Goal: Task Accomplishment & Management: Manage account settings

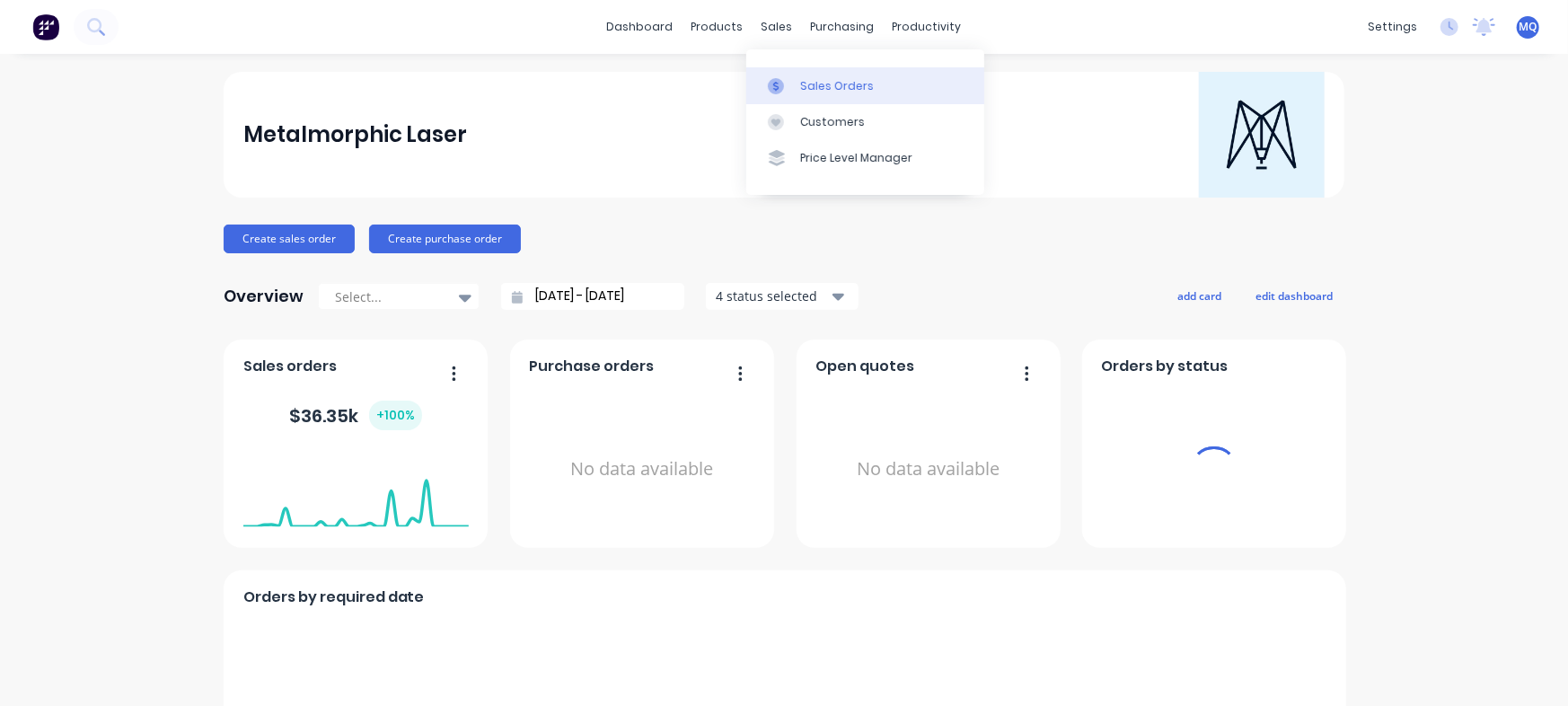
click at [819, 71] on link "Sales Orders" at bounding box center [865, 85] width 238 height 36
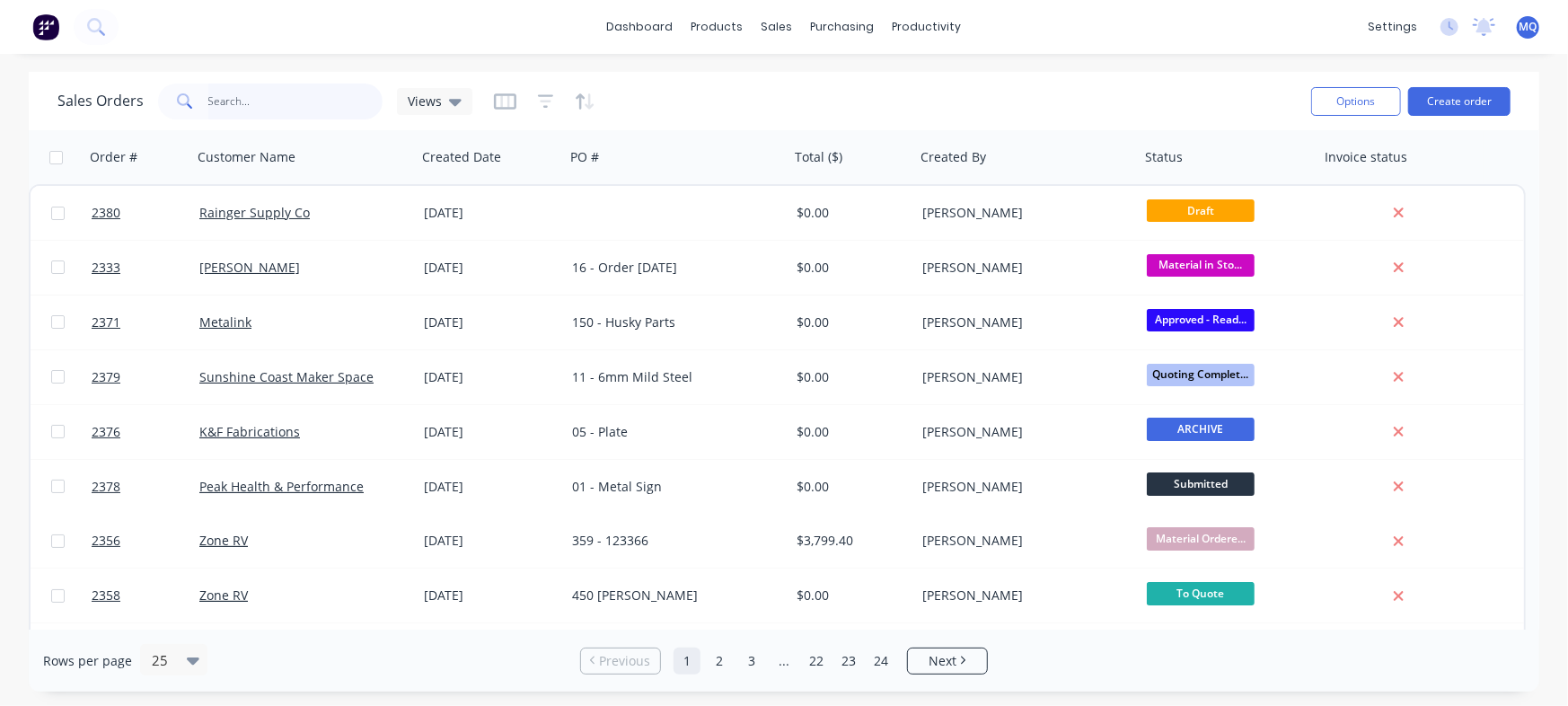
click at [326, 101] on input "text" at bounding box center [296, 101] width 175 height 36
type input "wrap"
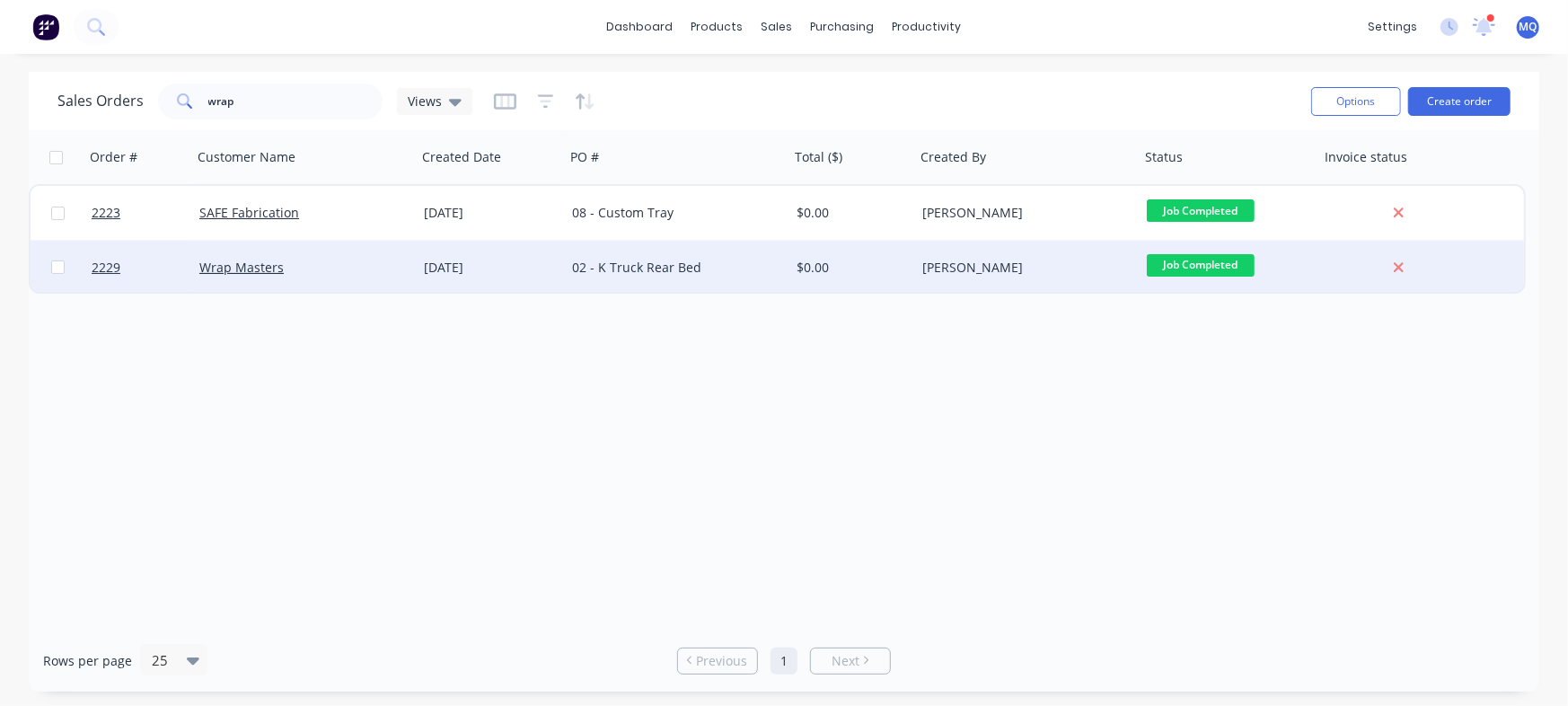
click at [587, 265] on div "02 - K Truck Rear Bed" at bounding box center [671, 267] width 199 height 18
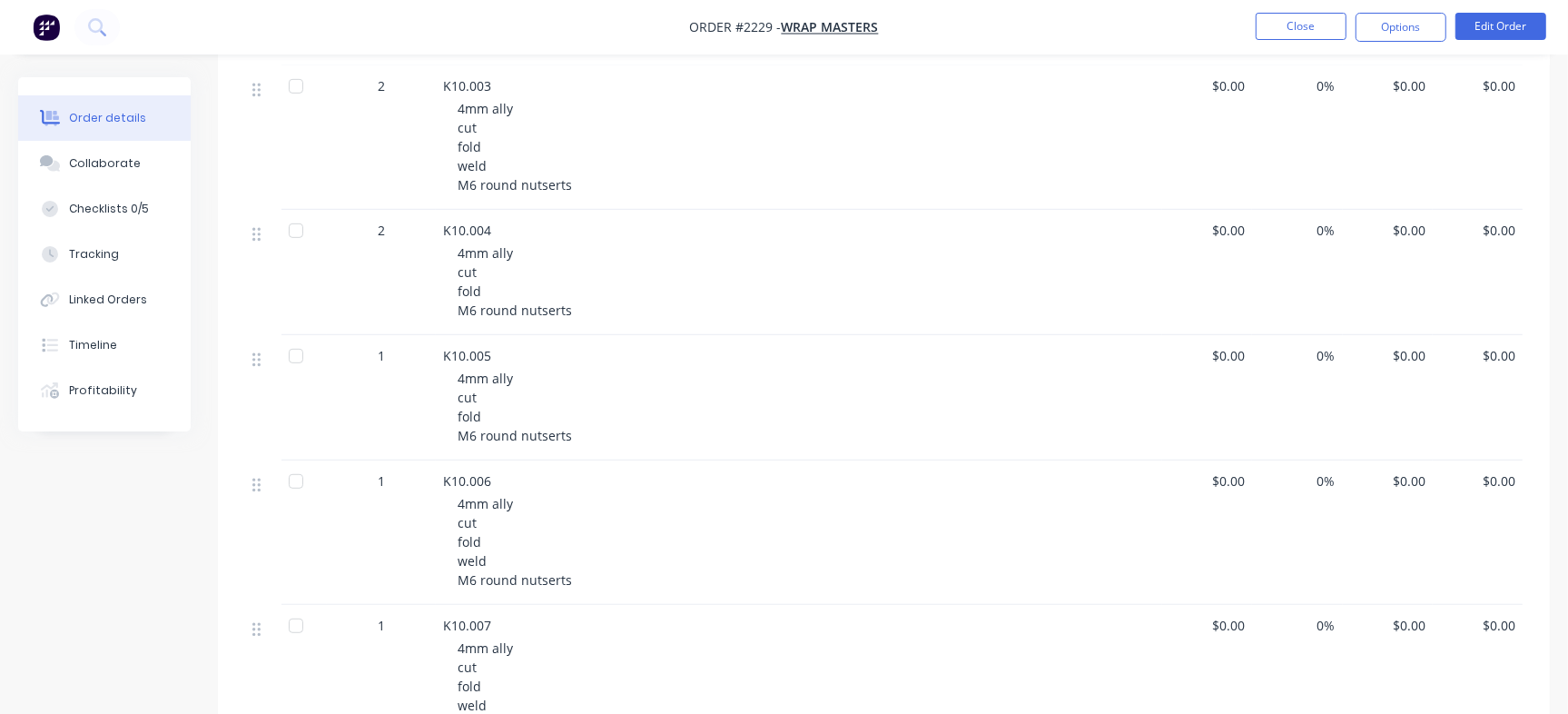
scroll to position [699, 0]
click at [135, 211] on div "Checklists 0/5" at bounding box center [109, 208] width 80 height 17
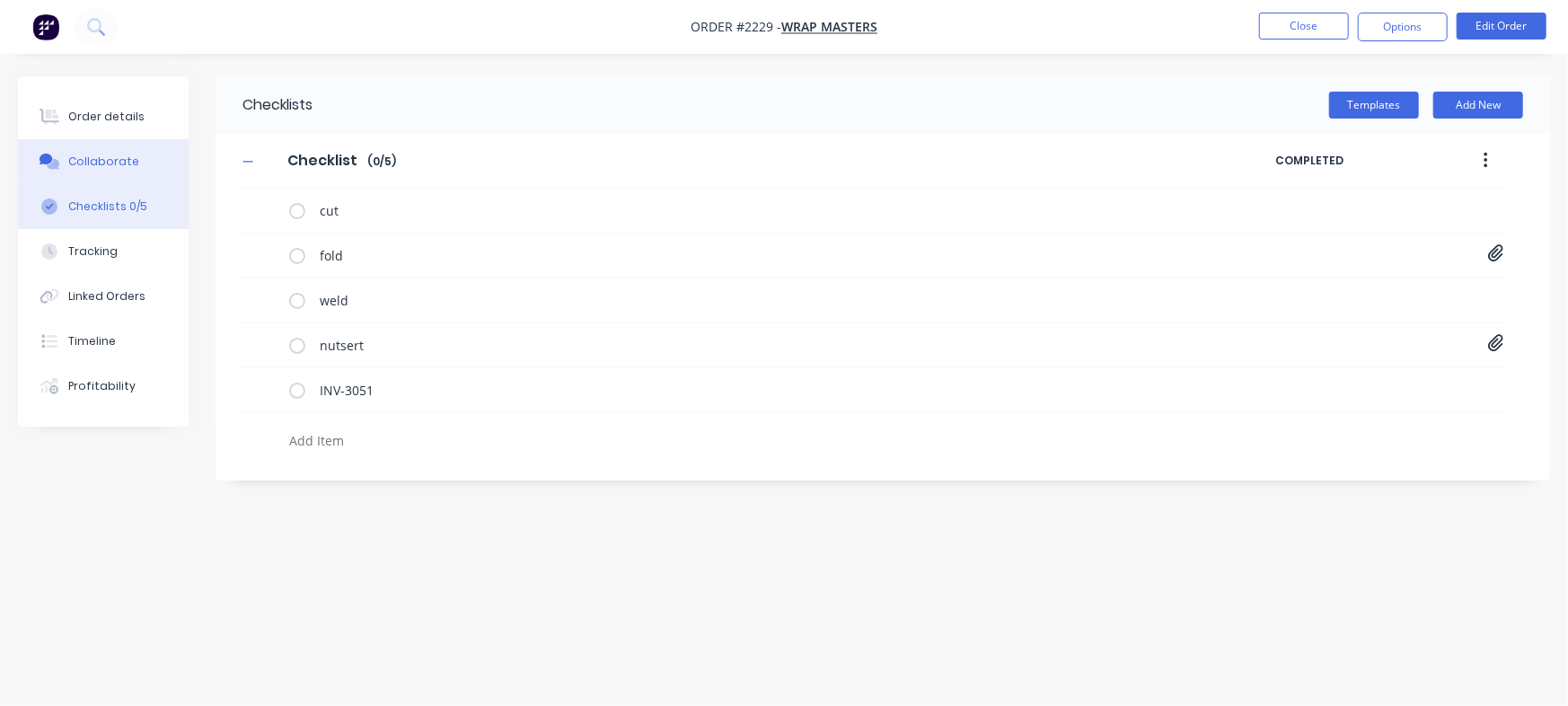
click at [144, 171] on button "Collaborate" at bounding box center [103, 162] width 170 height 45
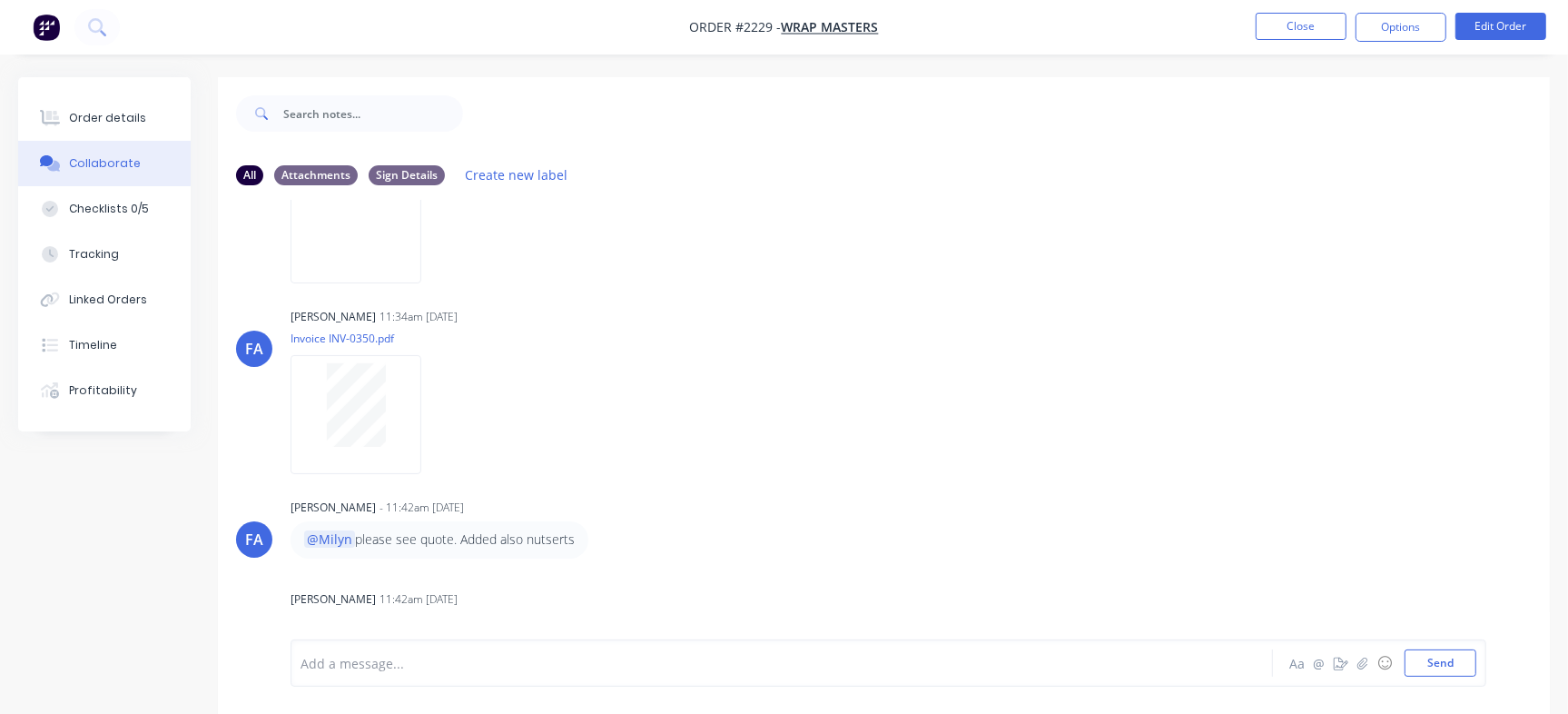
scroll to position [803, 0]
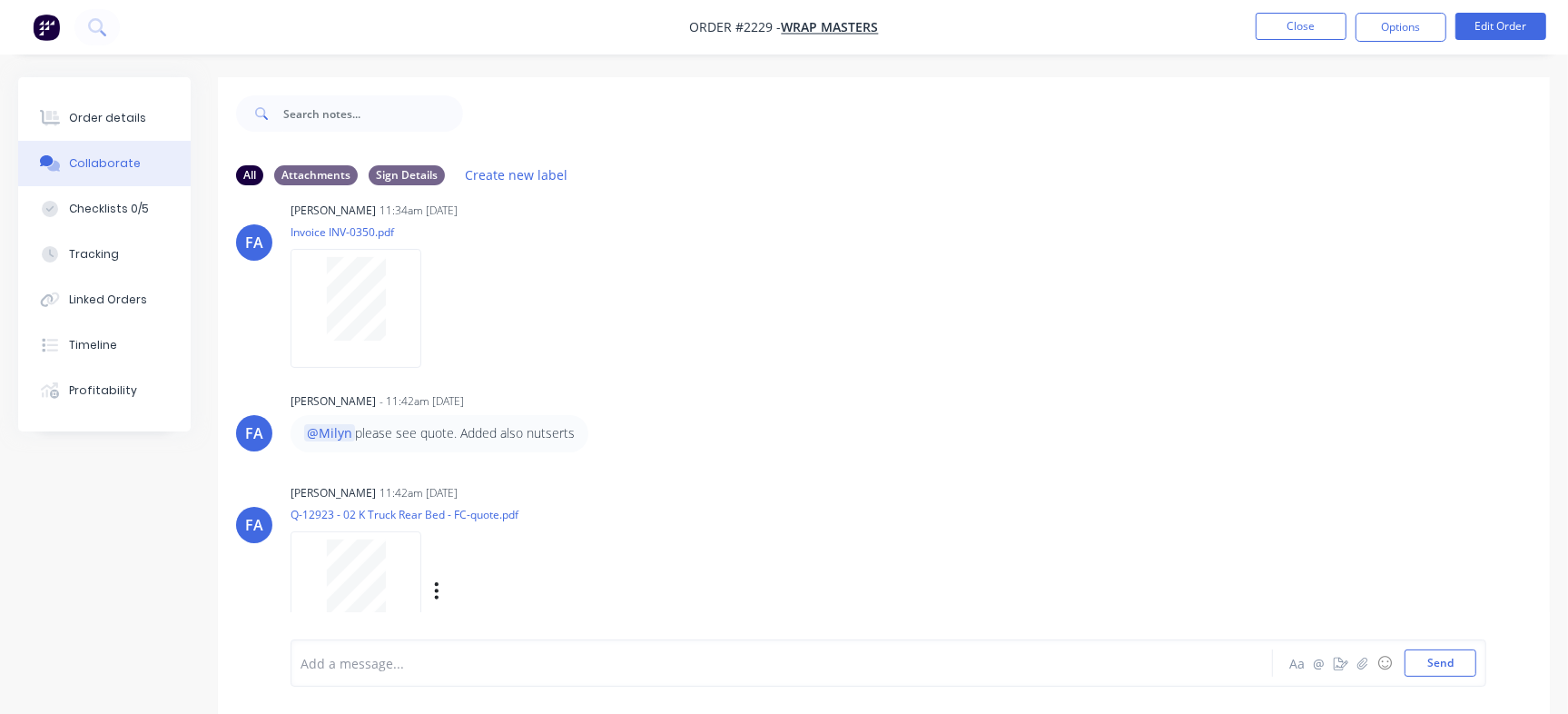
click at [1042, 496] on div "FA Francis Adrian Candido 11:42am 29/09/25 Q-12923 - 02 K Truck Rear Bed - FC-q…" at bounding box center [883, 561] width 1332 height 163
click at [153, 212] on button "Checklists 0/5" at bounding box center [104, 208] width 172 height 46
type textarea "x"
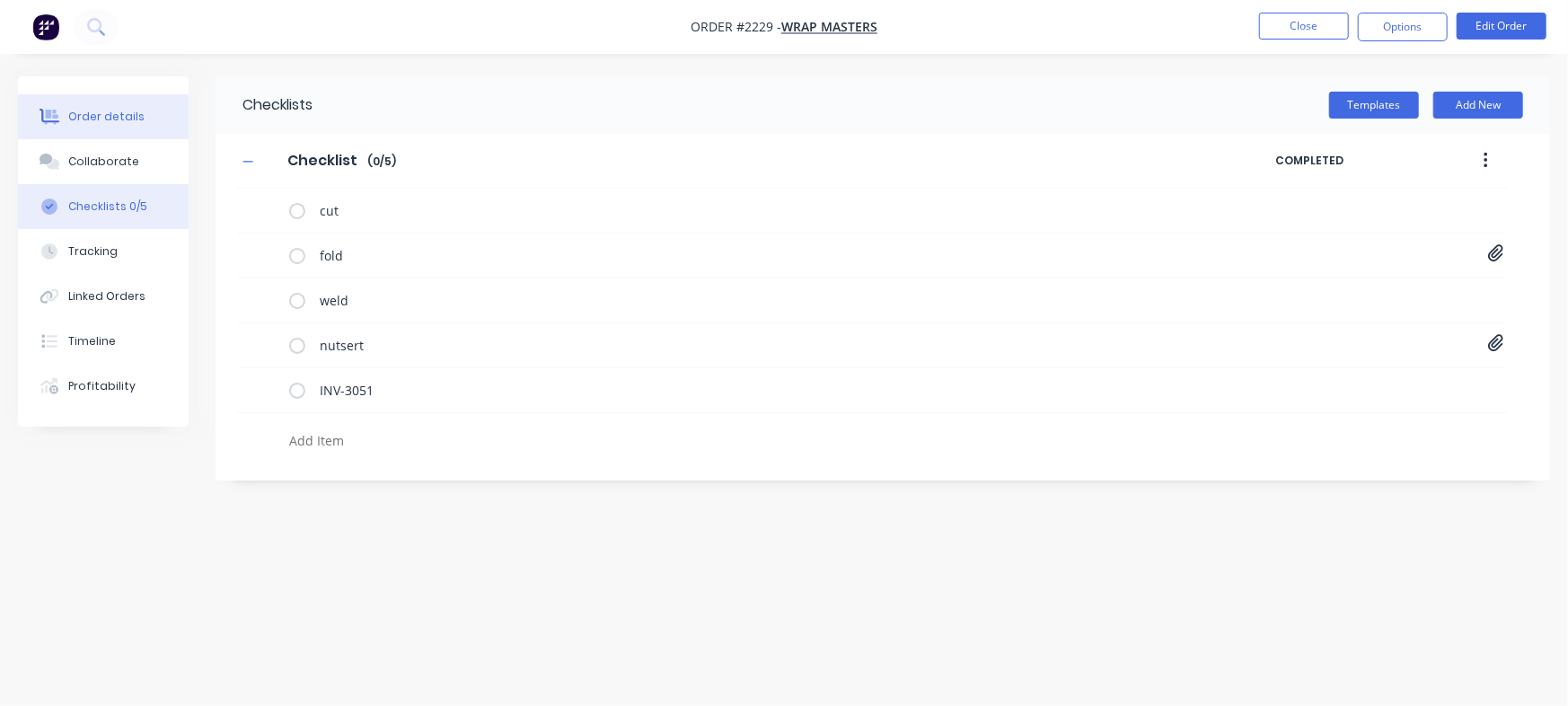
click at [75, 104] on button "Order details" at bounding box center [103, 116] width 170 height 45
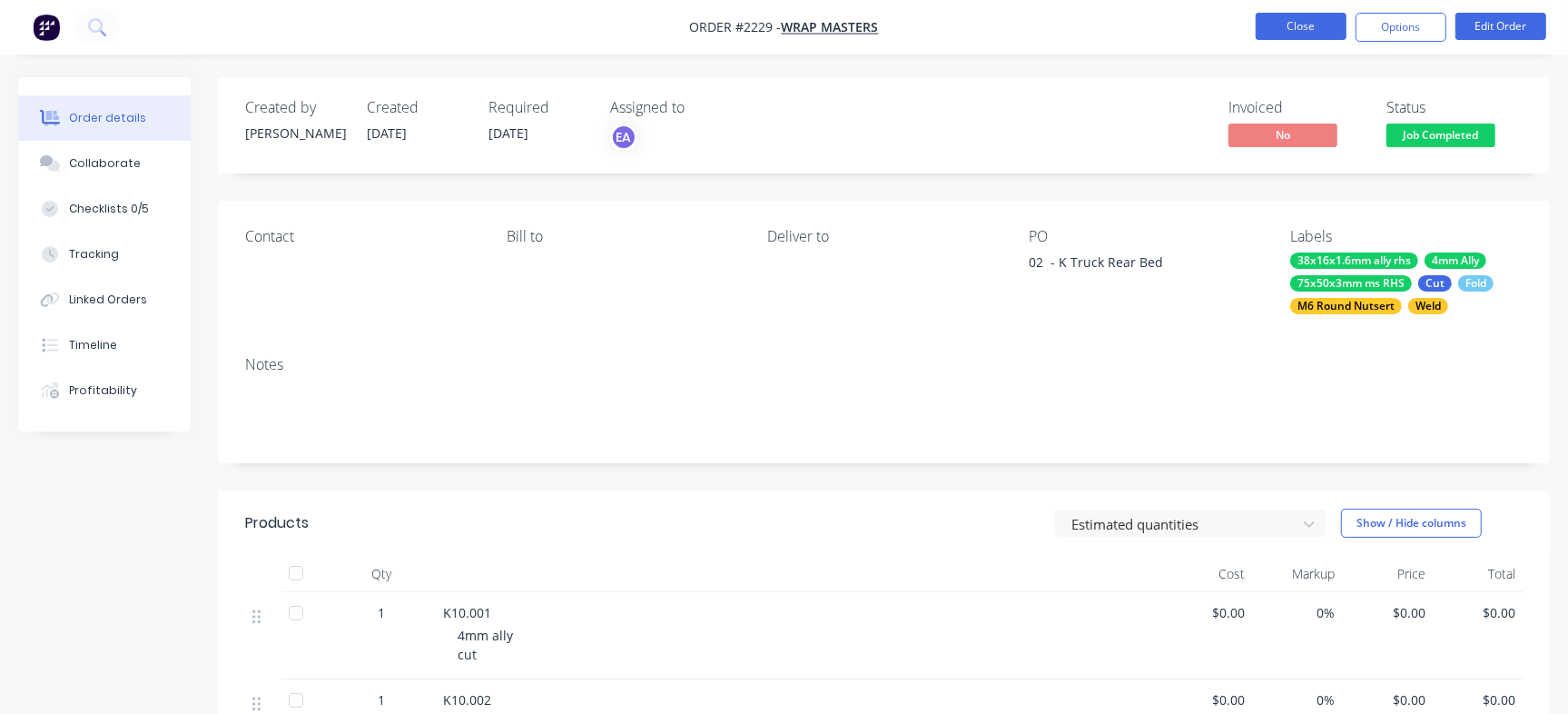
click at [1289, 27] on button "Close" at bounding box center [1301, 26] width 90 height 27
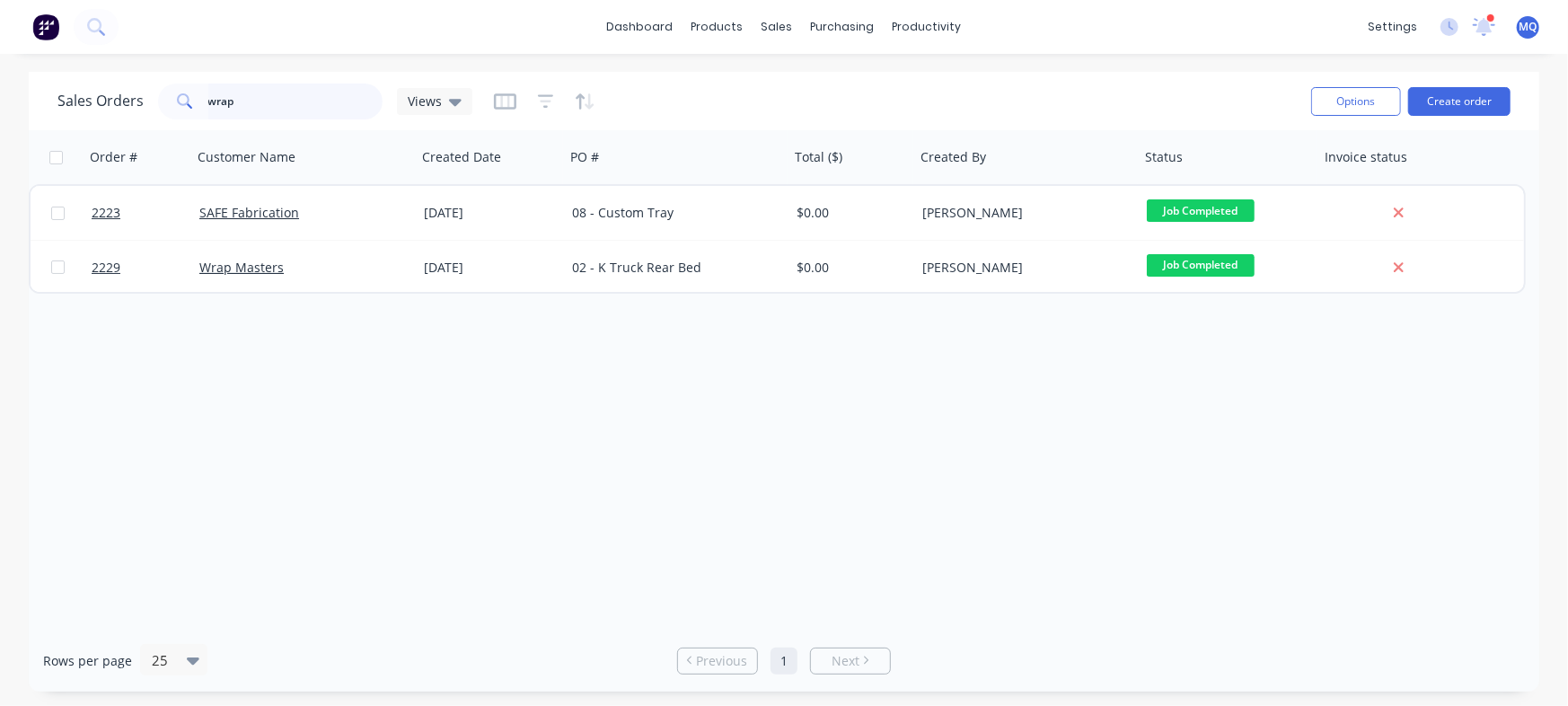
click at [297, 99] on input "wrap" at bounding box center [296, 101] width 175 height 36
type input "barrier"
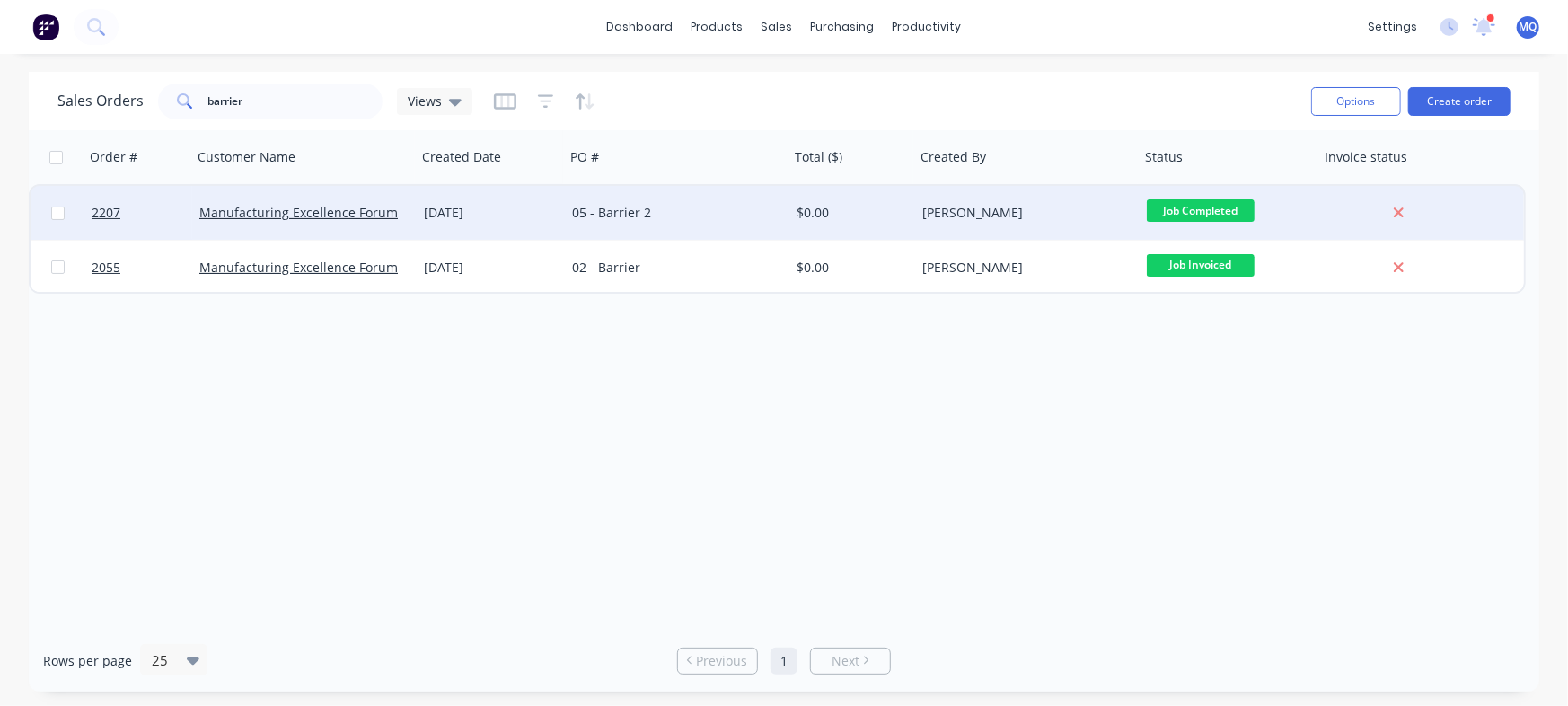
click at [580, 212] on div "05 - Barrier 2" at bounding box center [671, 213] width 199 height 18
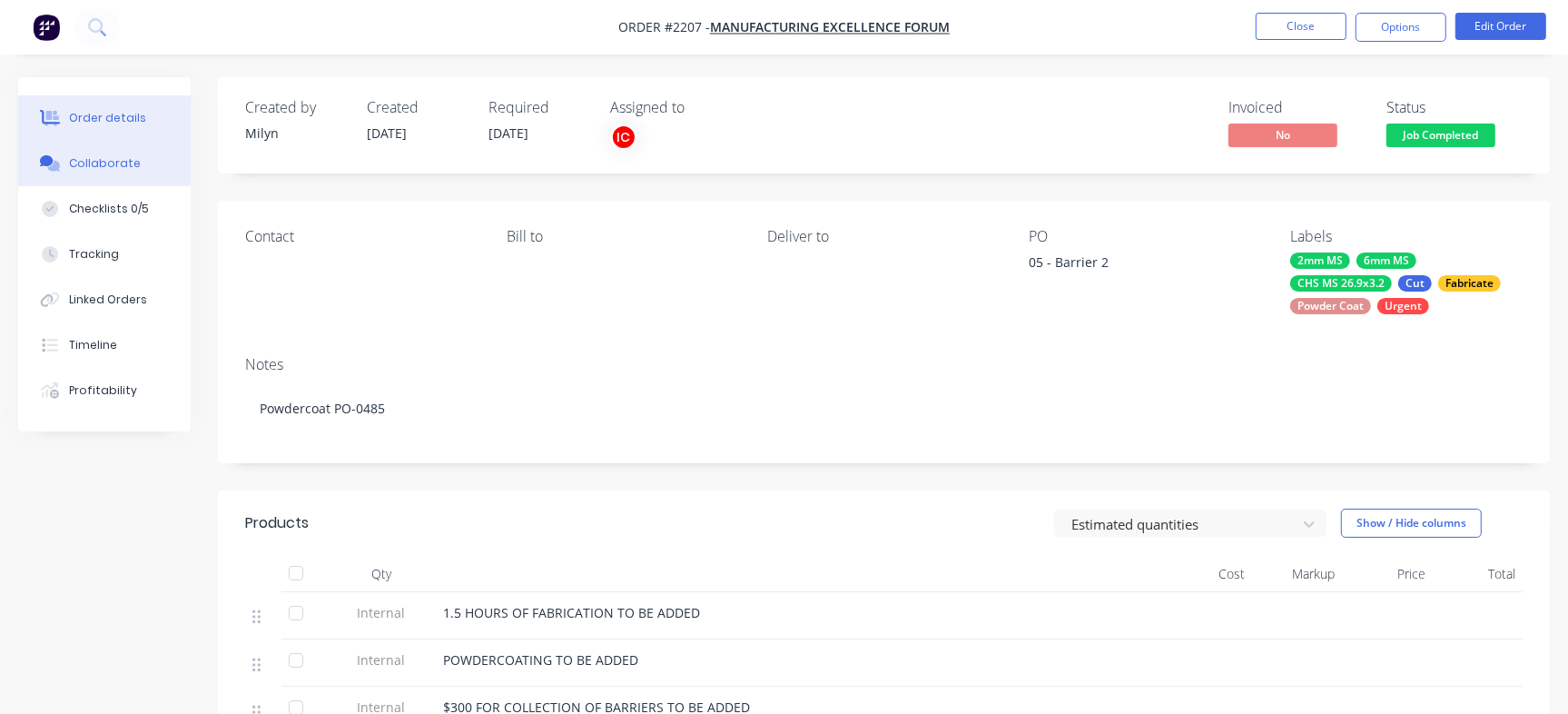
click at [138, 170] on button "Collaborate" at bounding box center [104, 163] width 172 height 46
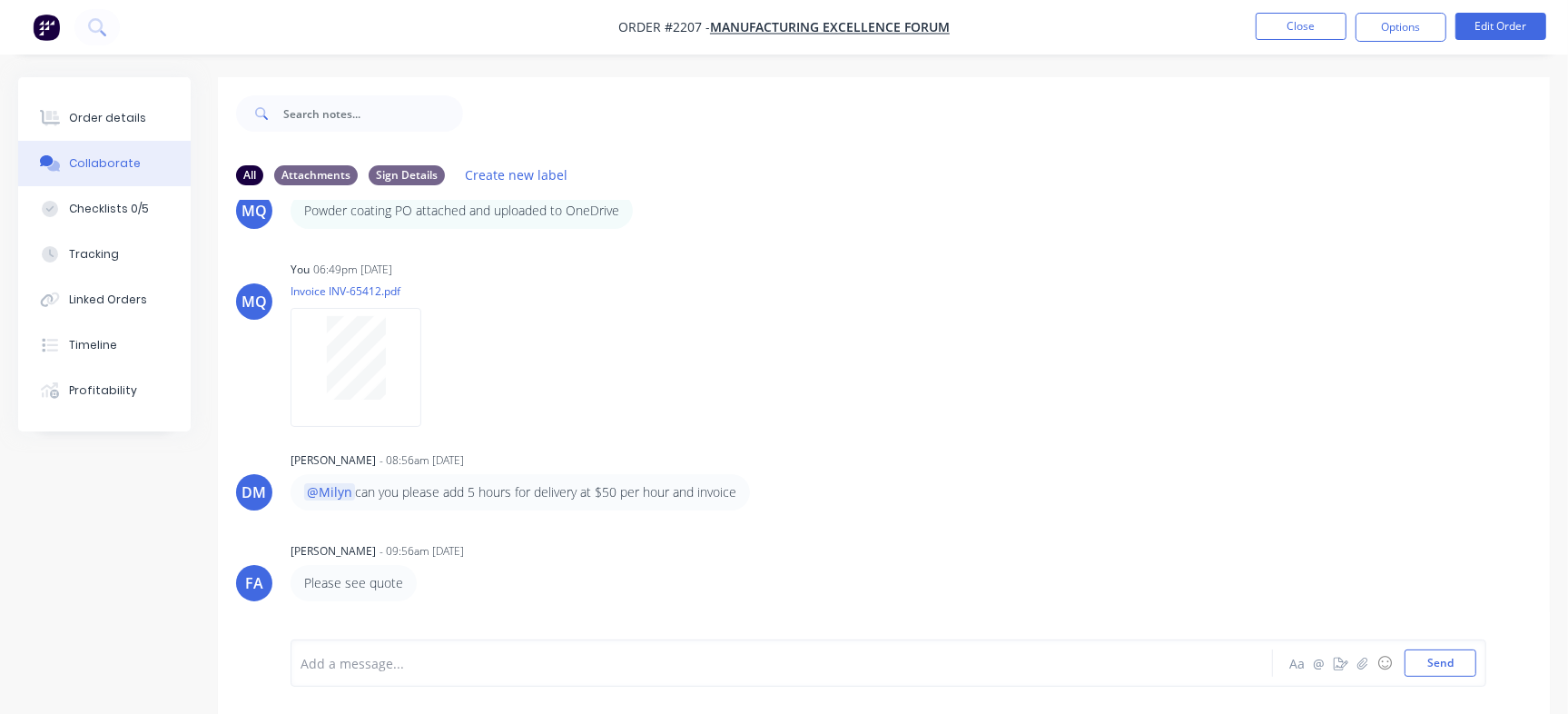
scroll to position [640, 0]
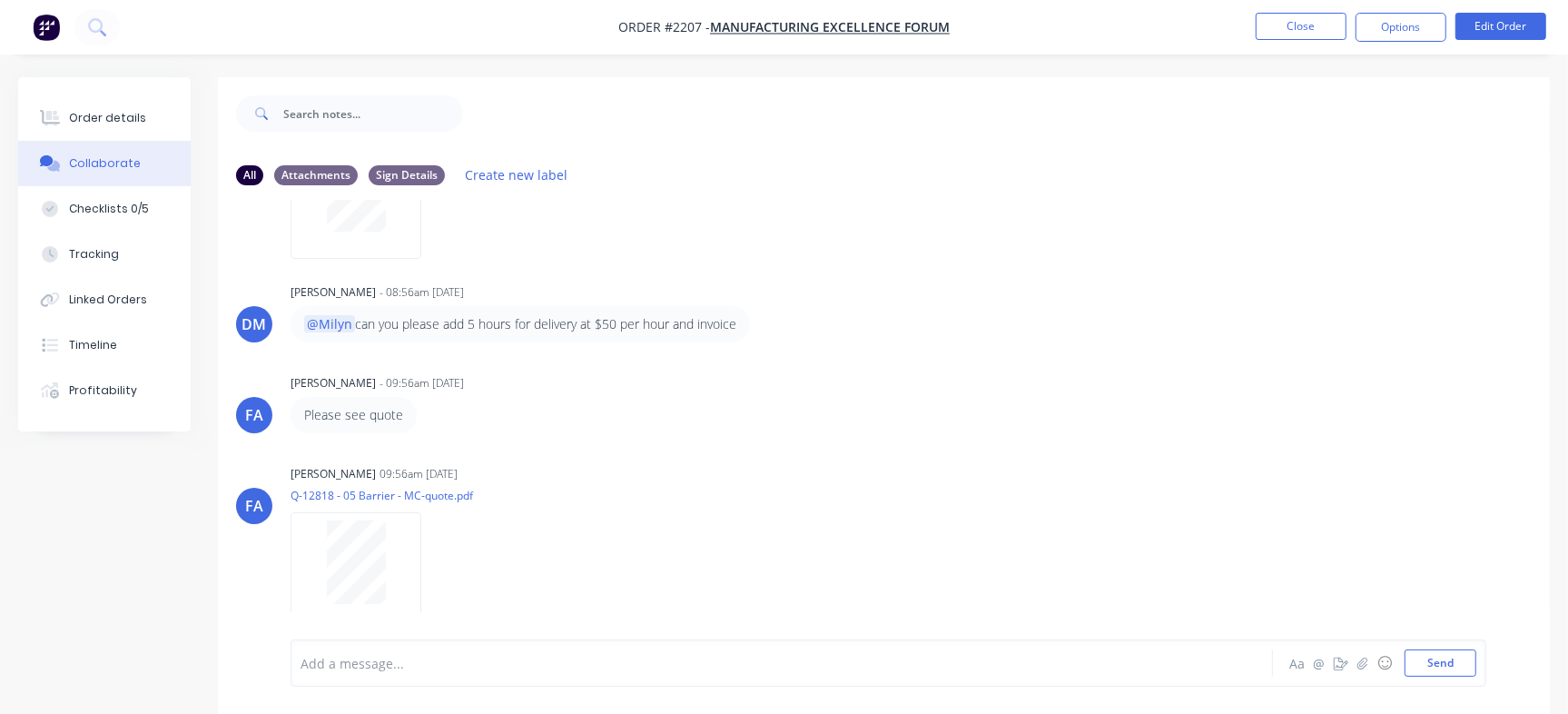
click at [1289, 13] on li "Close" at bounding box center [1301, 27] width 90 height 29
click at [1287, 28] on button "Close" at bounding box center [1301, 26] width 90 height 27
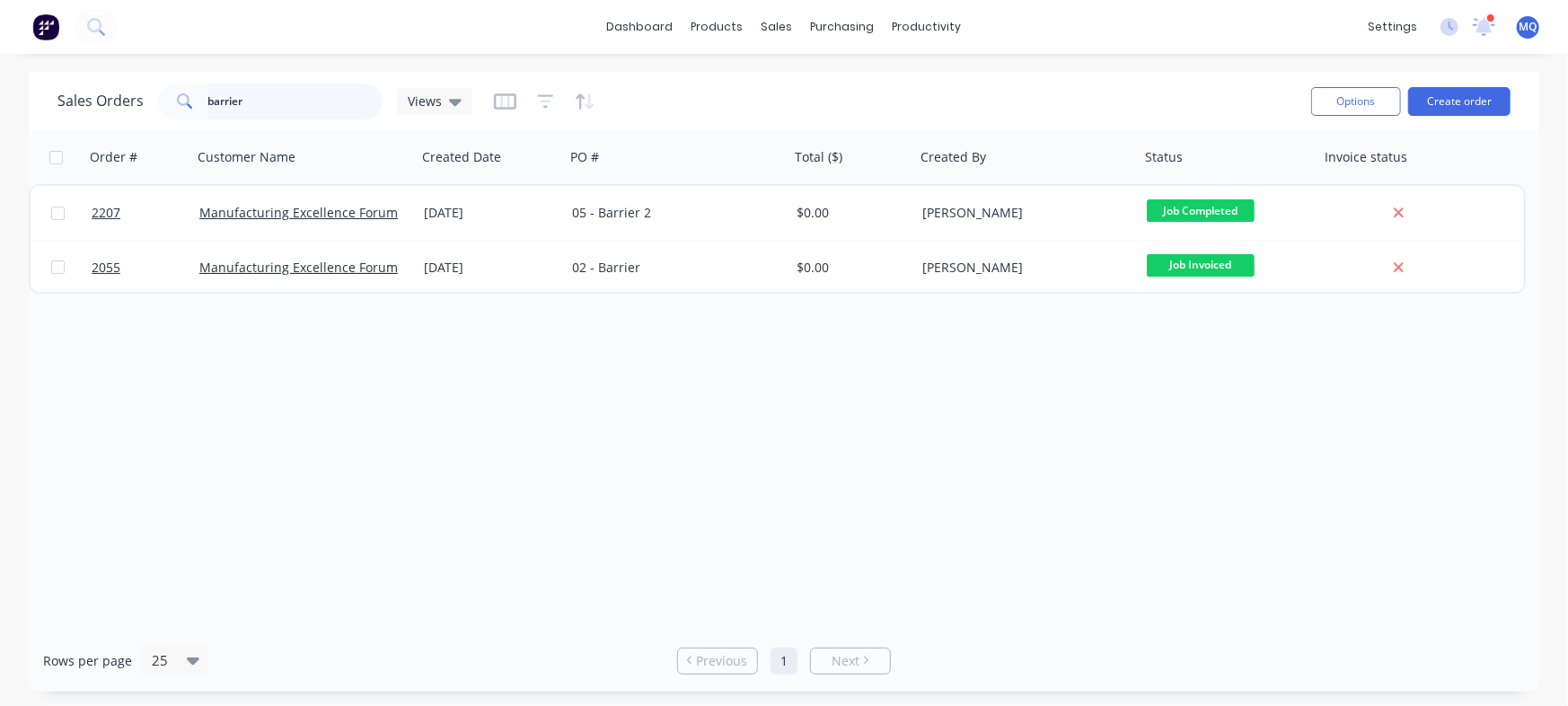
click at [311, 104] on input "barrier" at bounding box center [296, 101] width 175 height 36
type input "wrap"
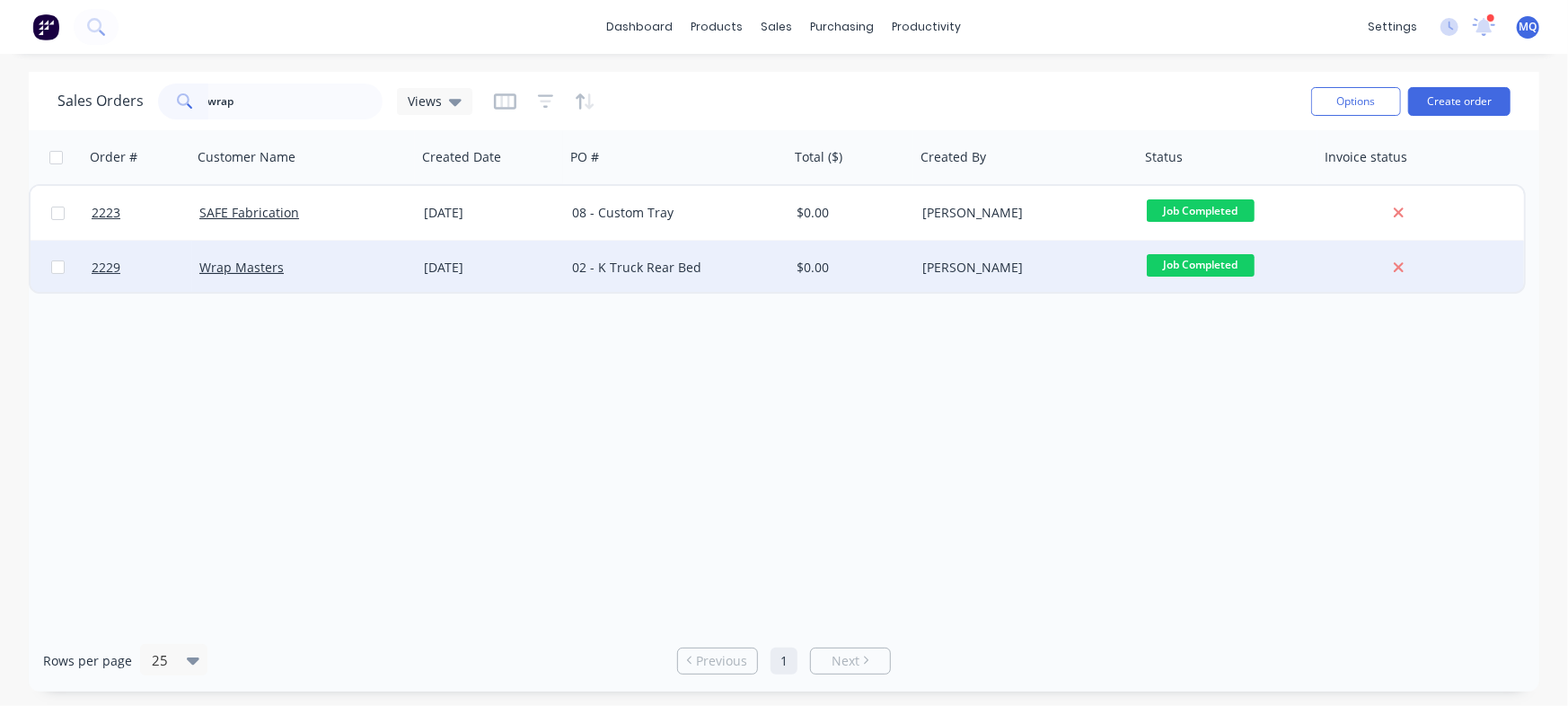
click at [567, 264] on div "02 - K Truck Rear Bed" at bounding box center [676, 267] width 224 height 54
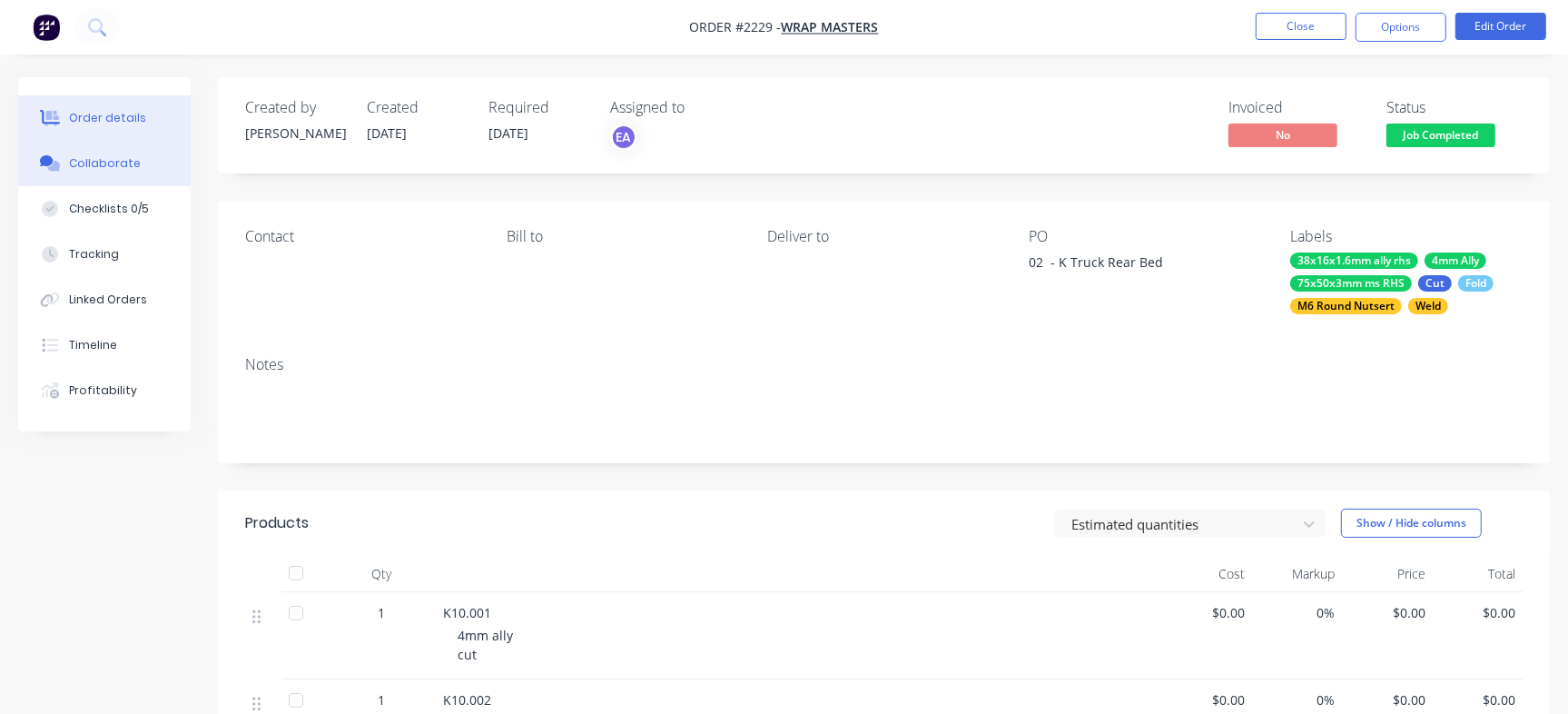
click at [157, 158] on button "Collaborate" at bounding box center [104, 163] width 172 height 46
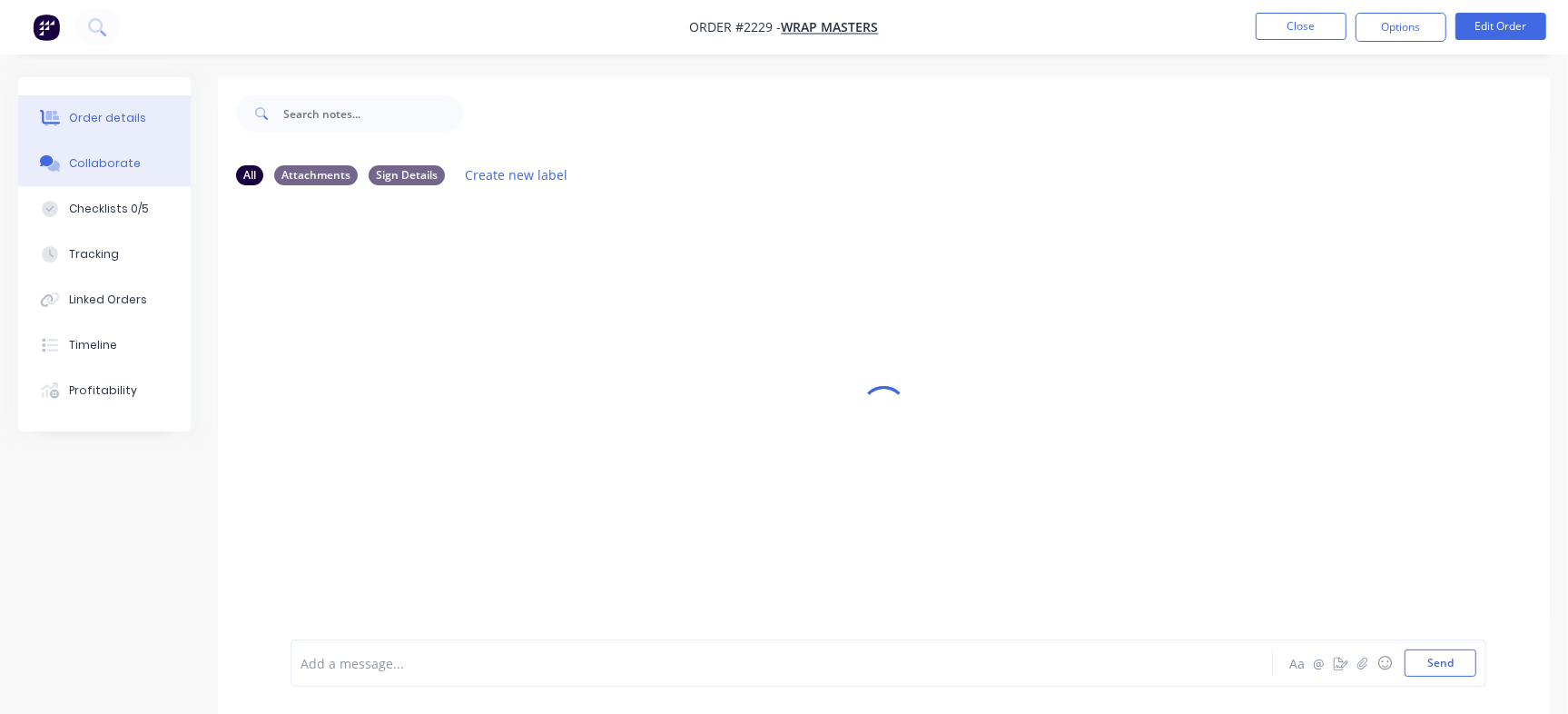
click at [107, 107] on button "Order details" at bounding box center [104, 118] width 172 height 46
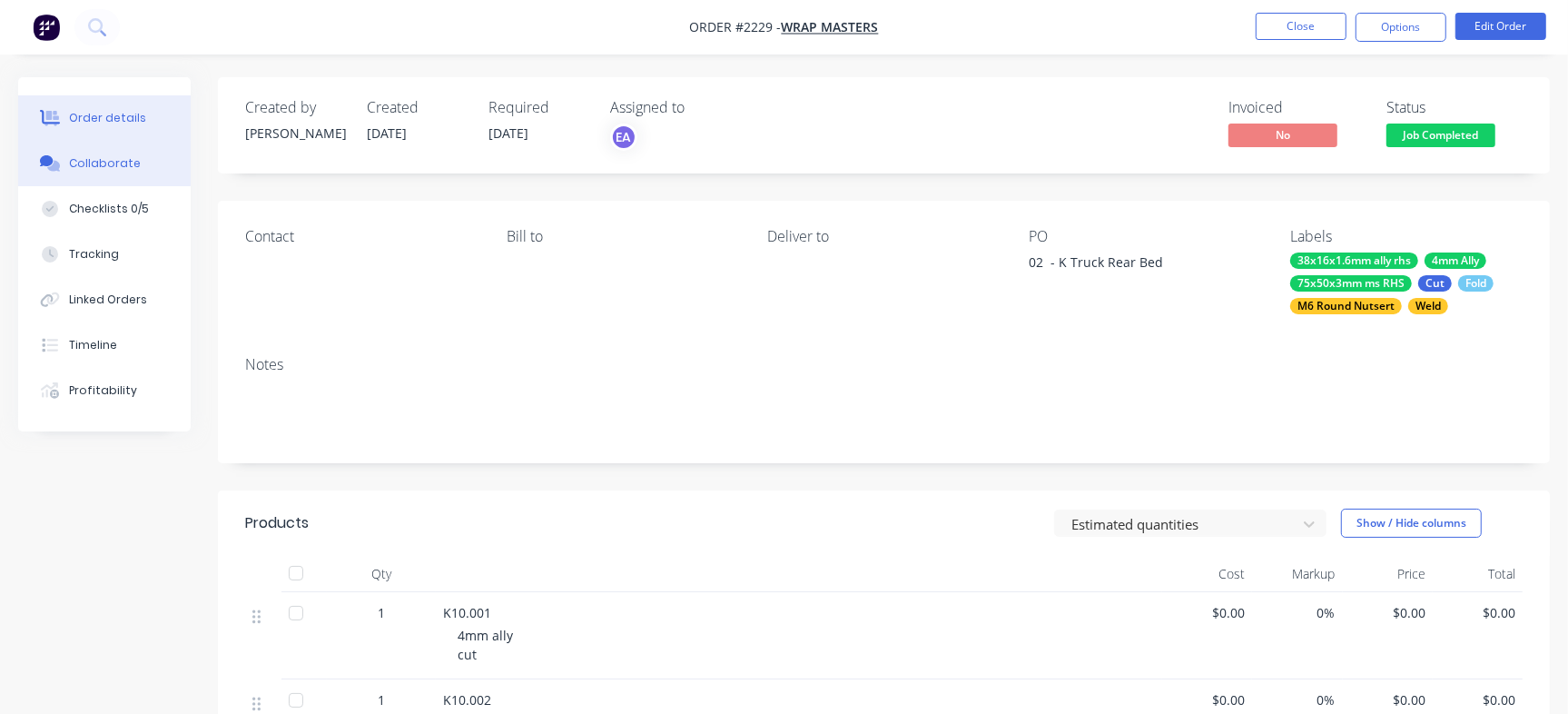
click at [113, 151] on button "Collaborate" at bounding box center [104, 163] width 172 height 46
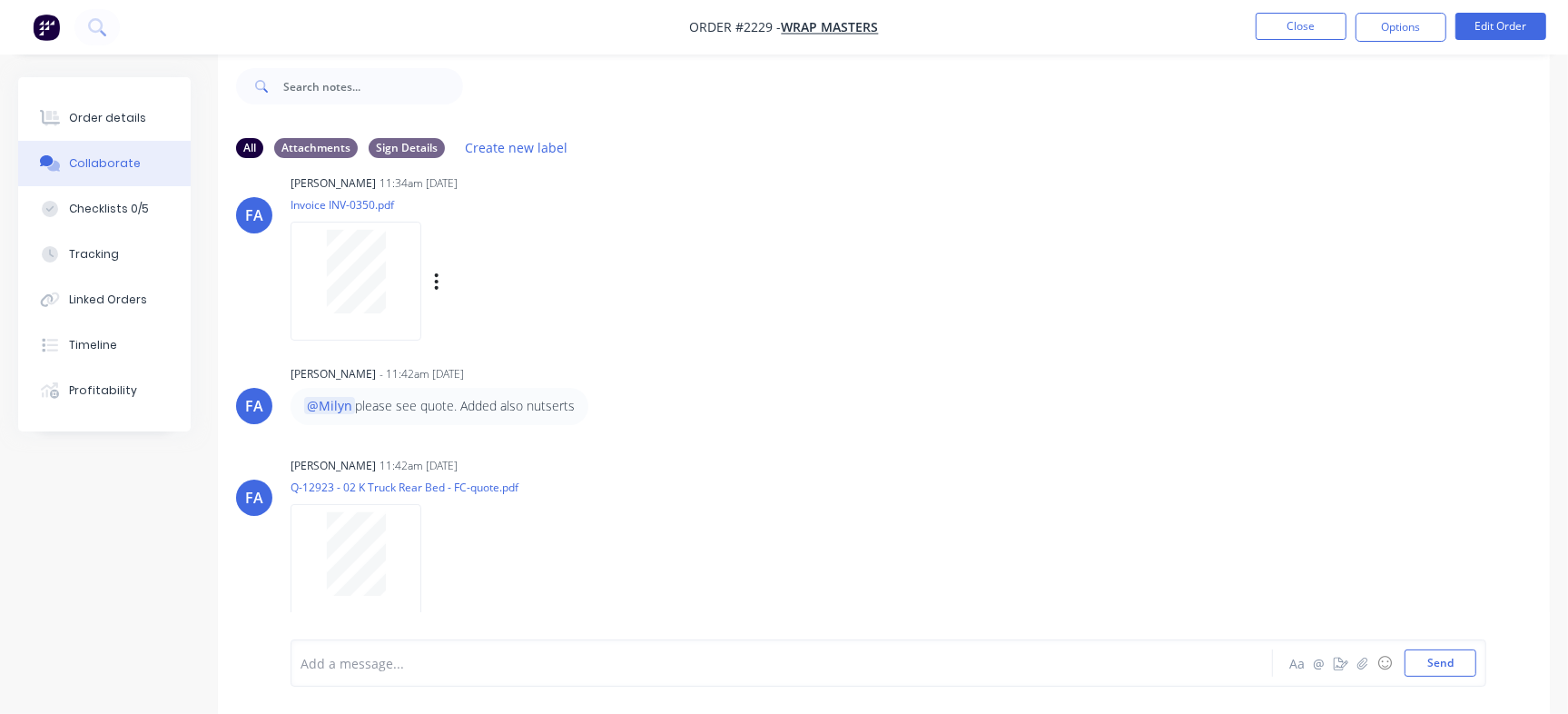
scroll to position [26, 0]
click at [93, 115] on div "Order details" at bounding box center [107, 118] width 77 height 17
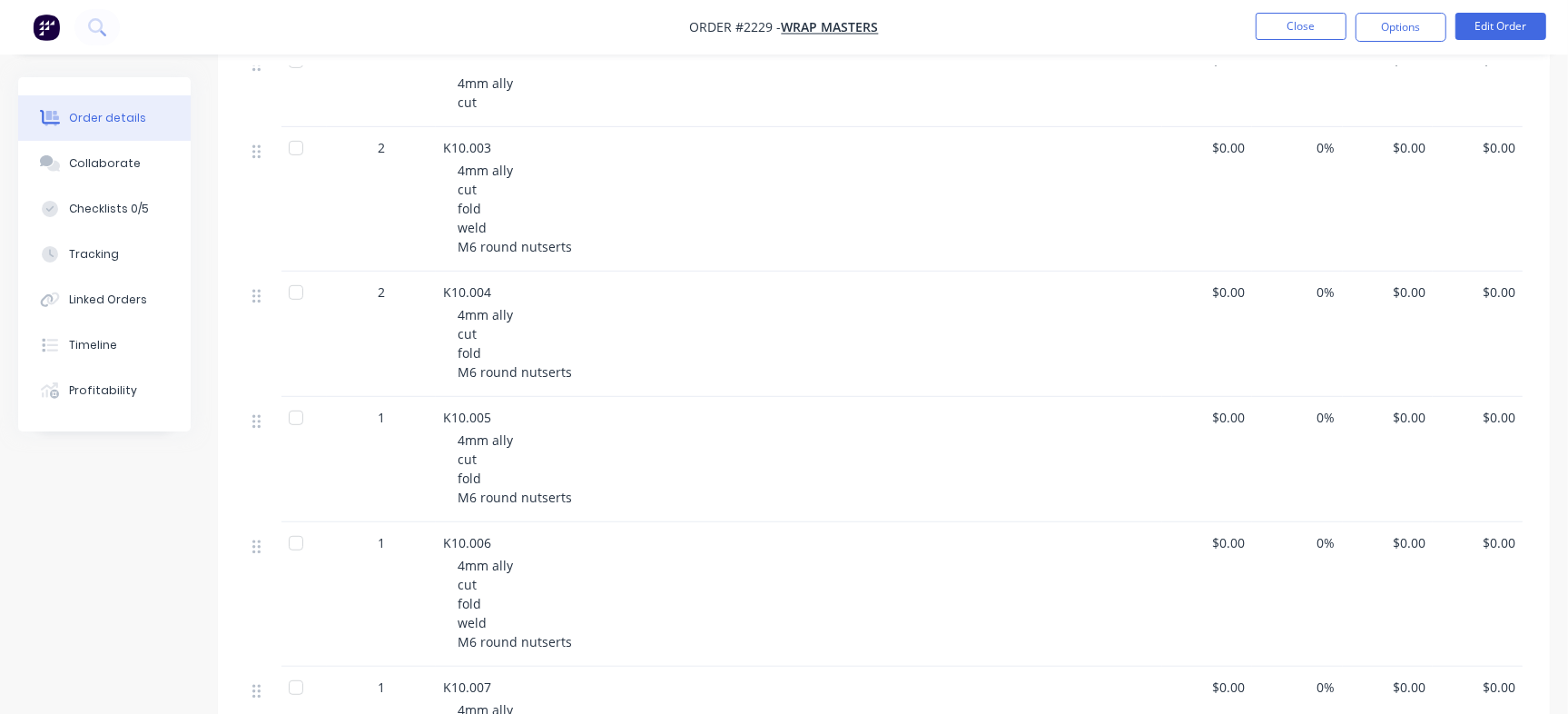
scroll to position [580, 0]
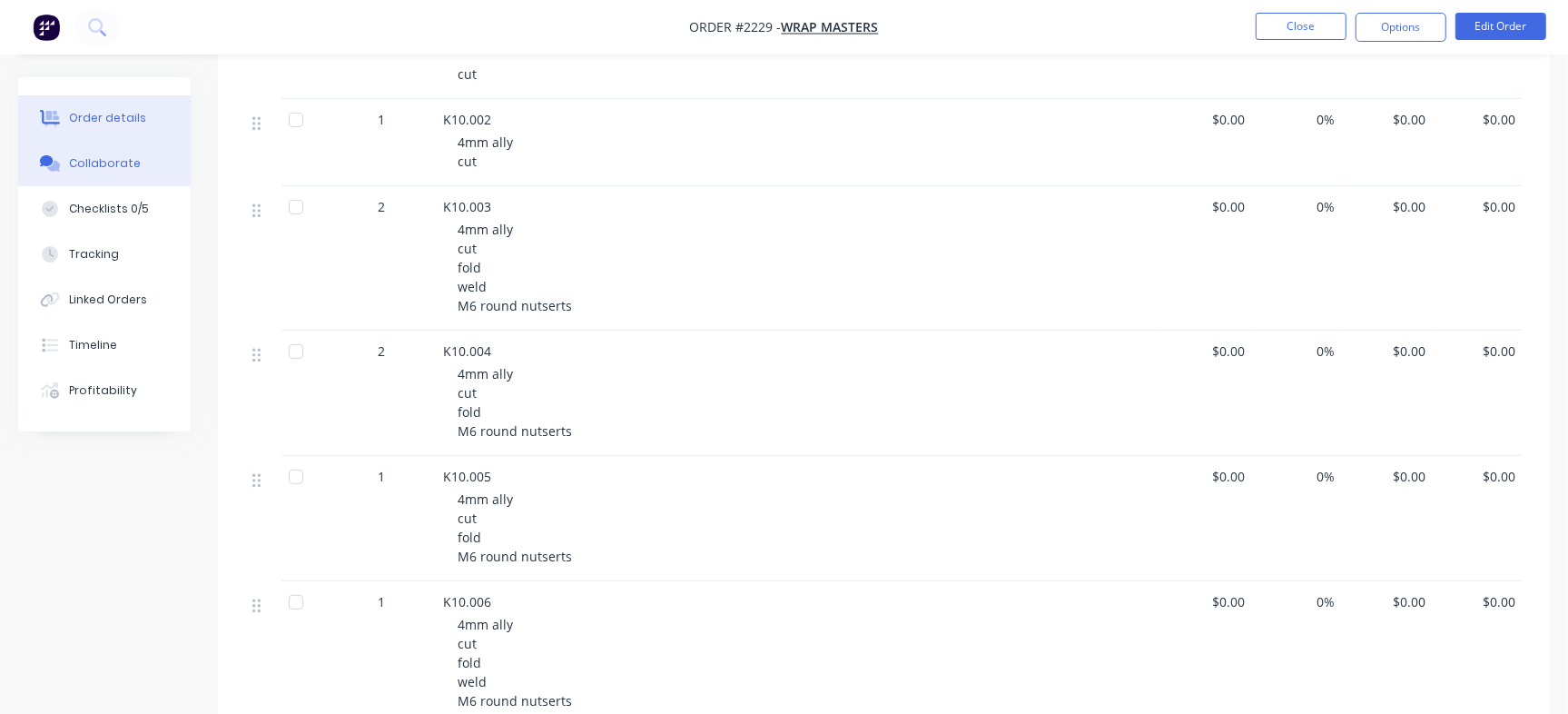
click at [89, 169] on div "Collaborate" at bounding box center [105, 163] width 72 height 17
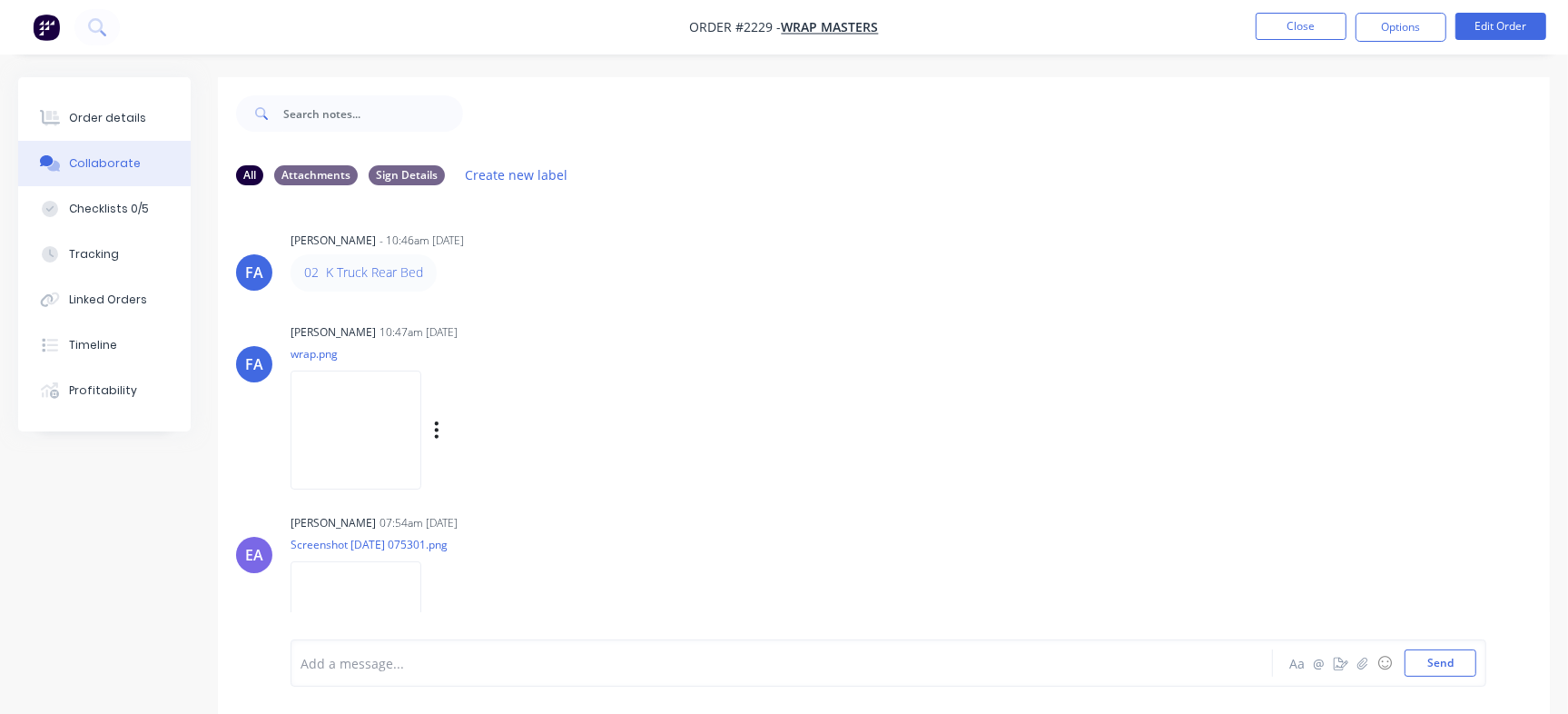
click at [421, 429] on img at bounding box center [356, 430] width 130 height 119
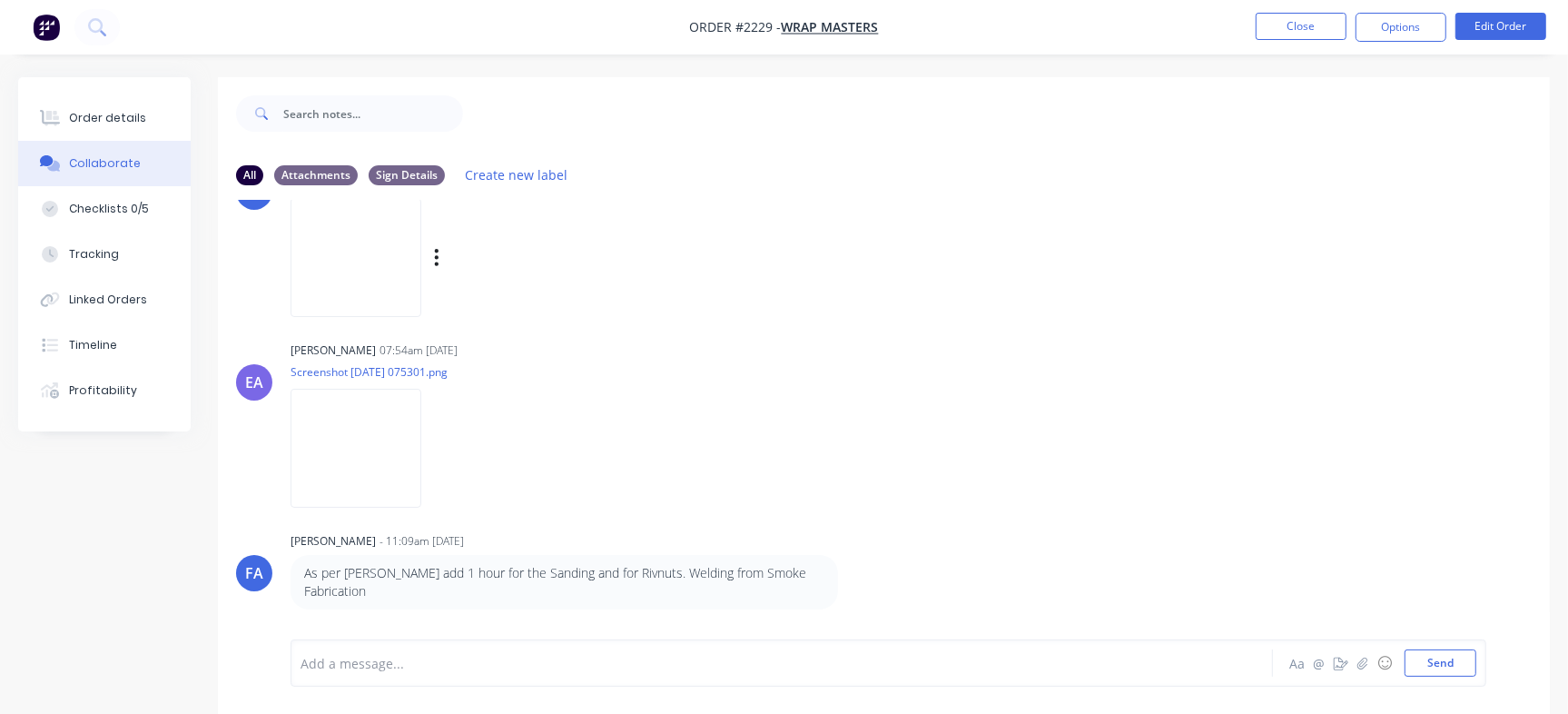
scroll to position [175, 0]
click at [410, 446] on img at bounding box center [356, 446] width 130 height 119
click at [116, 212] on div "Checklists 0/5" at bounding box center [109, 208] width 80 height 17
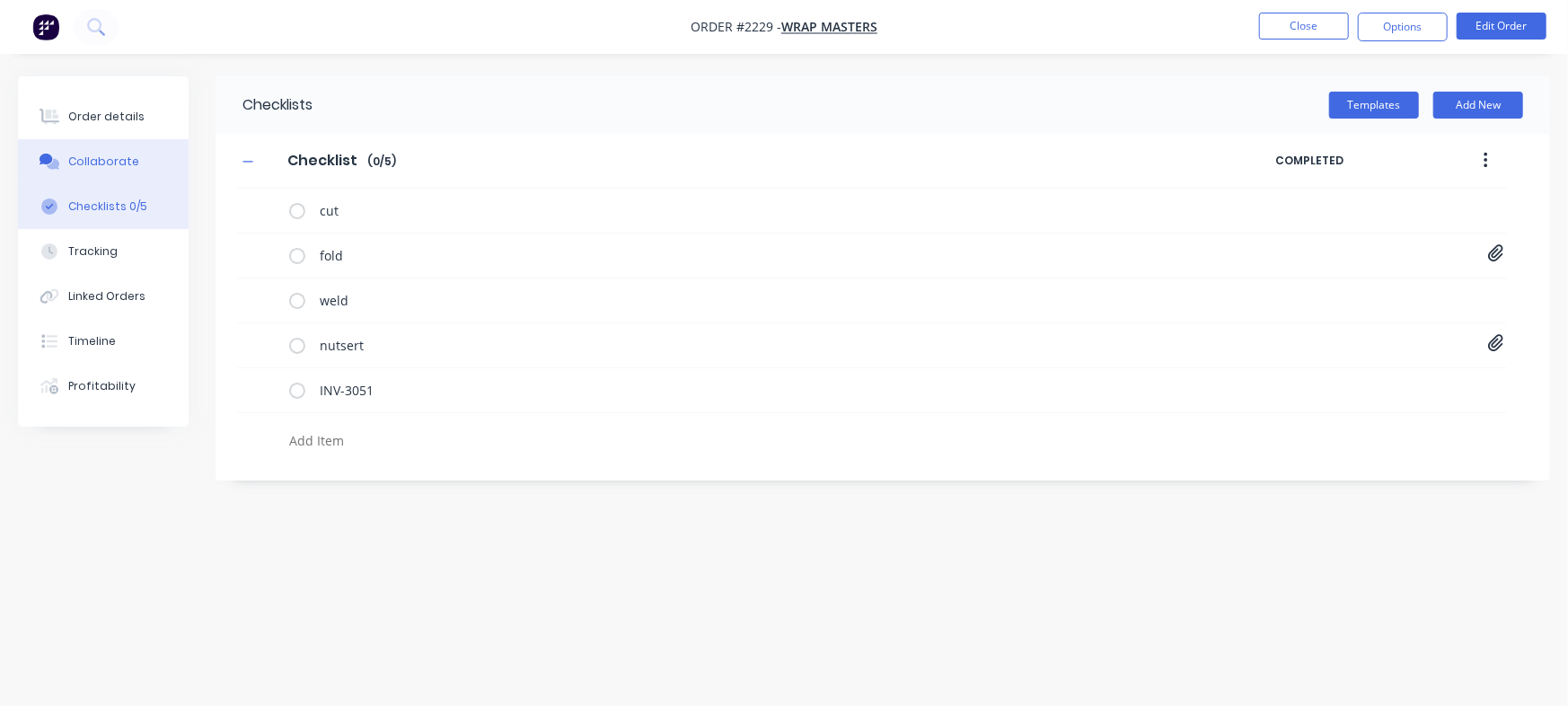
click at [134, 147] on button "Collaborate" at bounding box center [103, 162] width 170 height 45
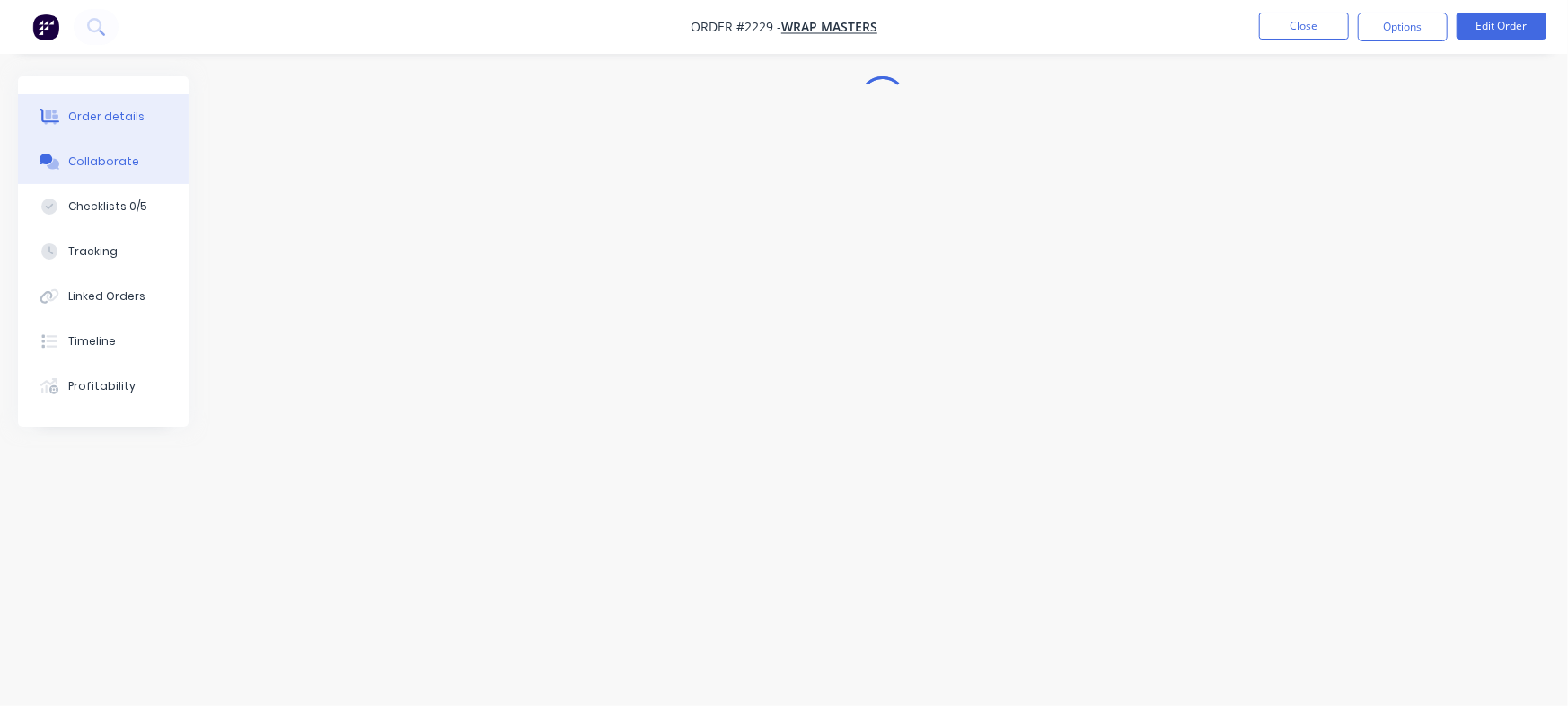
click at [129, 119] on div "Order details" at bounding box center [106, 116] width 76 height 16
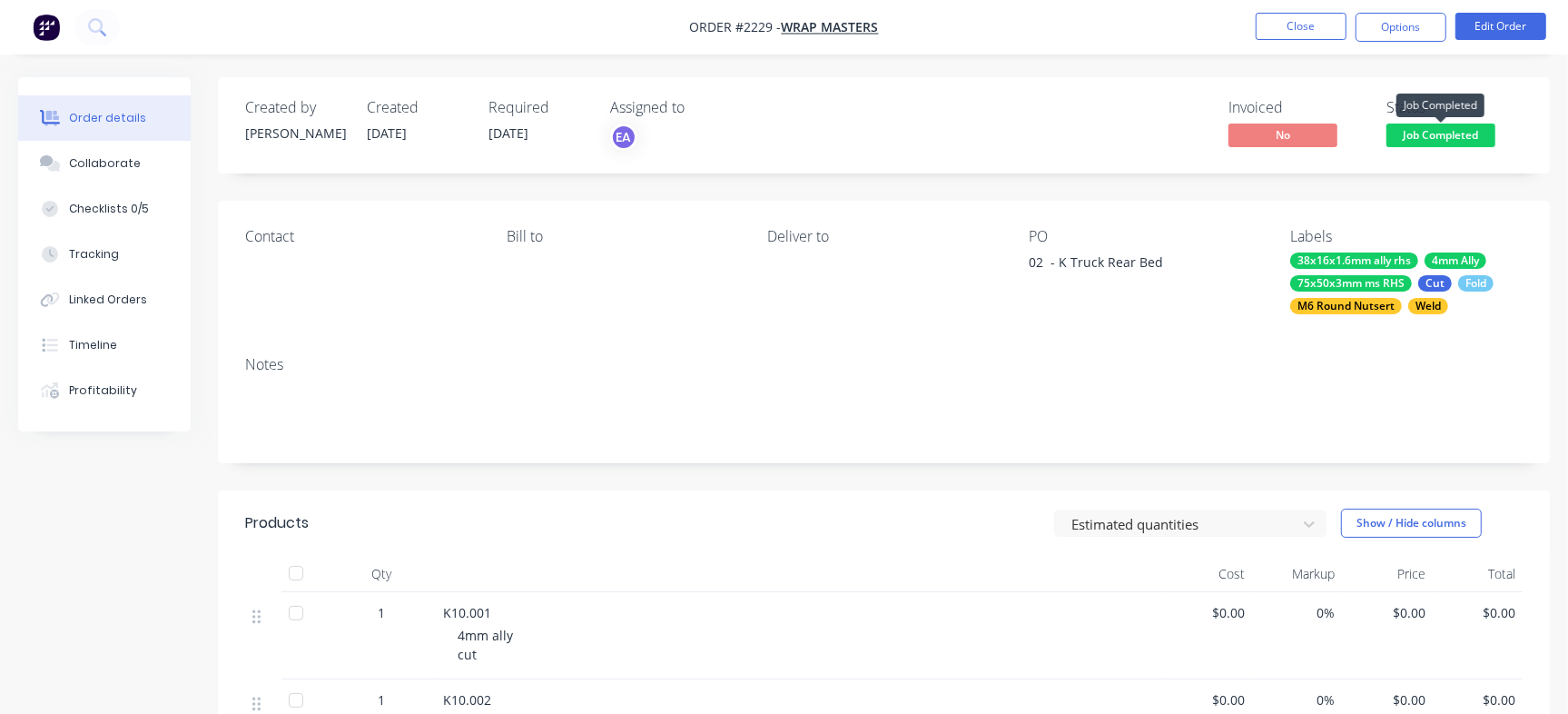
click at [1443, 139] on span "Job Completed" at bounding box center [1441, 134] width 109 height 22
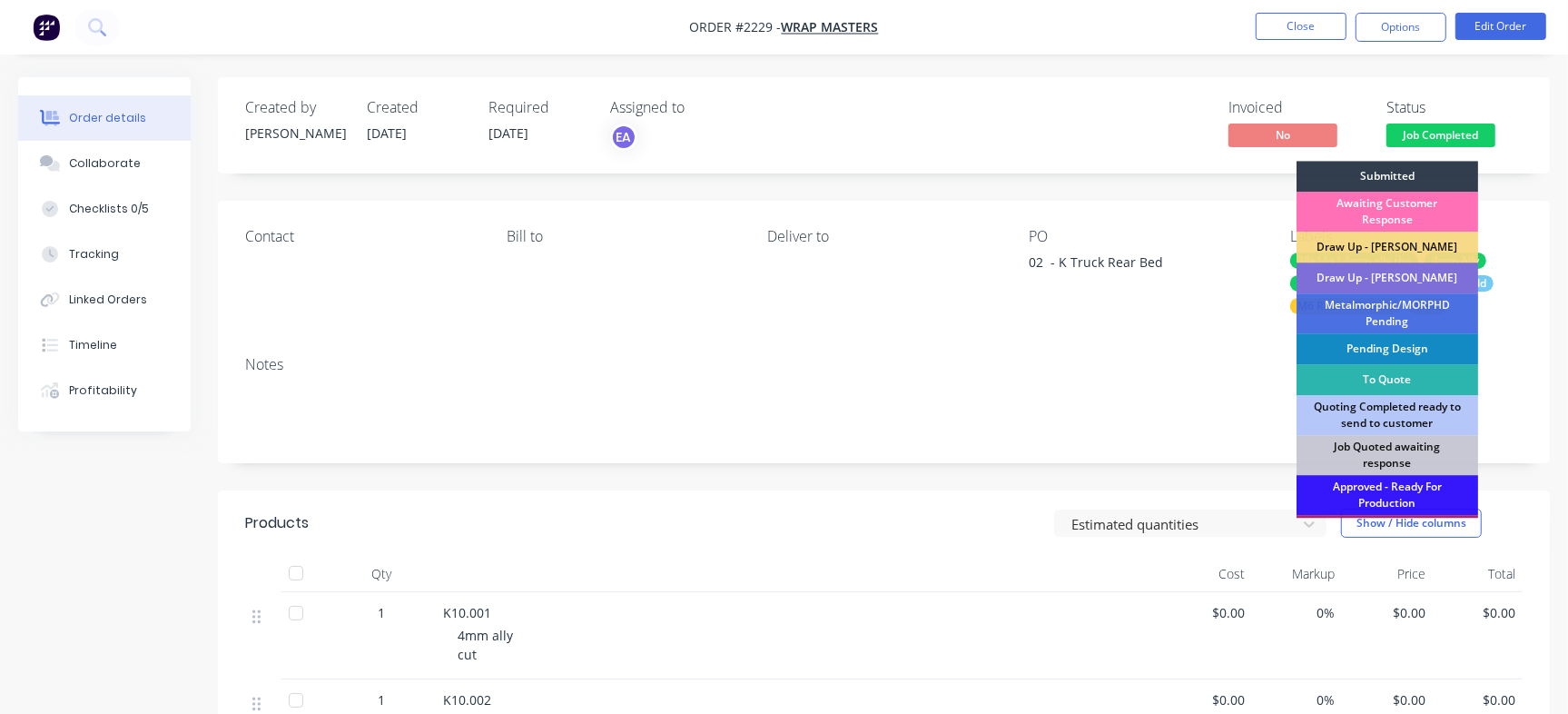
scroll to position [548, 0]
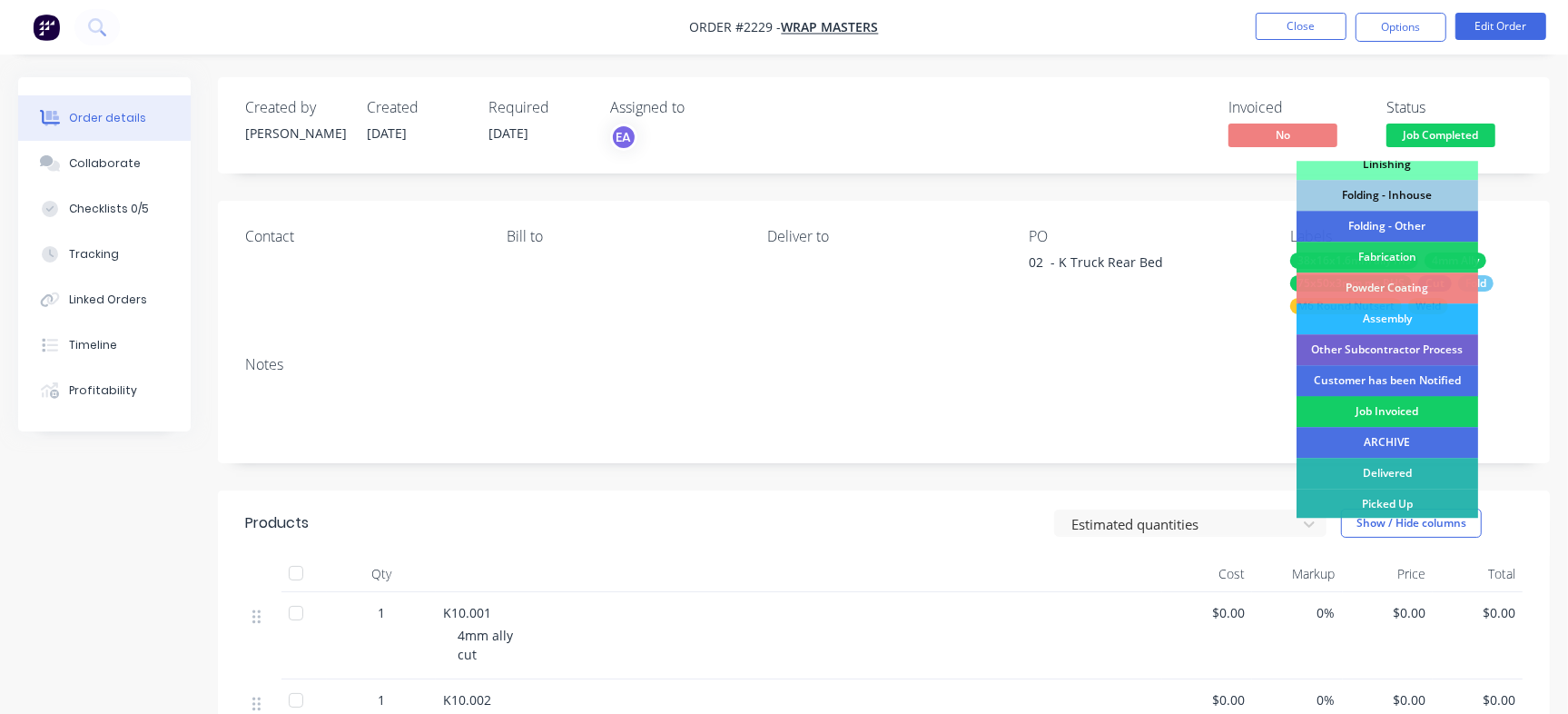
click at [1398, 402] on div "Job Invoiced" at bounding box center [1387, 411] width 182 height 31
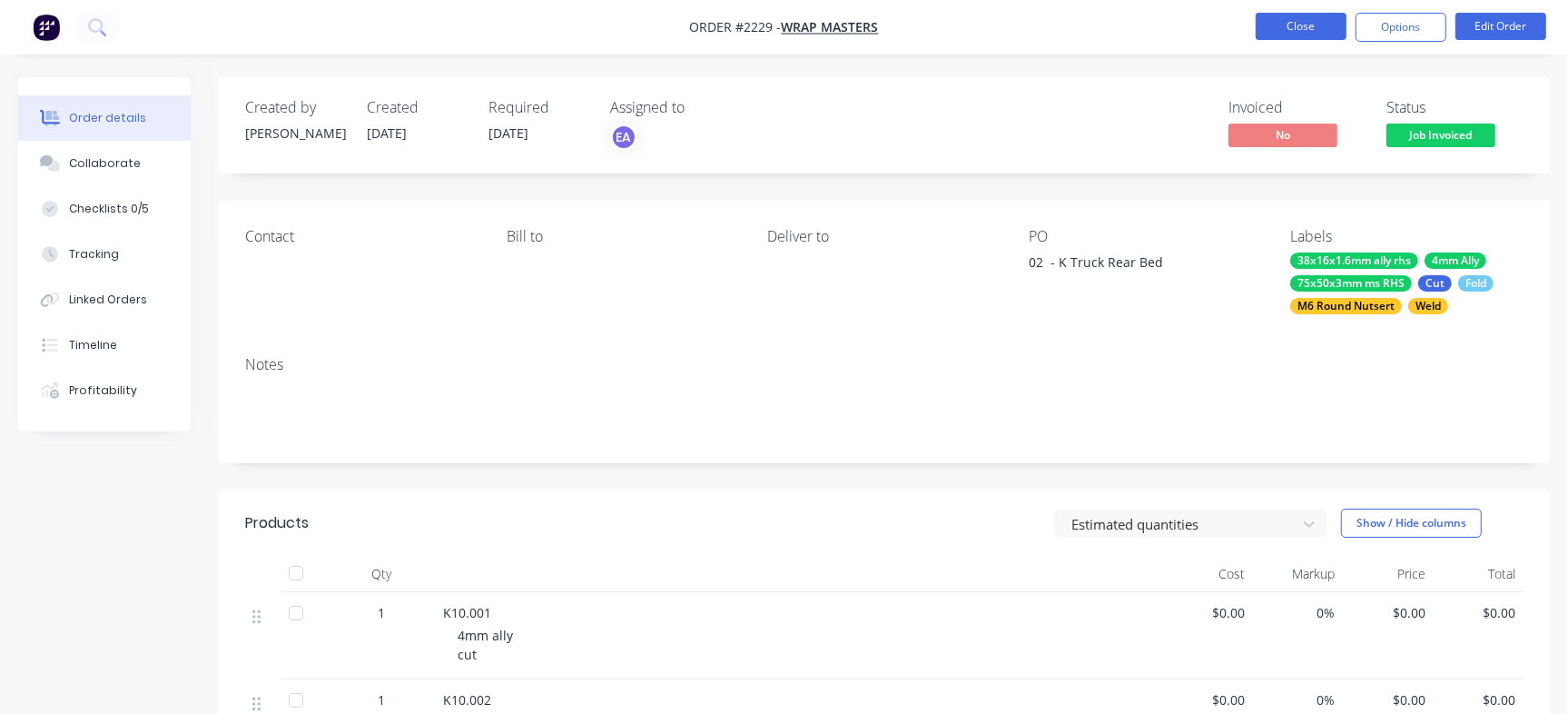
click at [1277, 26] on button "Close" at bounding box center [1301, 26] width 90 height 27
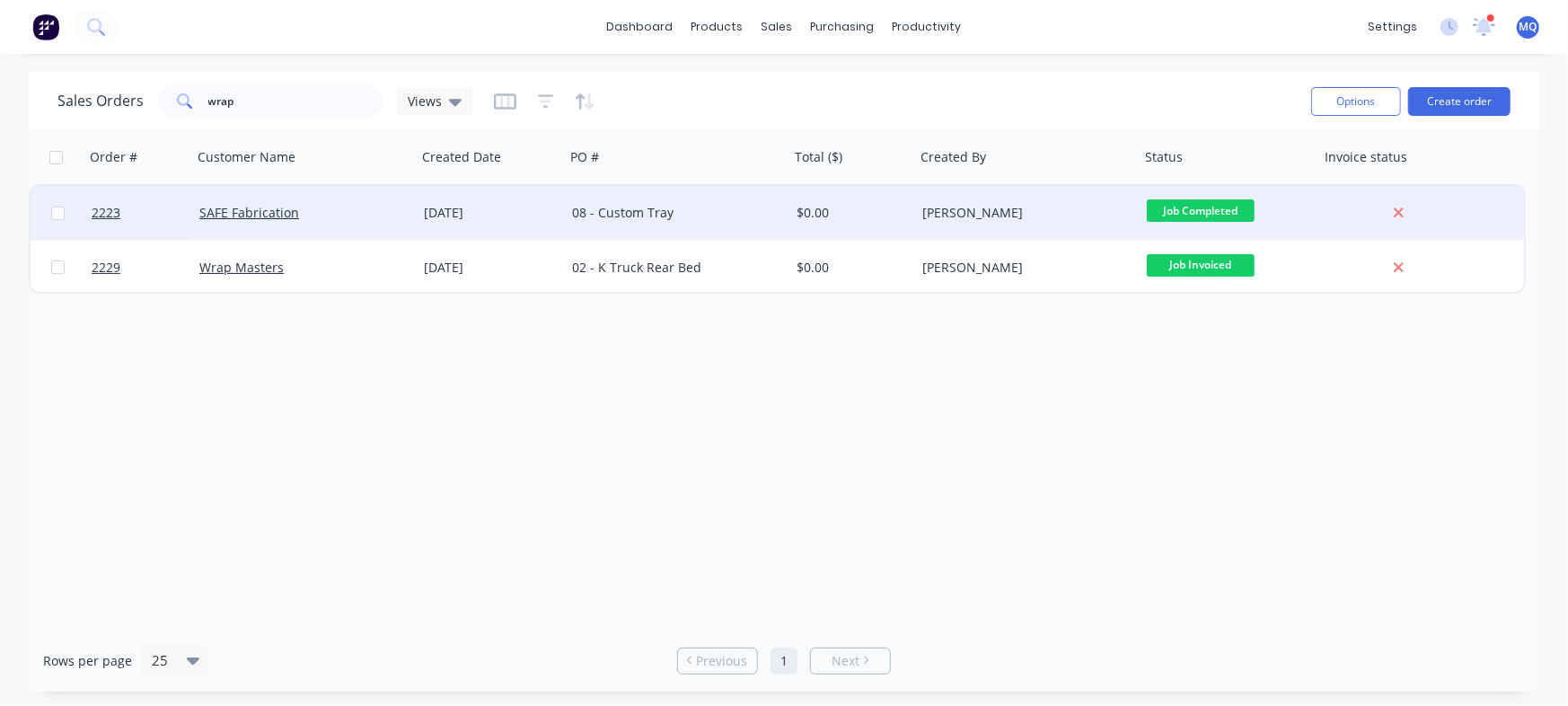
click at [421, 231] on div "02 Sep 2025" at bounding box center [491, 213] width 148 height 54
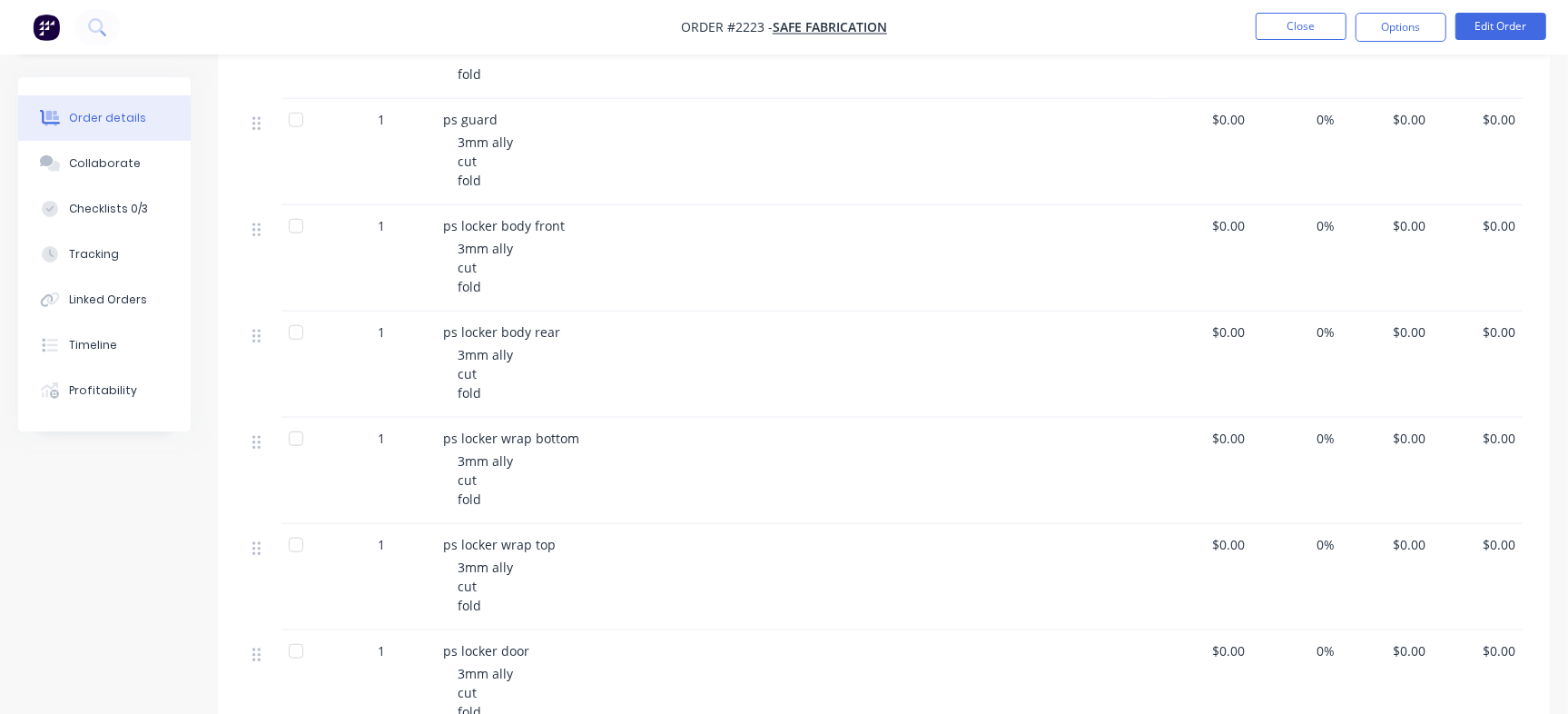
scroll to position [1298, 0]
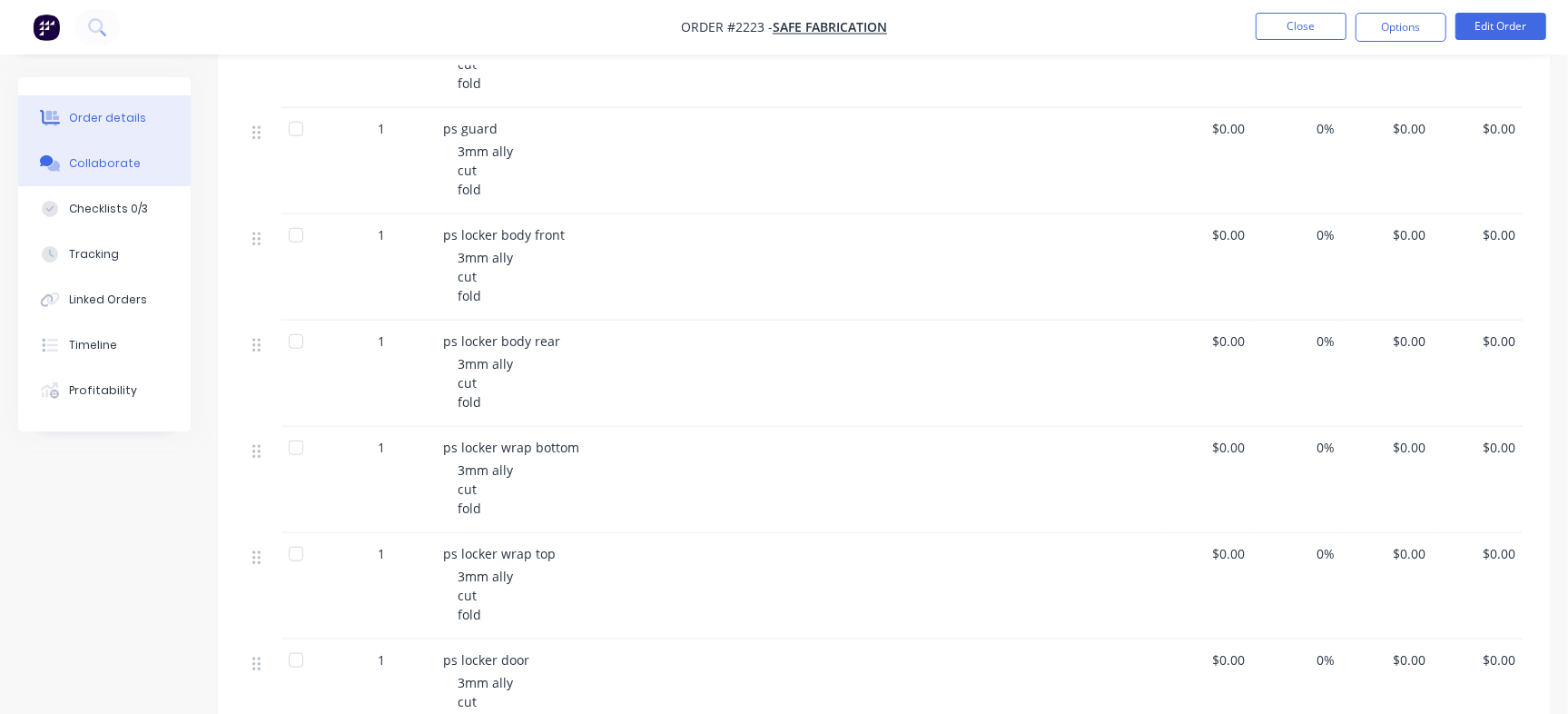
click at [155, 168] on button "Collaborate" at bounding box center [104, 163] width 172 height 46
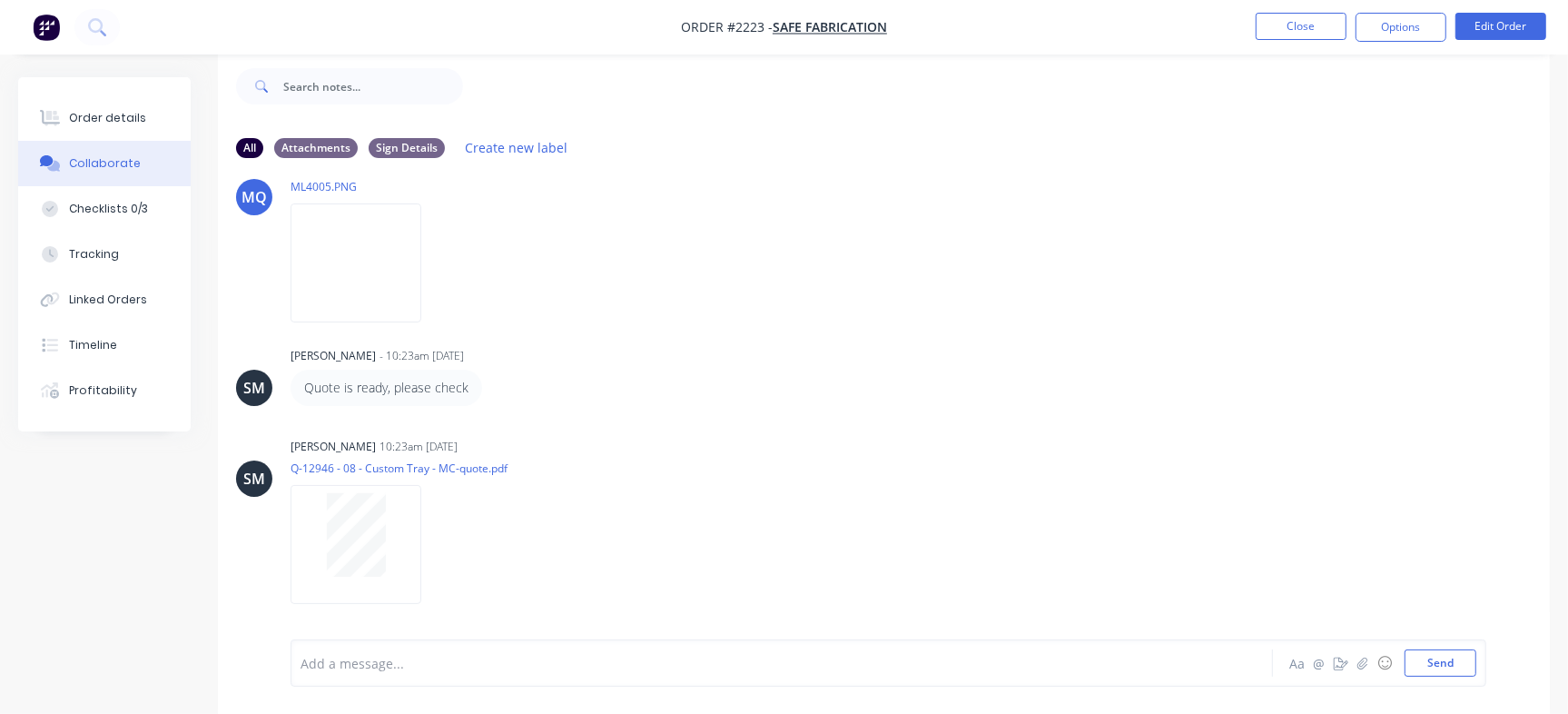
scroll to position [612, 0]
click at [184, 115] on button "Order details" at bounding box center [104, 118] width 172 height 46
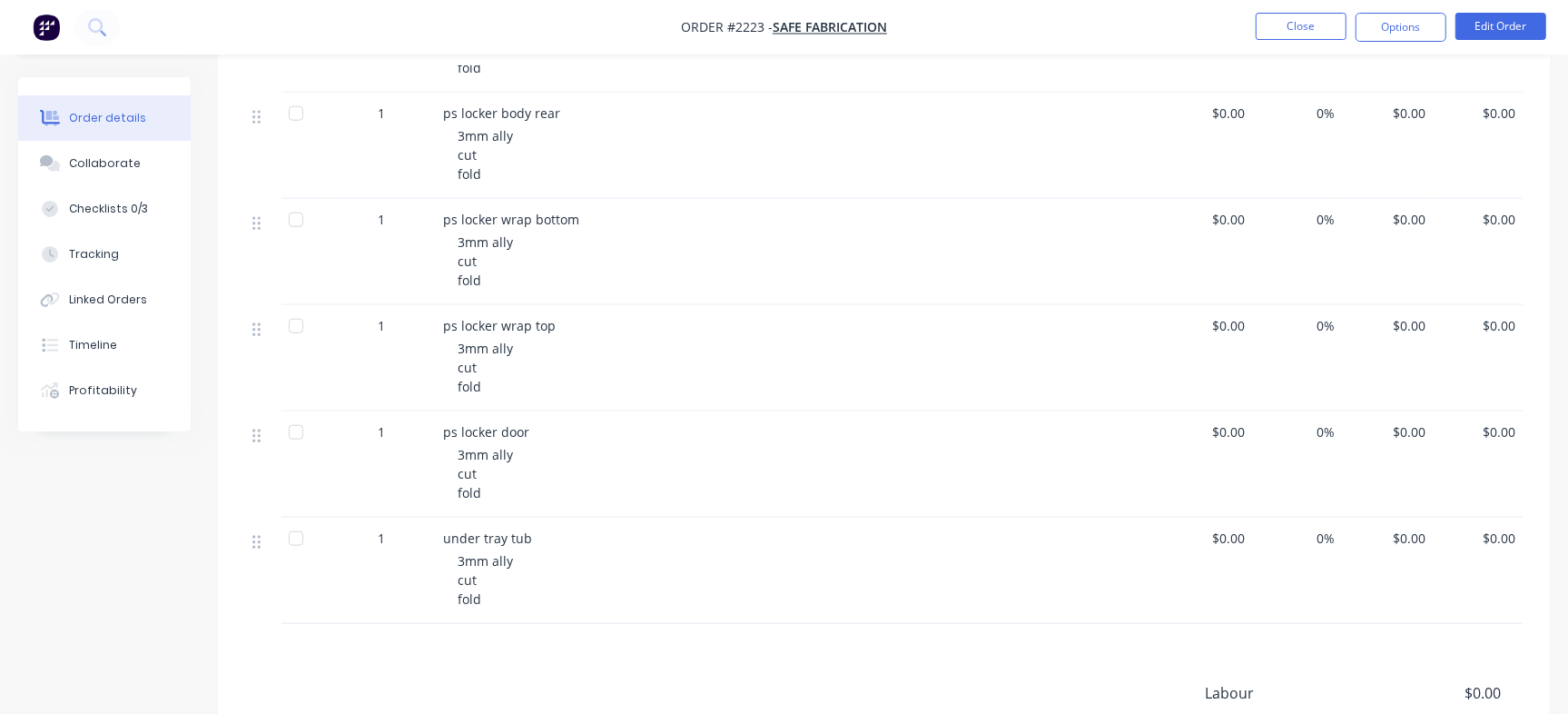
scroll to position [1524, 0]
click at [99, 159] on div "Collaborate" at bounding box center [105, 163] width 72 height 17
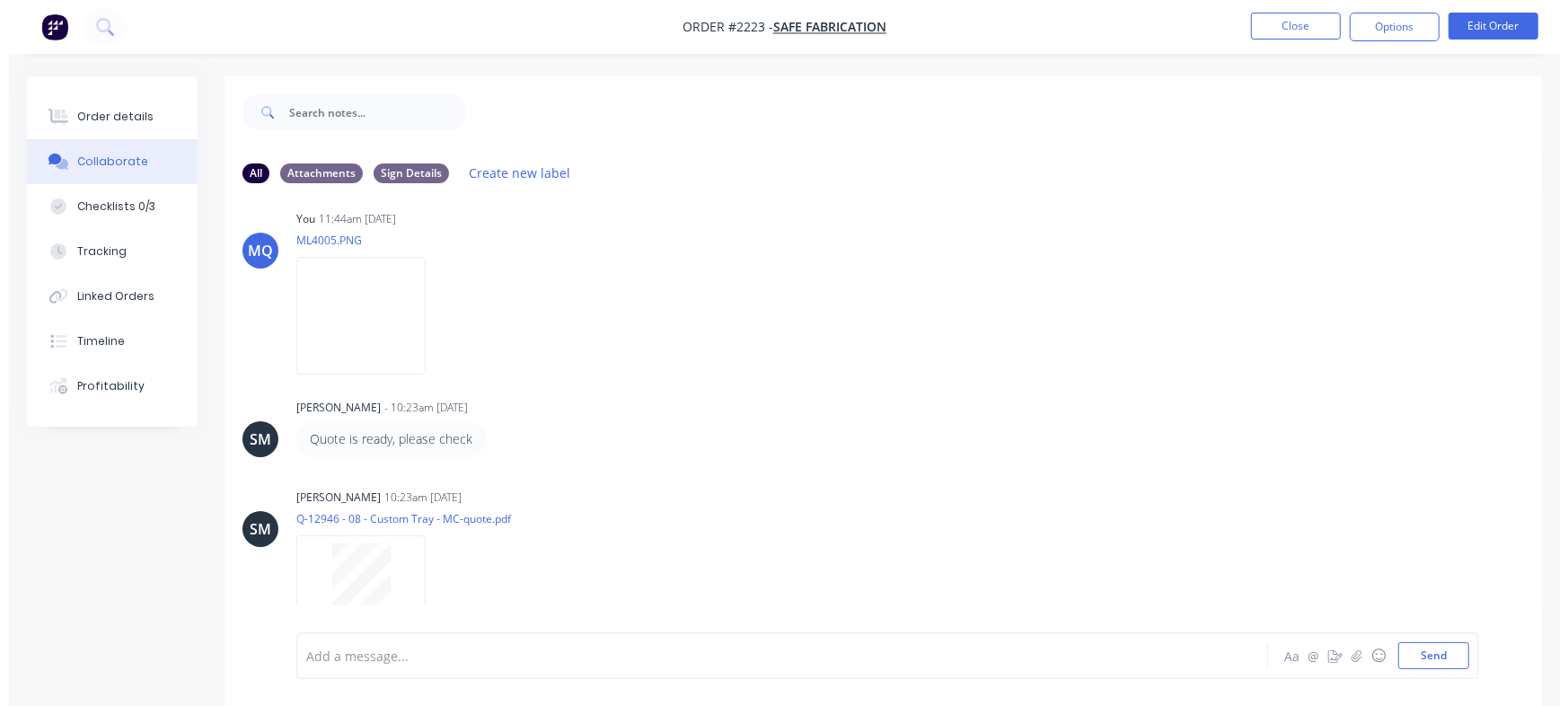
scroll to position [605, 0]
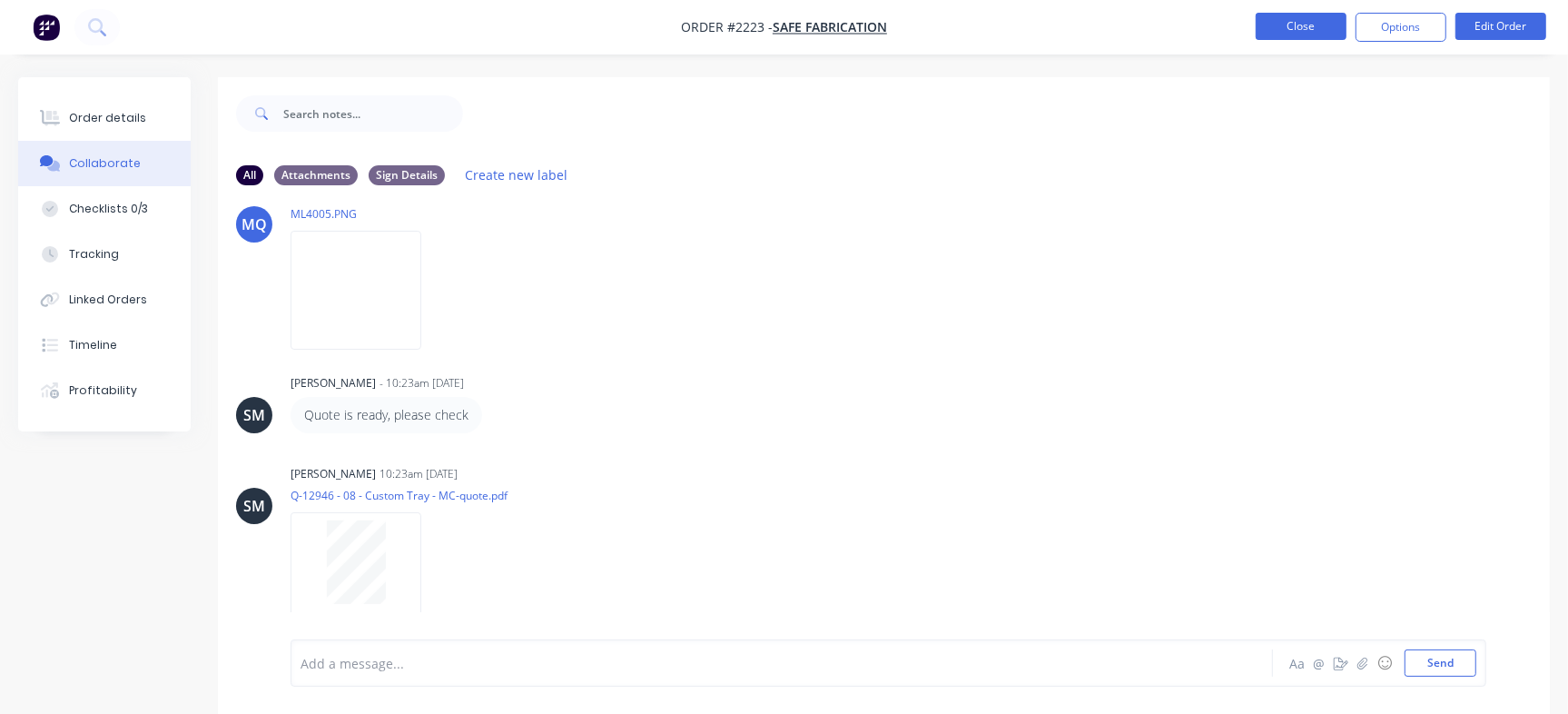
click at [1304, 25] on button "Close" at bounding box center [1301, 26] width 90 height 27
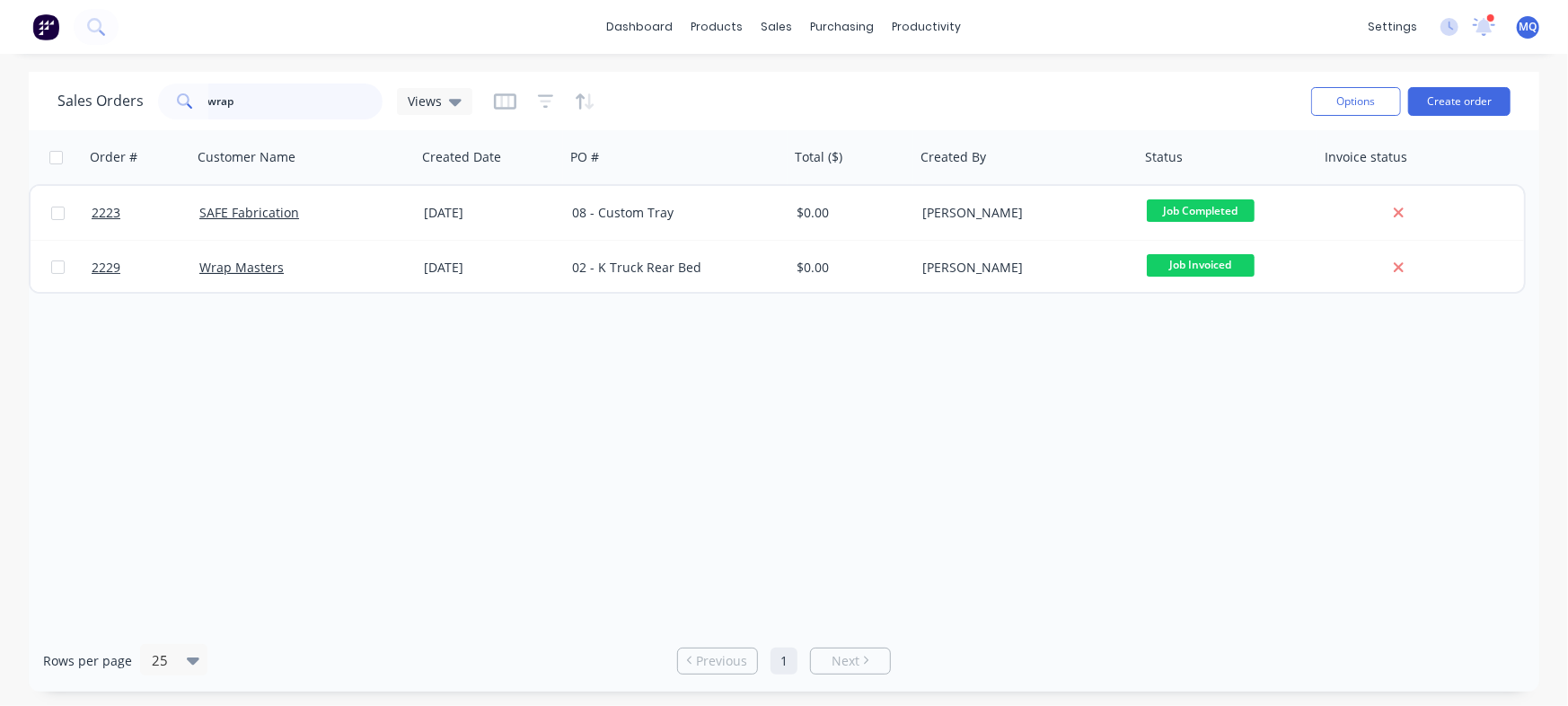
click at [262, 108] on input "wrap" at bounding box center [296, 101] width 175 height 36
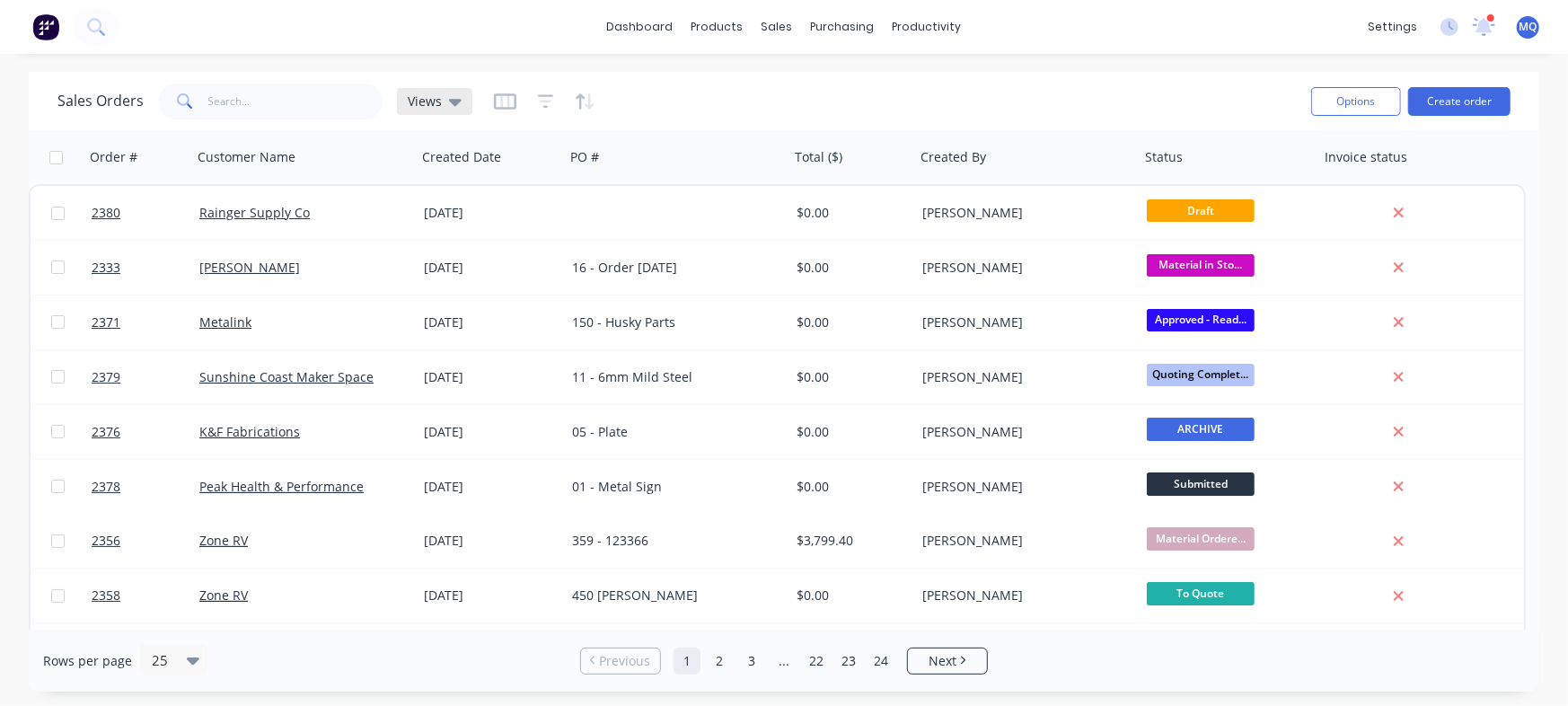
click at [406, 113] on div "Views" at bounding box center [435, 101] width 75 height 27
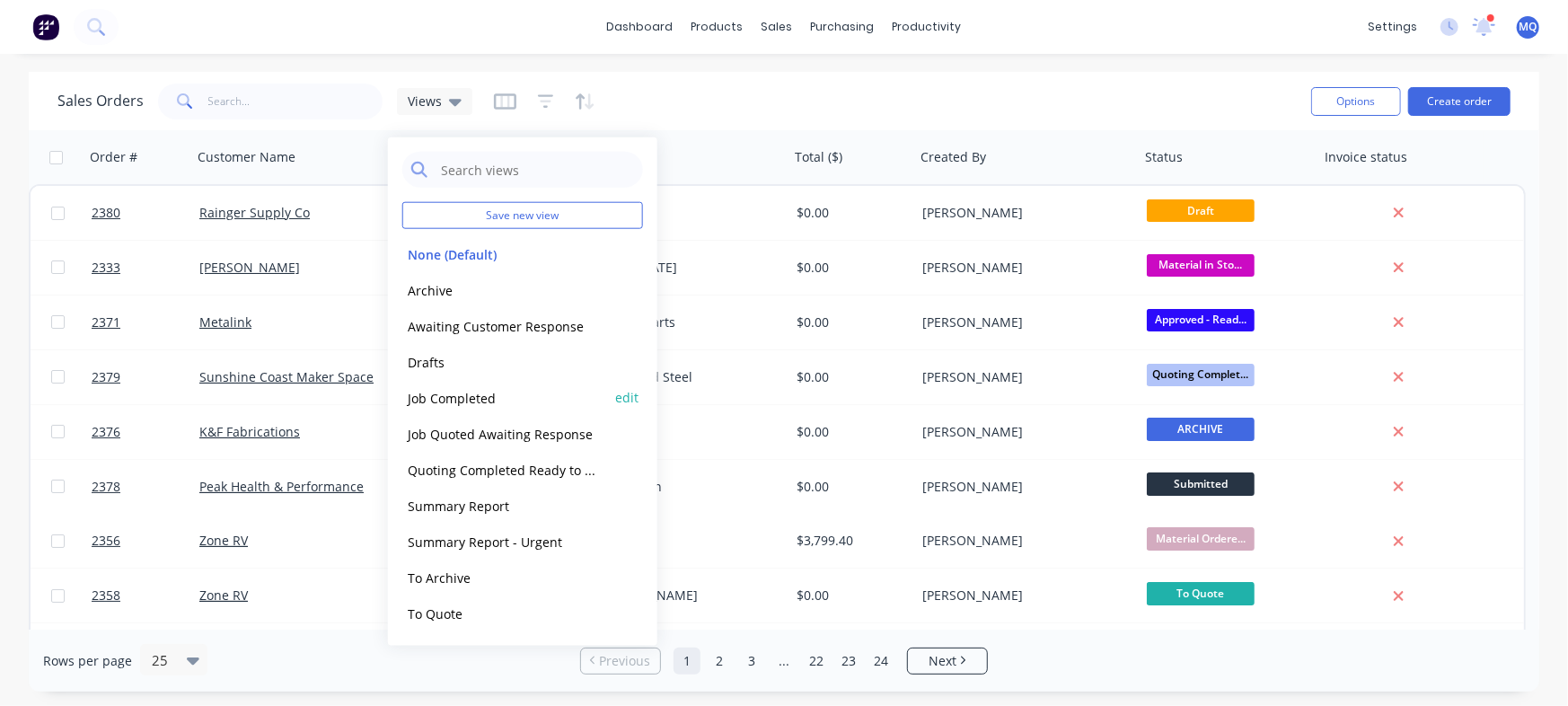
click at [437, 393] on button "Job Completed" at bounding box center [504, 396] width 205 height 20
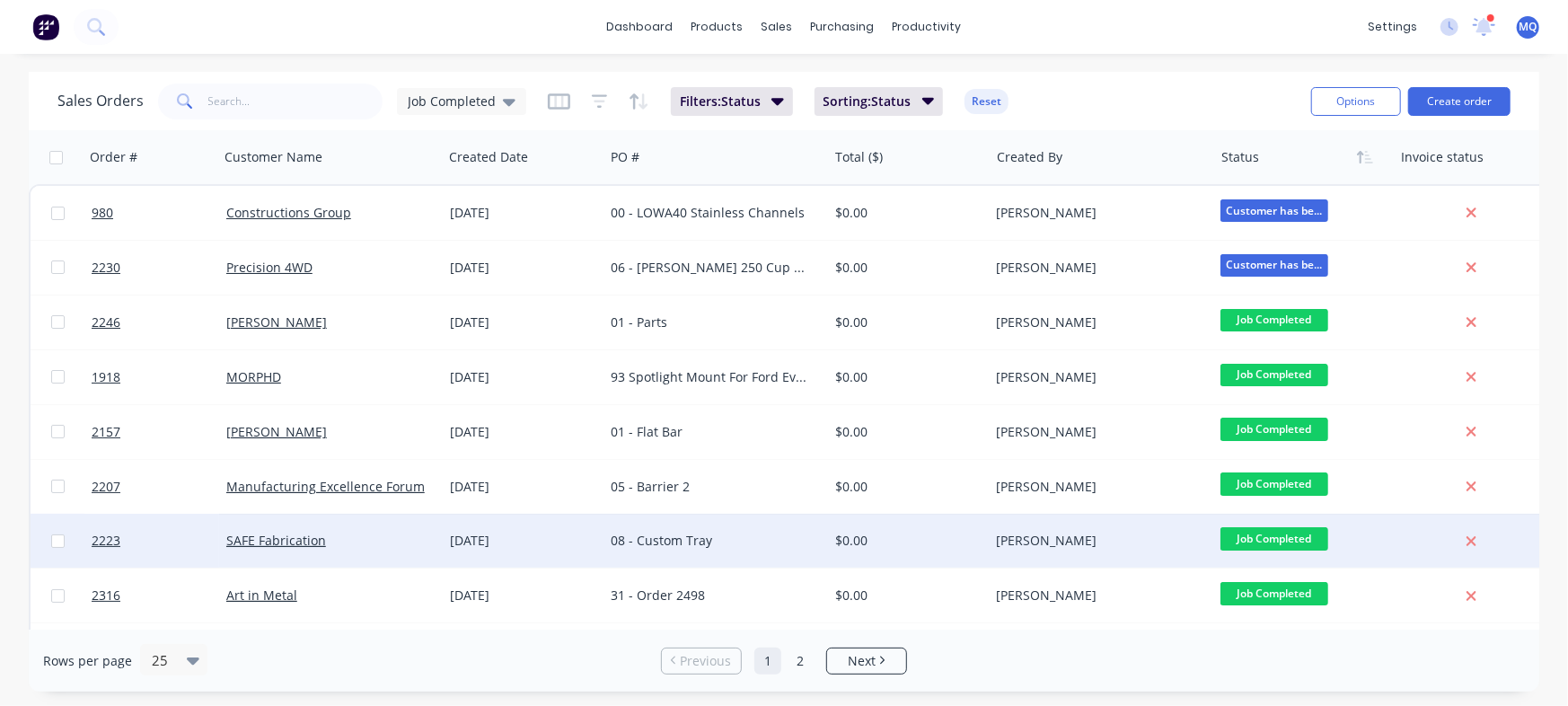
scroll to position [314, 0]
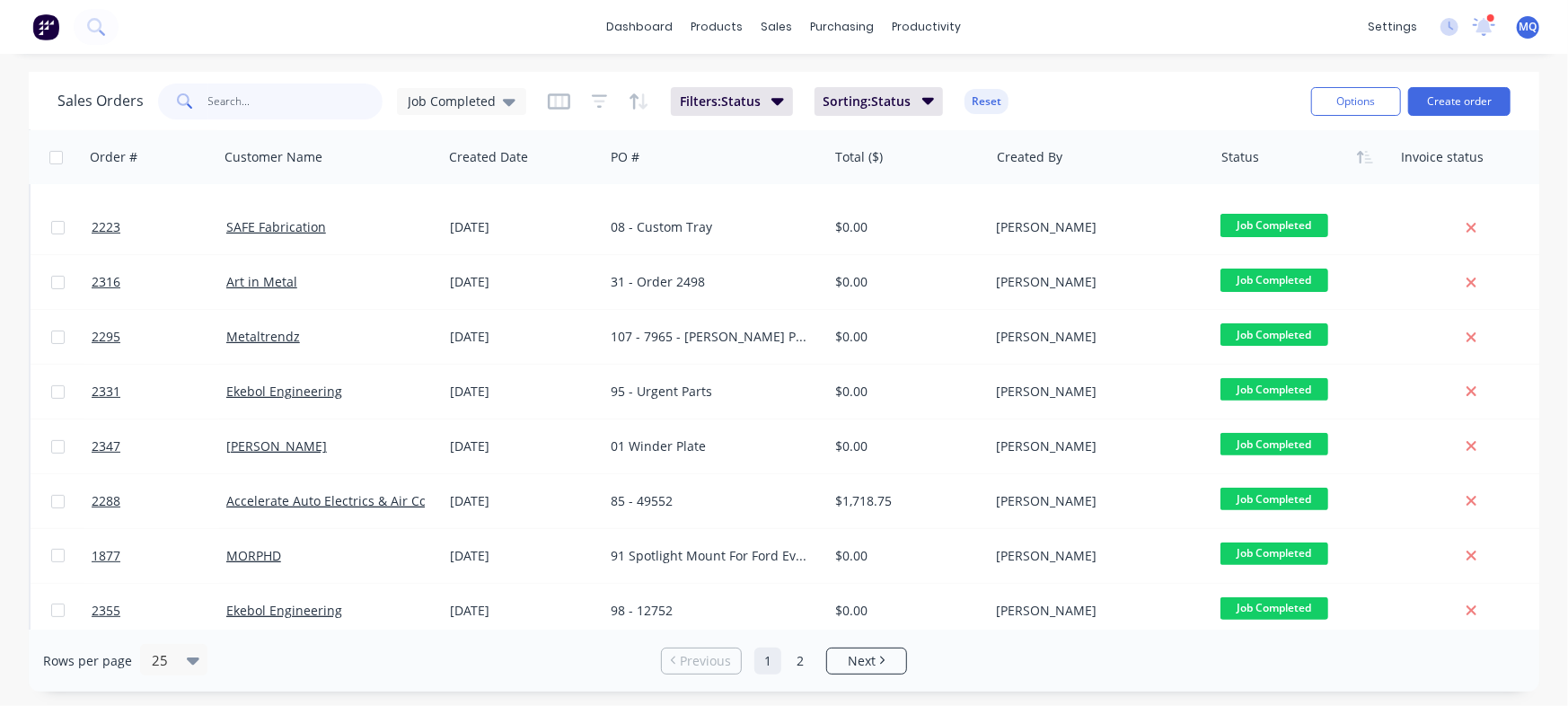
click at [255, 112] on input "text" at bounding box center [296, 101] width 175 height 36
type input "wrap"
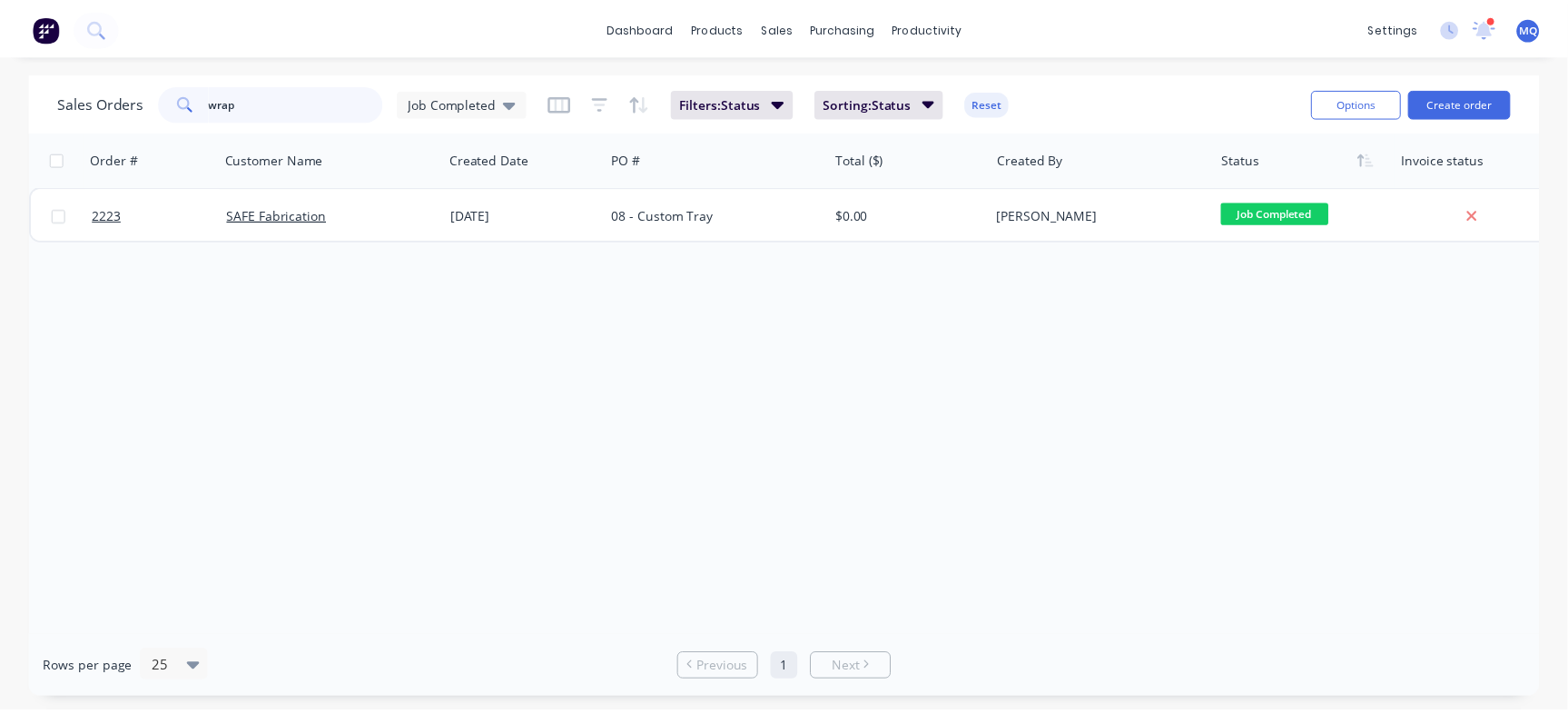
scroll to position [0, 0]
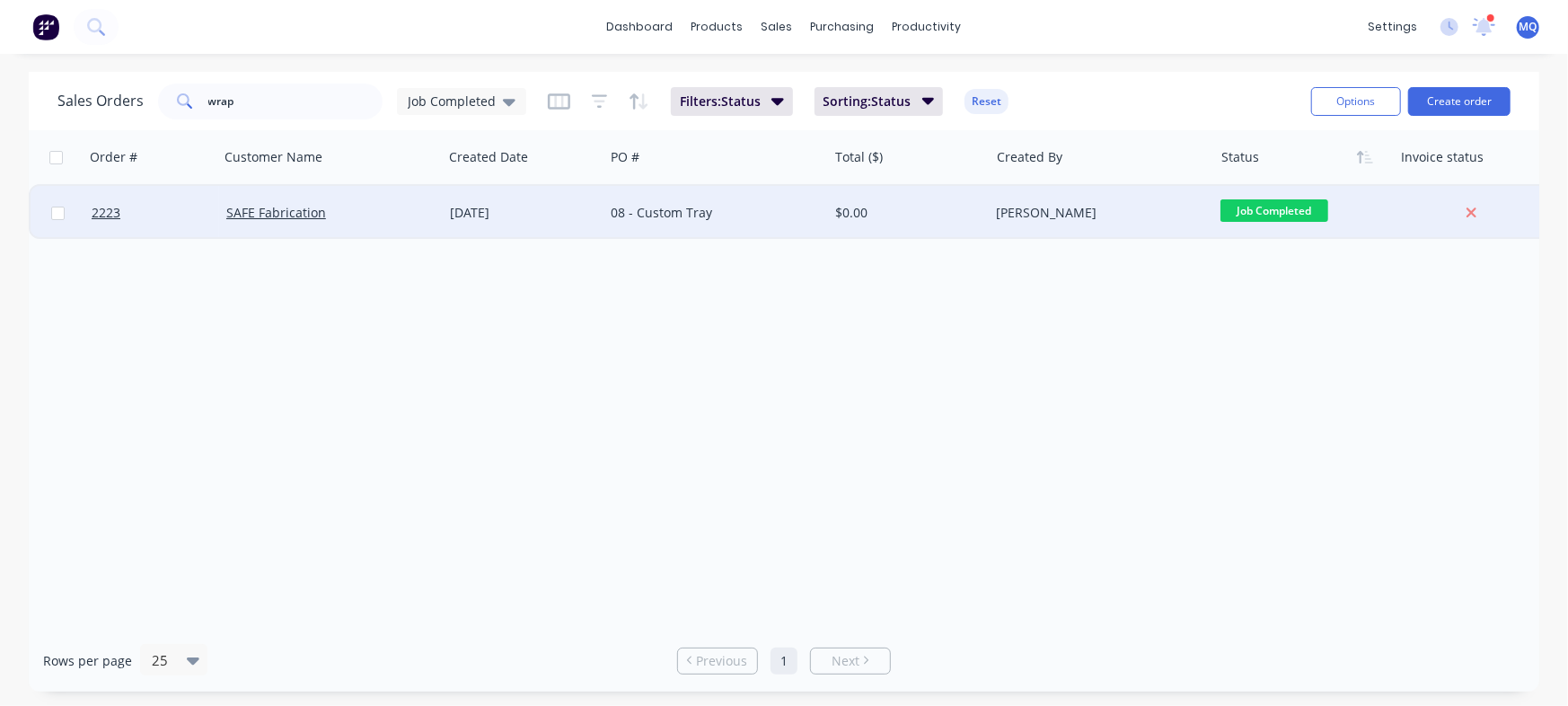
click at [385, 195] on div "SAFE Fabrication" at bounding box center [331, 213] width 223 height 54
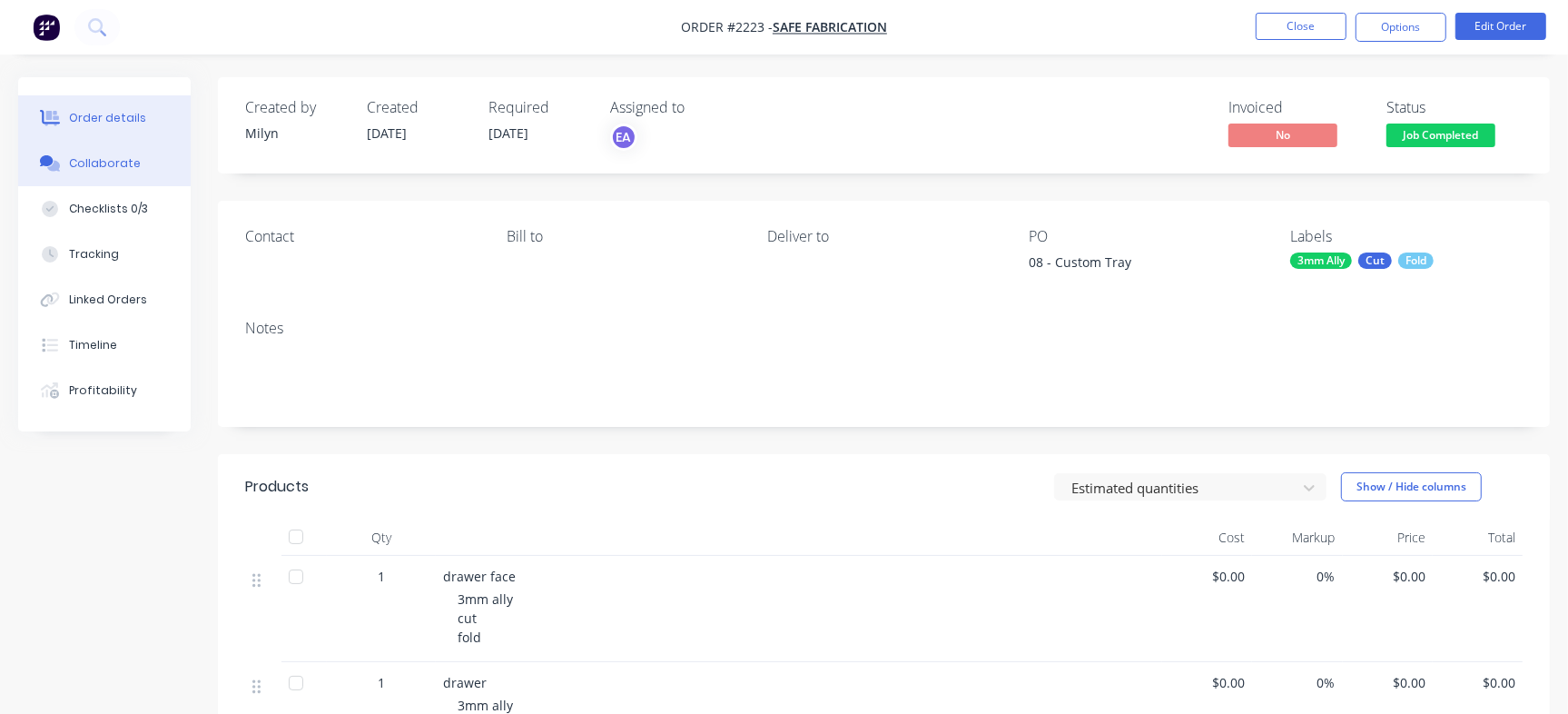
click at [112, 152] on button "Collaborate" at bounding box center [104, 163] width 172 height 46
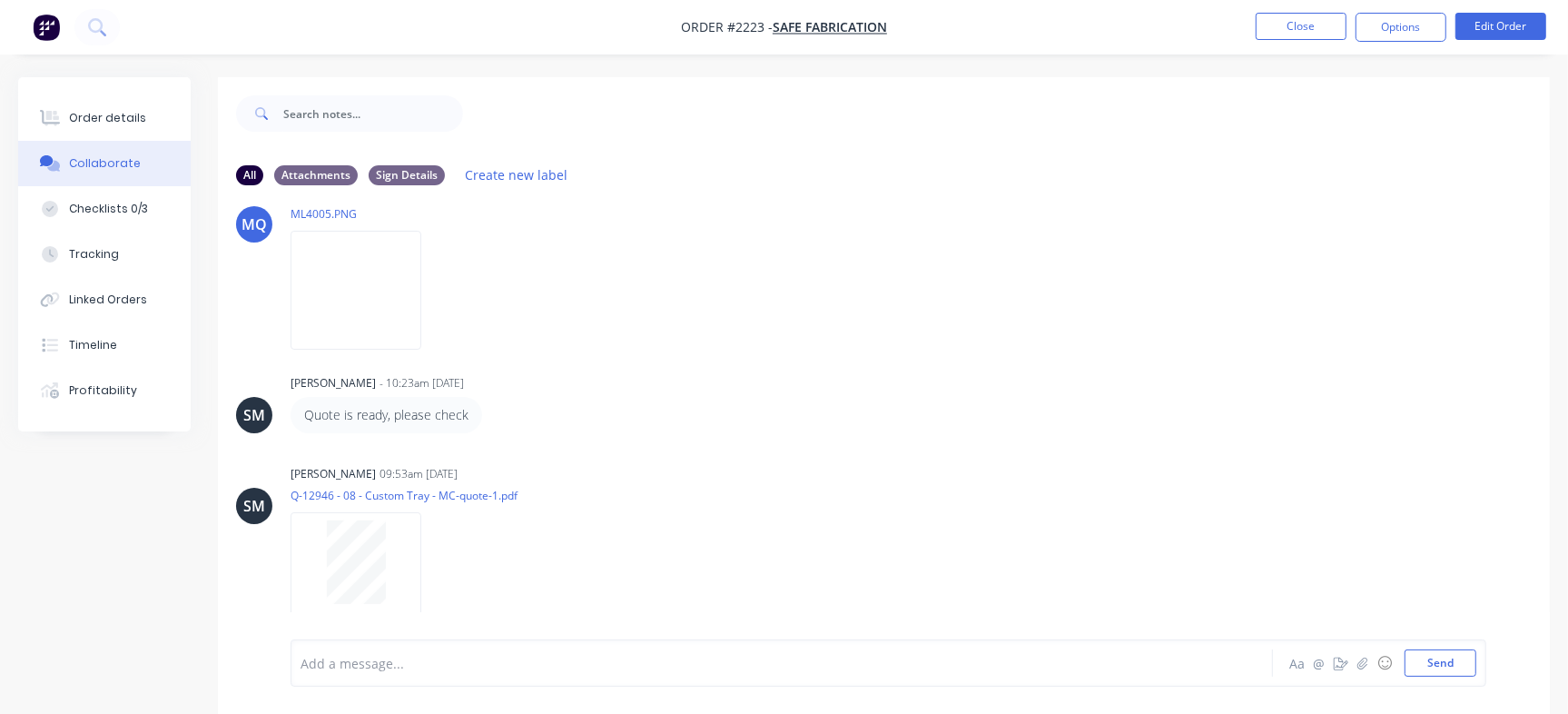
scroll to position [27, 0]
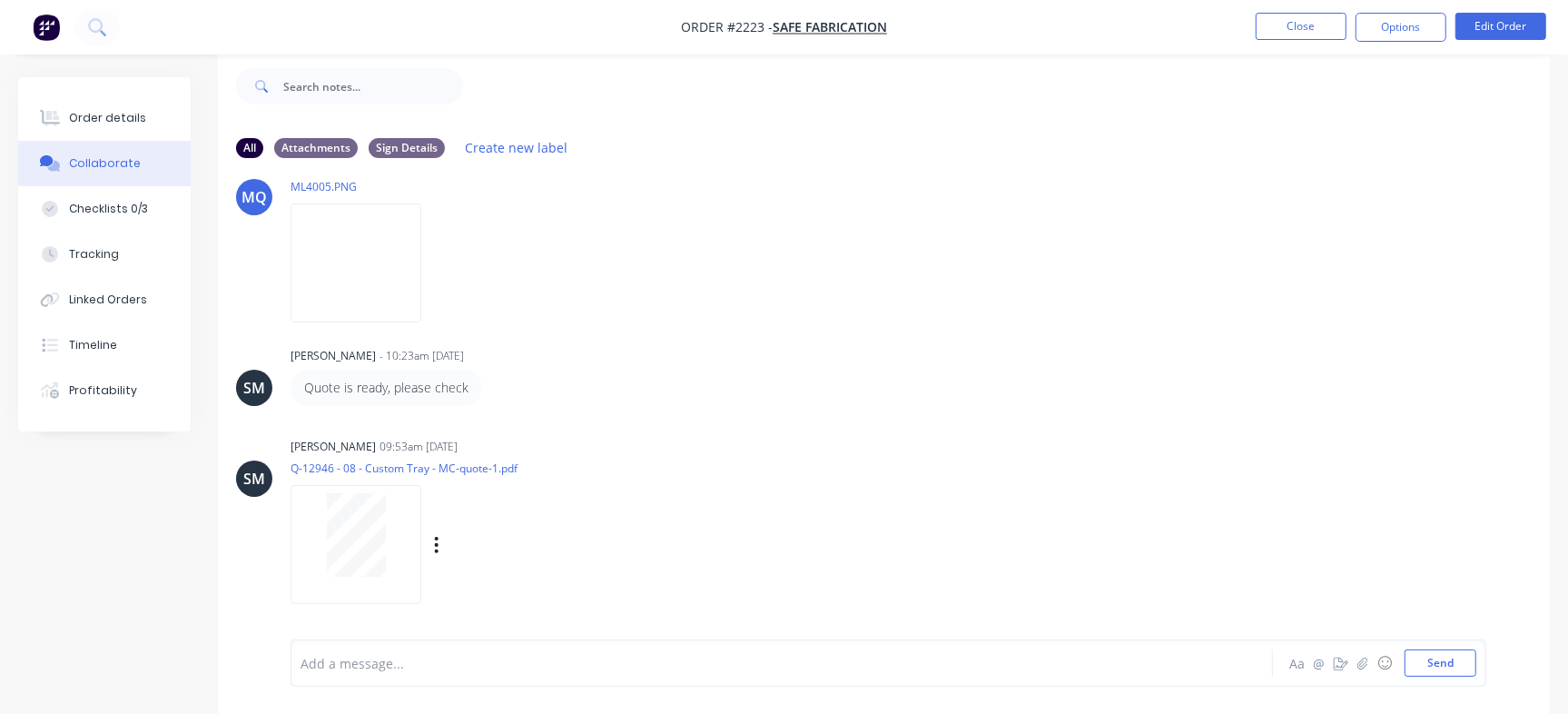
click at [325, 595] on div at bounding box center [356, 544] width 130 height 119
click at [106, 205] on div "Checklists 0/3" at bounding box center [108, 208] width 79 height 17
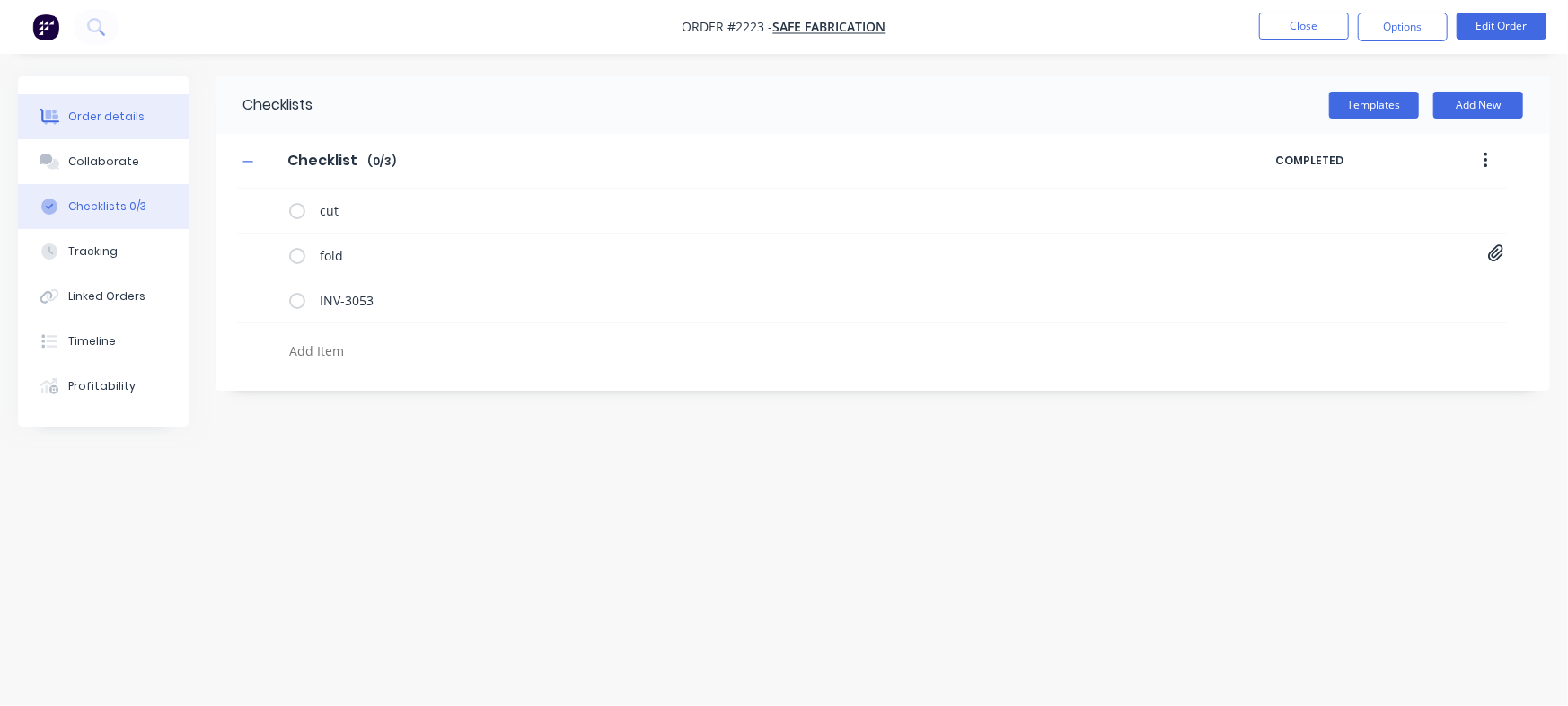
click at [124, 95] on button "Order details" at bounding box center [103, 116] width 170 height 45
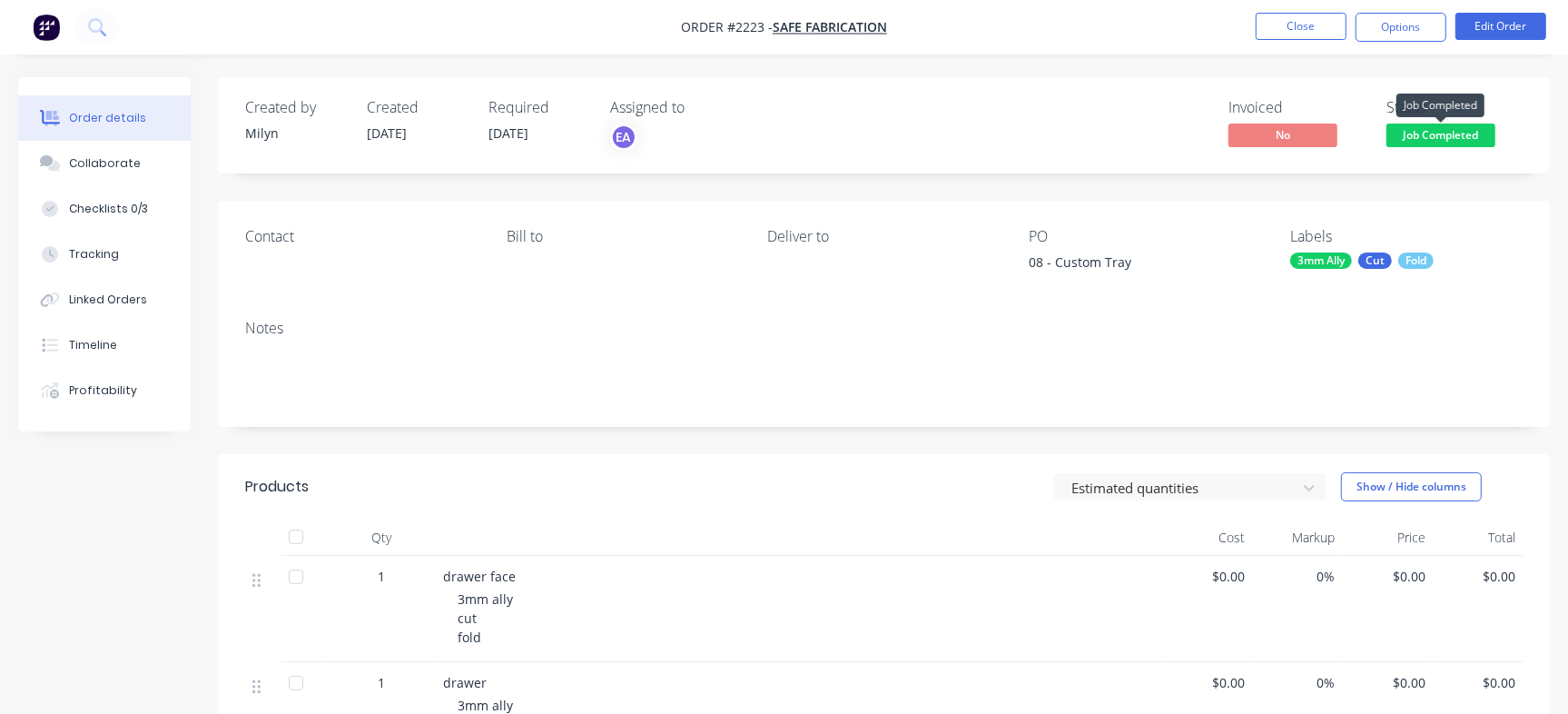
click at [1454, 124] on span "Job Completed" at bounding box center [1441, 134] width 109 height 22
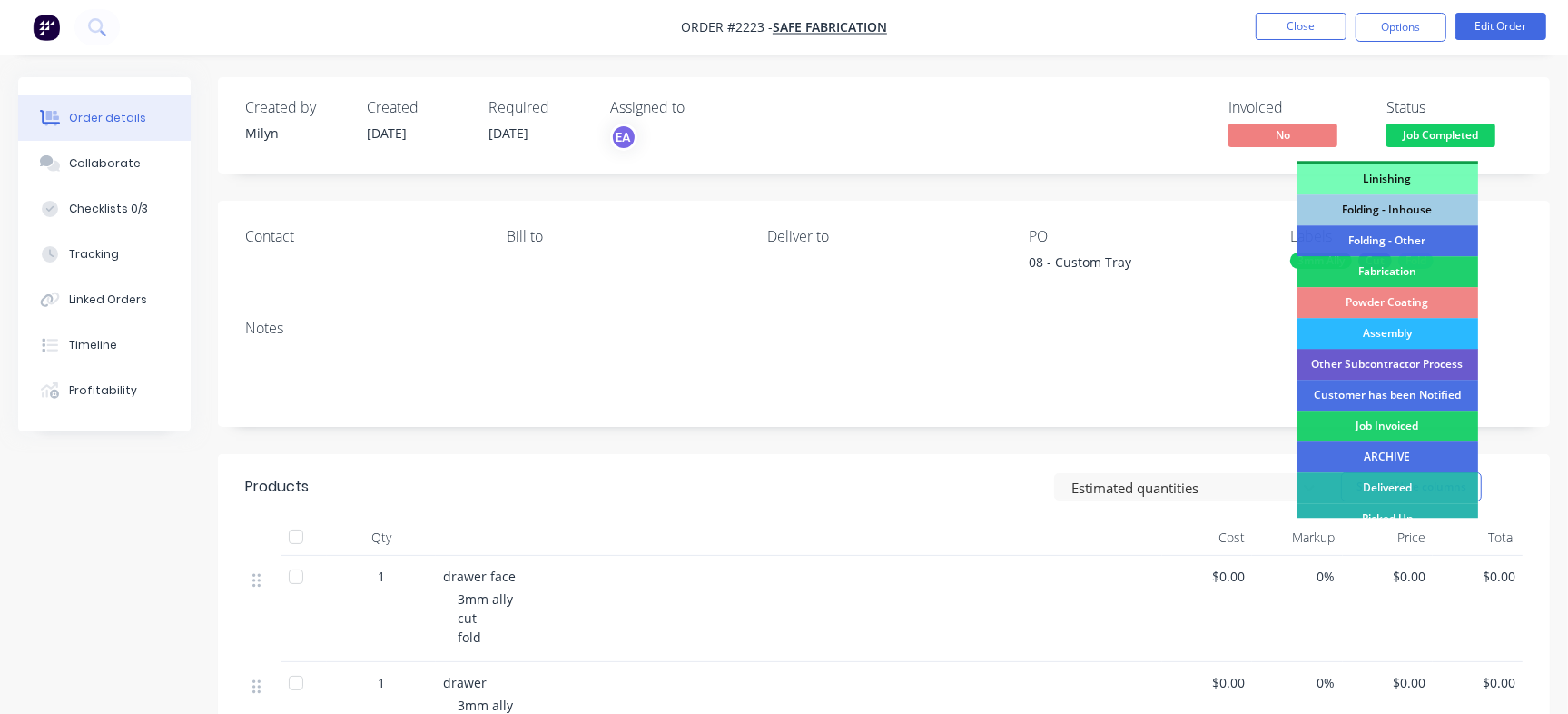
scroll to position [548, 0]
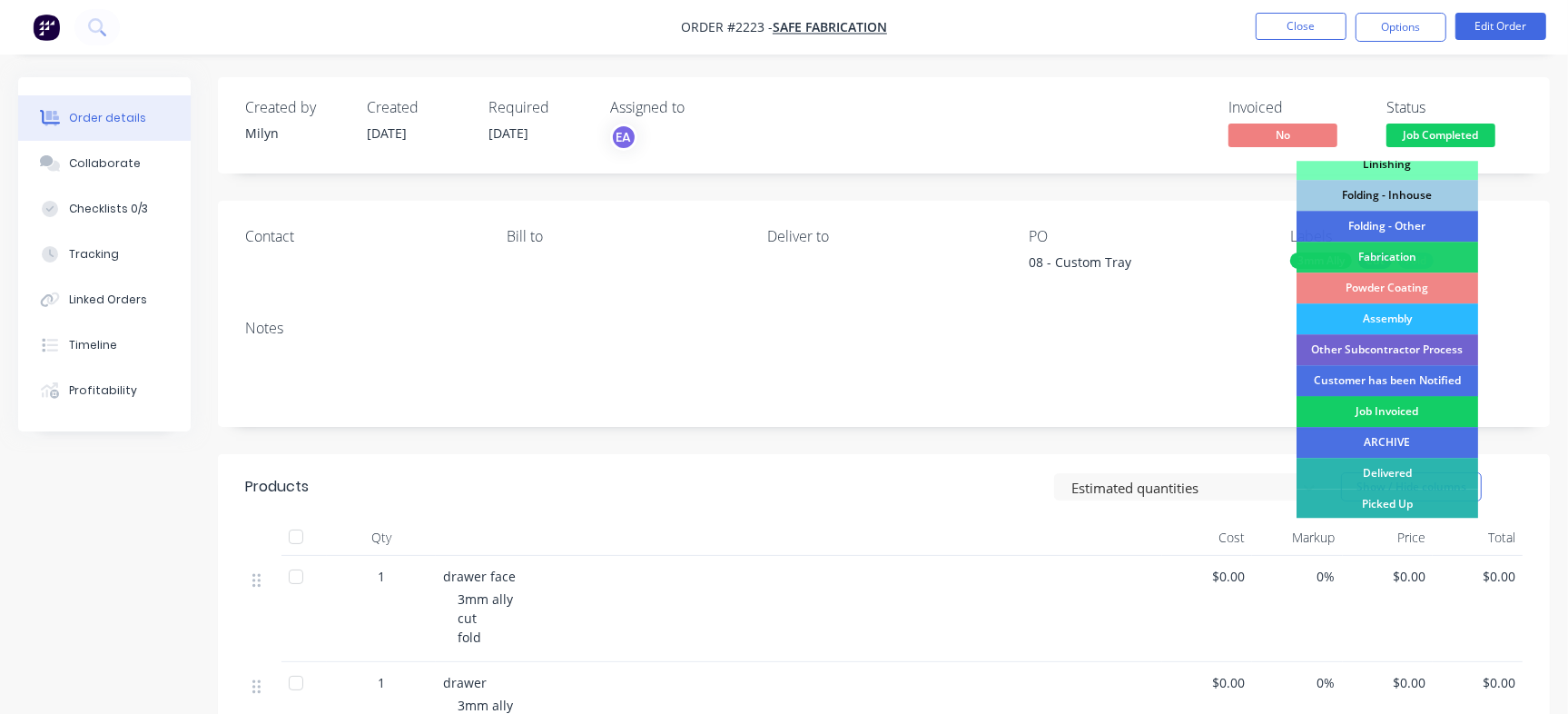
click at [1396, 413] on div "Job Invoiced" at bounding box center [1387, 411] width 182 height 31
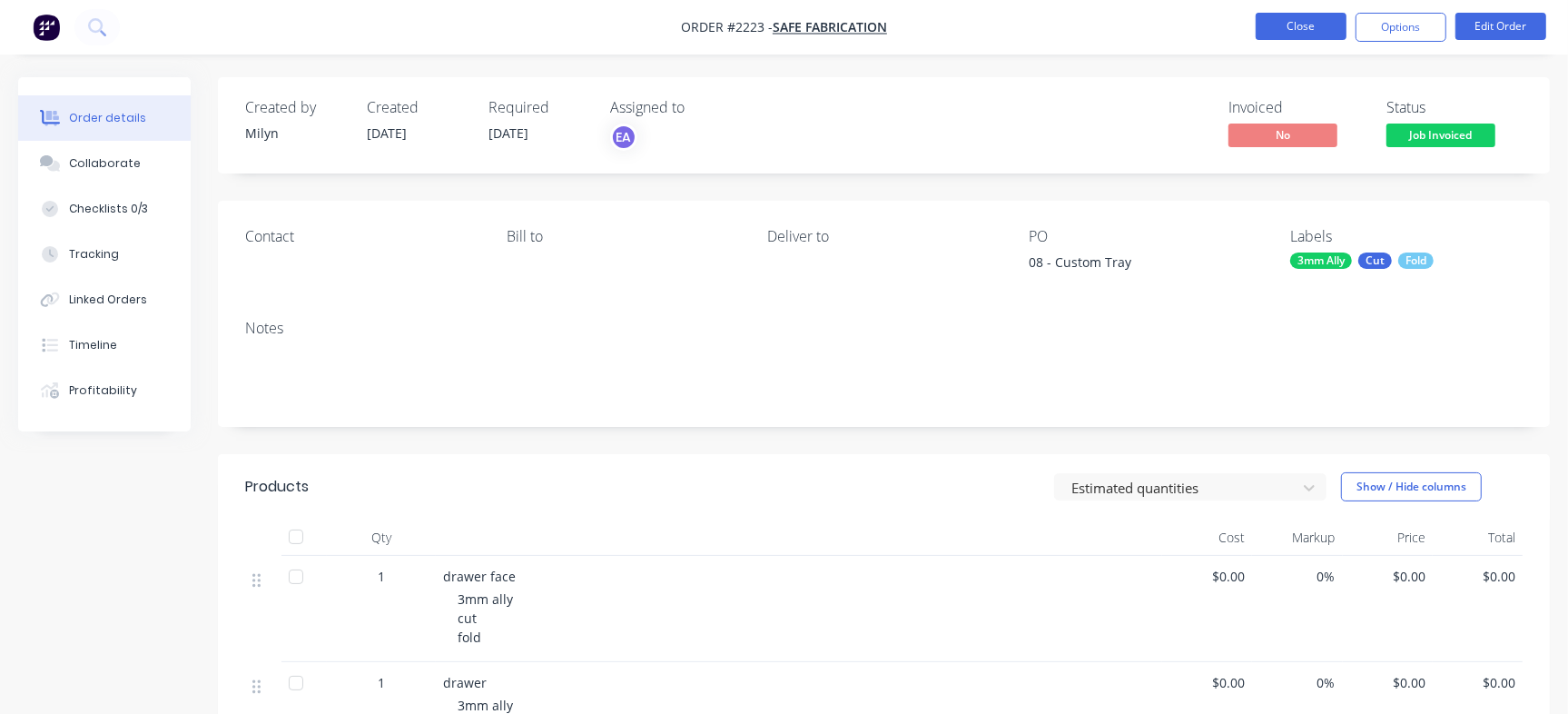
drag, startPoint x: 1321, startPoint y: 42, endPoint x: 1297, endPoint y: 23, distance: 30.6
click at [1297, 23] on nav "Order #2223 - SAFE Fabrication Close Options Edit Order" at bounding box center [784, 27] width 1568 height 54
click at [1297, 23] on button "Close" at bounding box center [1301, 26] width 90 height 27
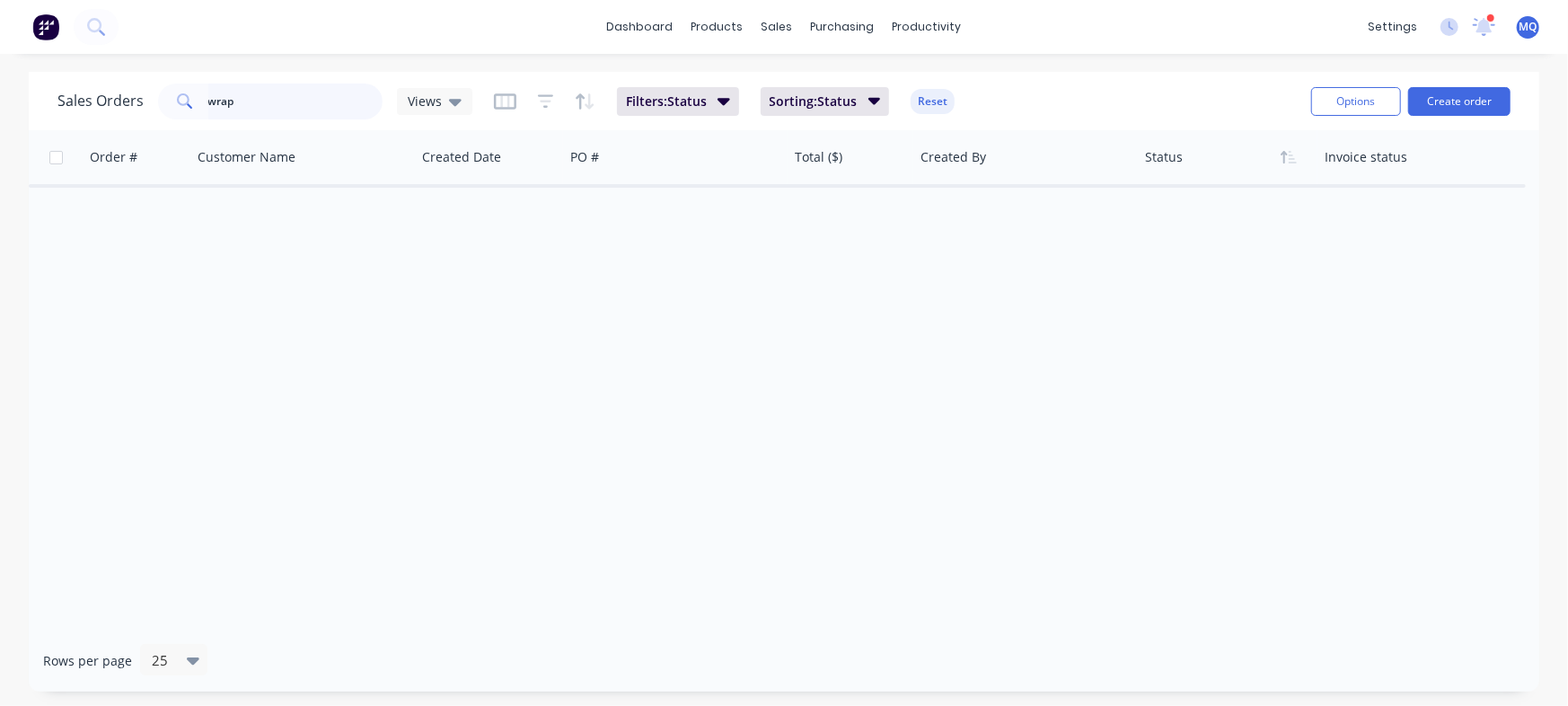
click at [347, 92] on input "wrap" at bounding box center [296, 101] width 175 height 36
click at [457, 109] on icon at bounding box center [455, 101] width 13 height 20
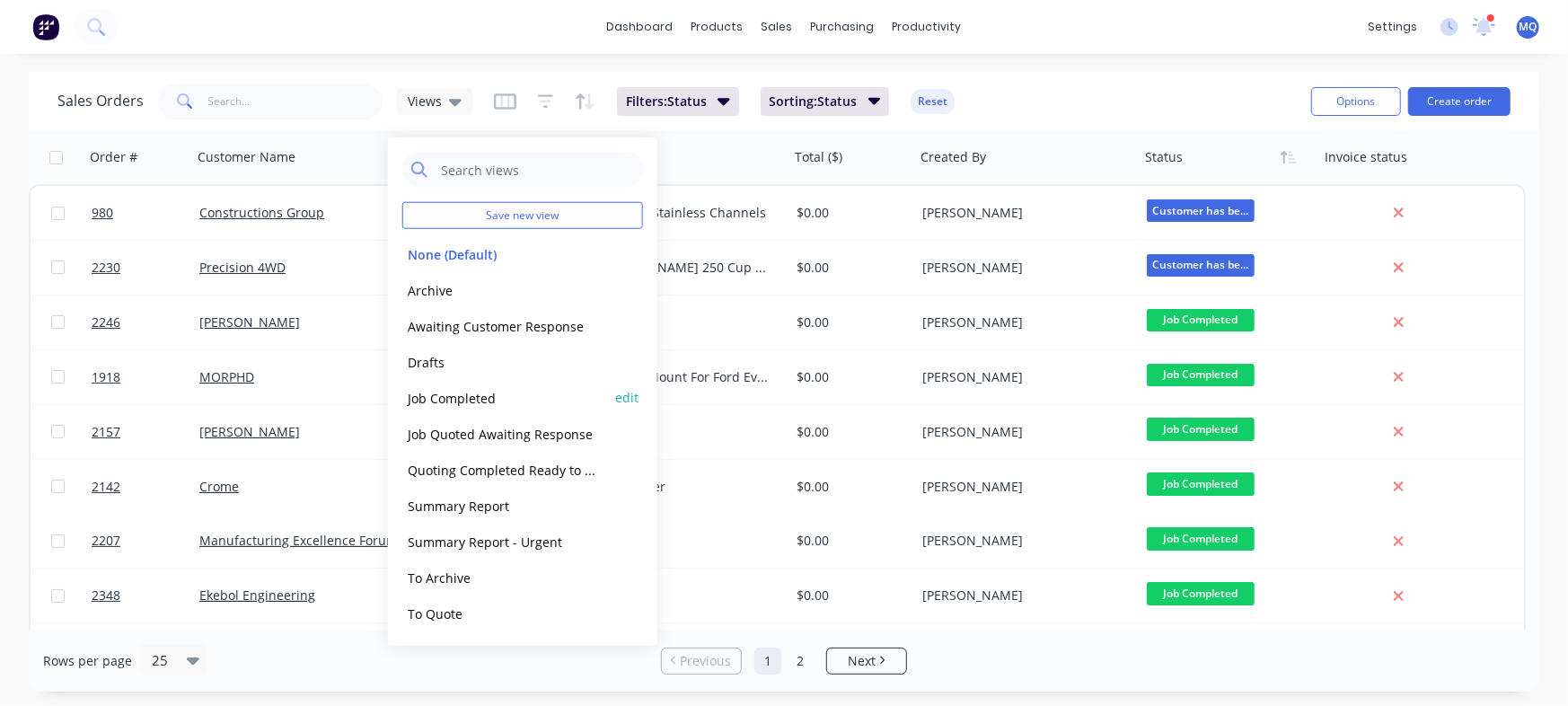
click at [430, 391] on button "Job Completed" at bounding box center [504, 396] width 205 height 20
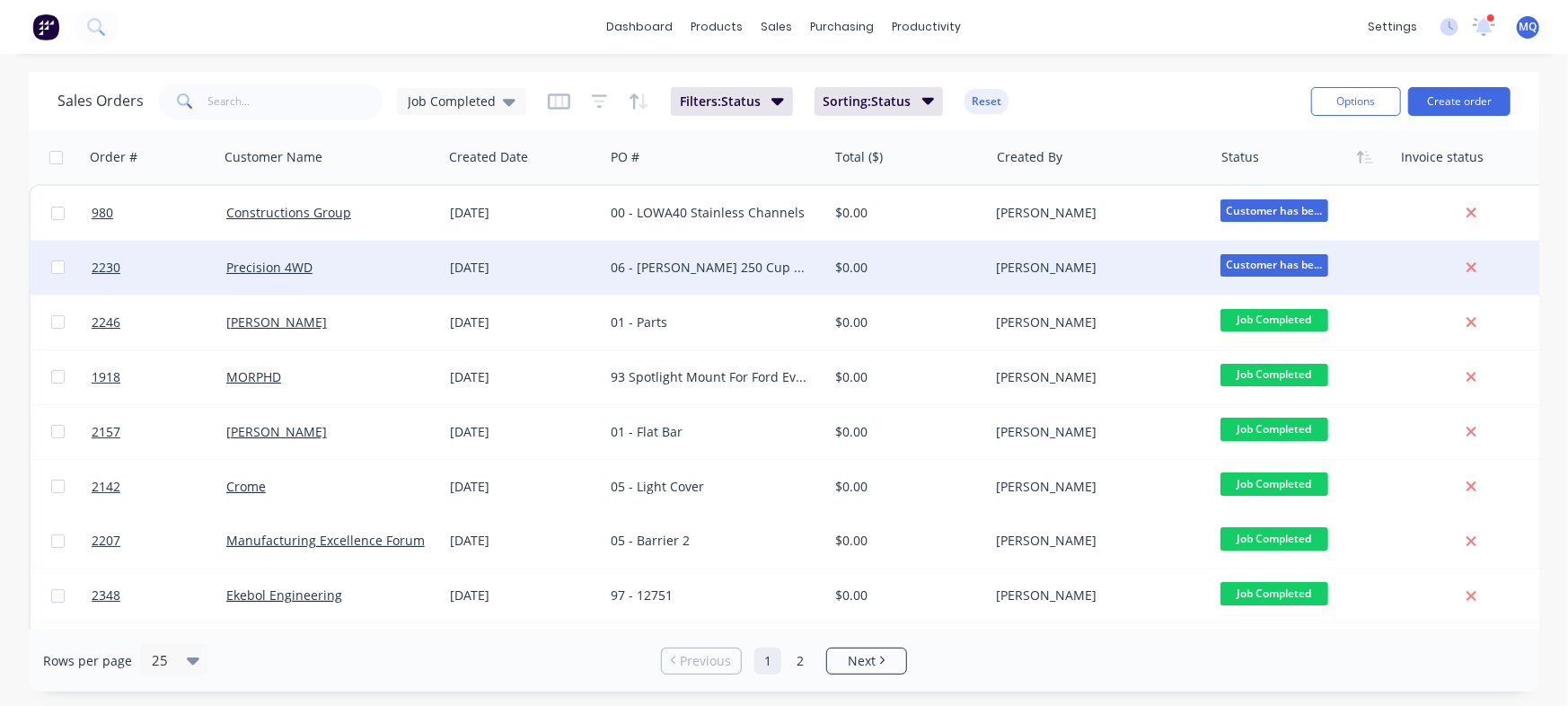
click at [775, 255] on div "06 - [PERSON_NAME] 250 Cup Holder" at bounding box center [715, 267] width 223 height 54
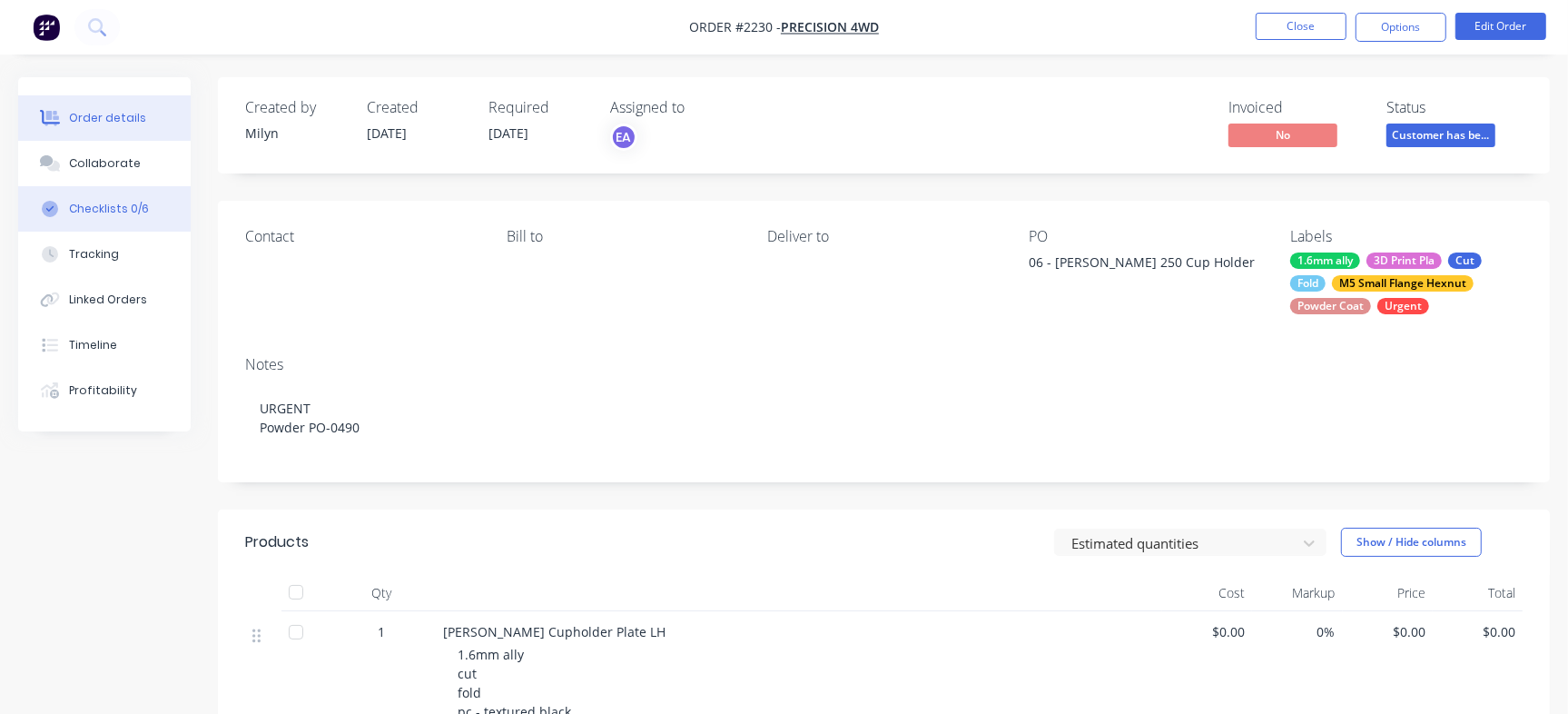
click at [129, 204] on div "Checklists 0/6" at bounding box center [109, 208] width 80 height 17
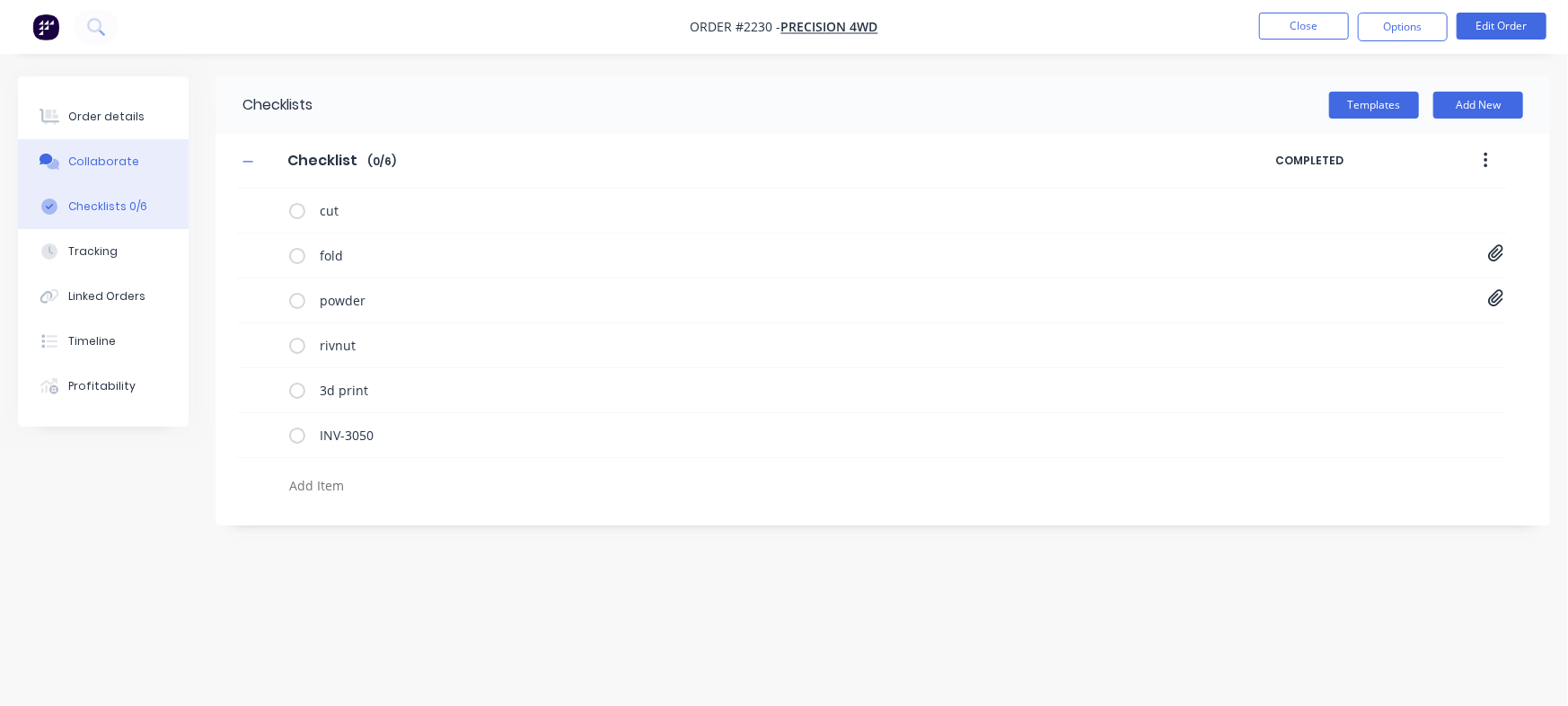
click at [118, 163] on div "Collaborate" at bounding box center [104, 162] width 71 height 16
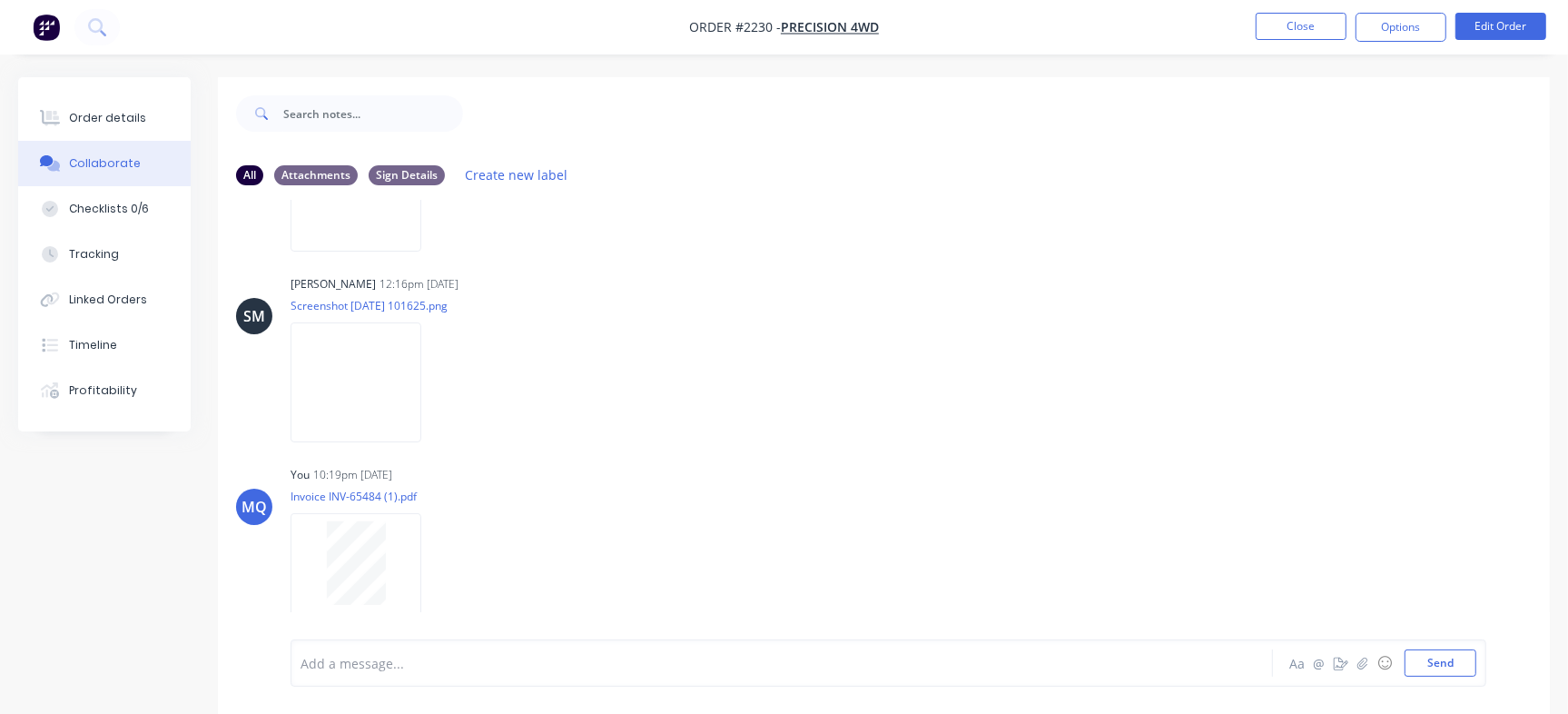
scroll to position [1476, 0]
click at [436, 574] on icon "button" at bounding box center [437, 572] width 6 height 20
click at [481, 621] on button "Delete" at bounding box center [556, 615] width 204 height 41
click at [421, 349] on img at bounding box center [356, 380] width 130 height 119
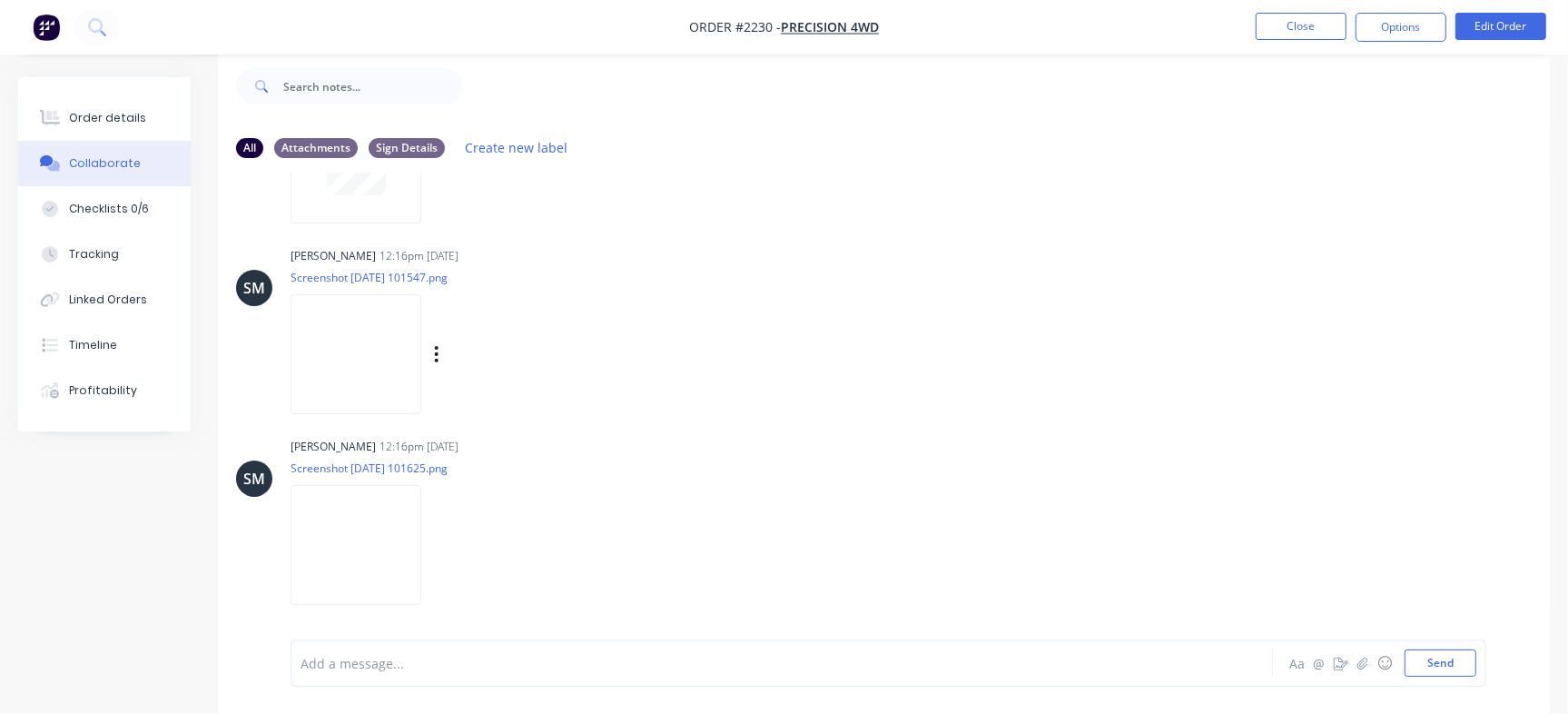
scroll to position [26, 0]
click at [327, 569] on img at bounding box center [356, 545] width 130 height 119
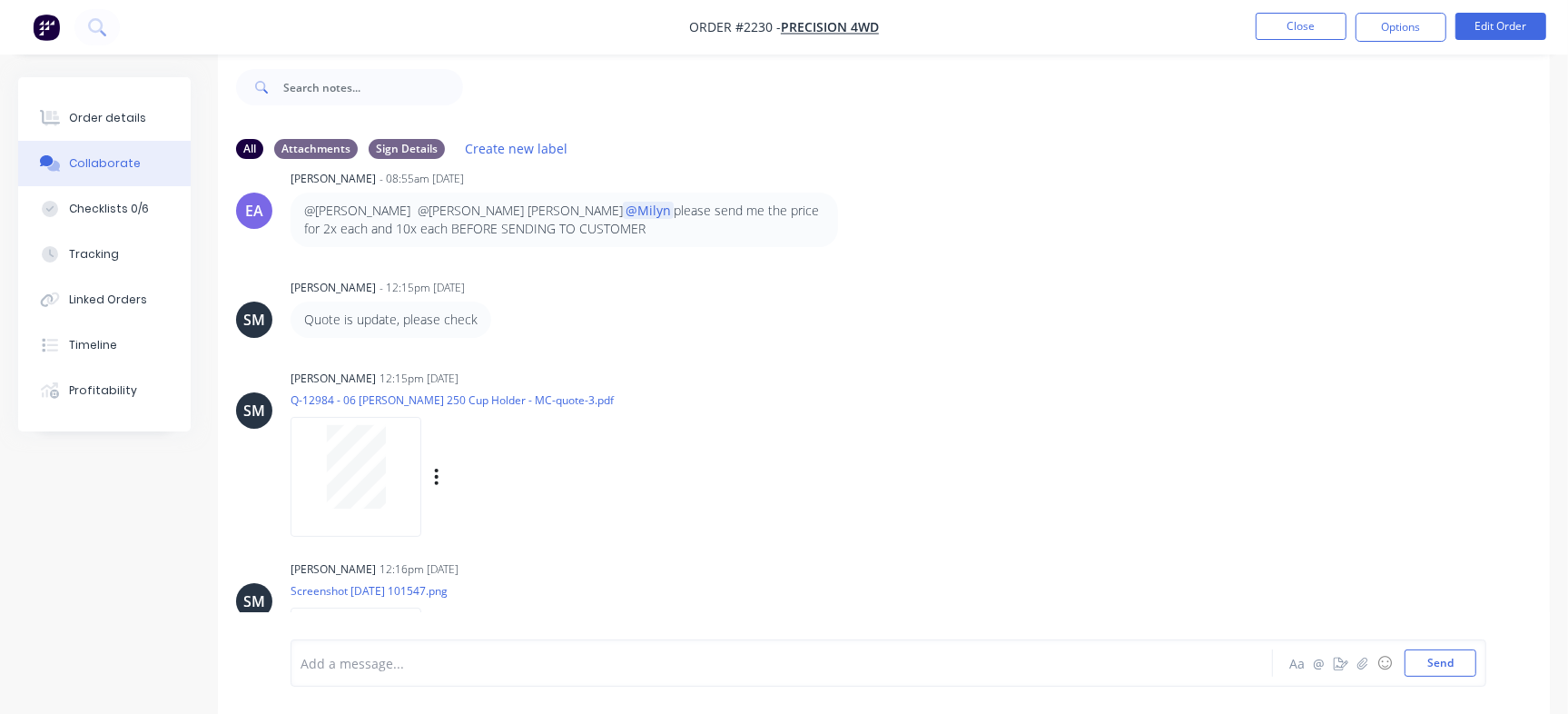
scroll to position [1081, 0]
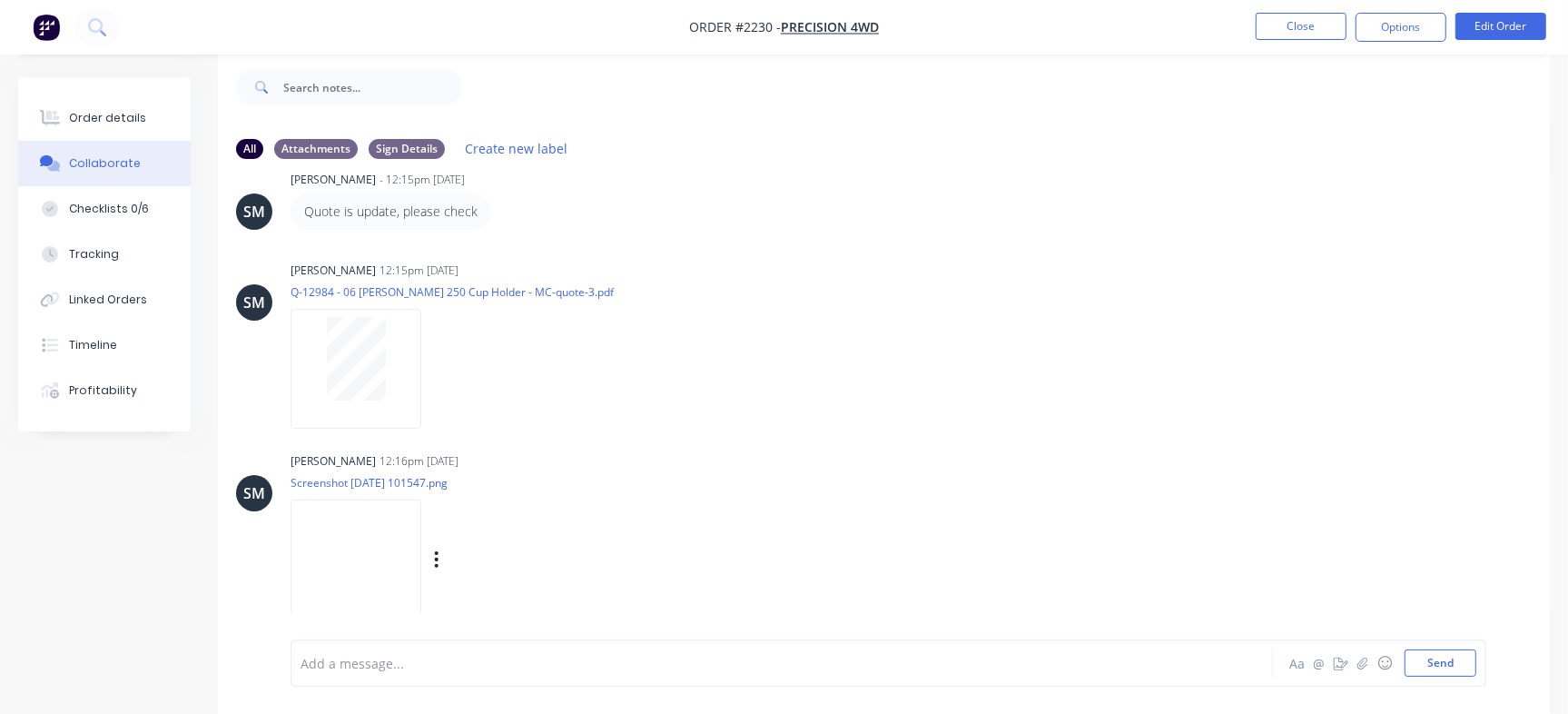
click at [370, 568] on img at bounding box center [356, 558] width 130 height 119
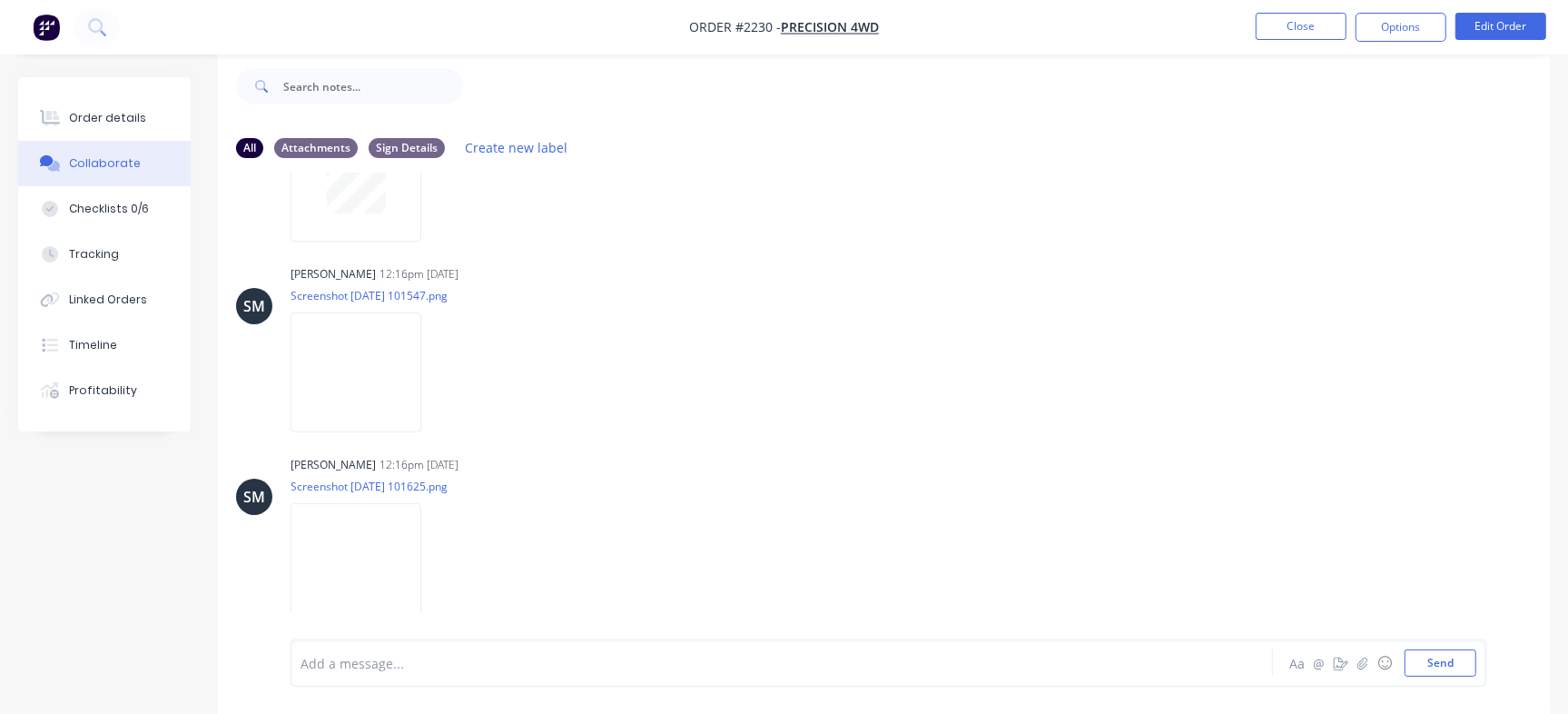
scroll to position [1285, 0]
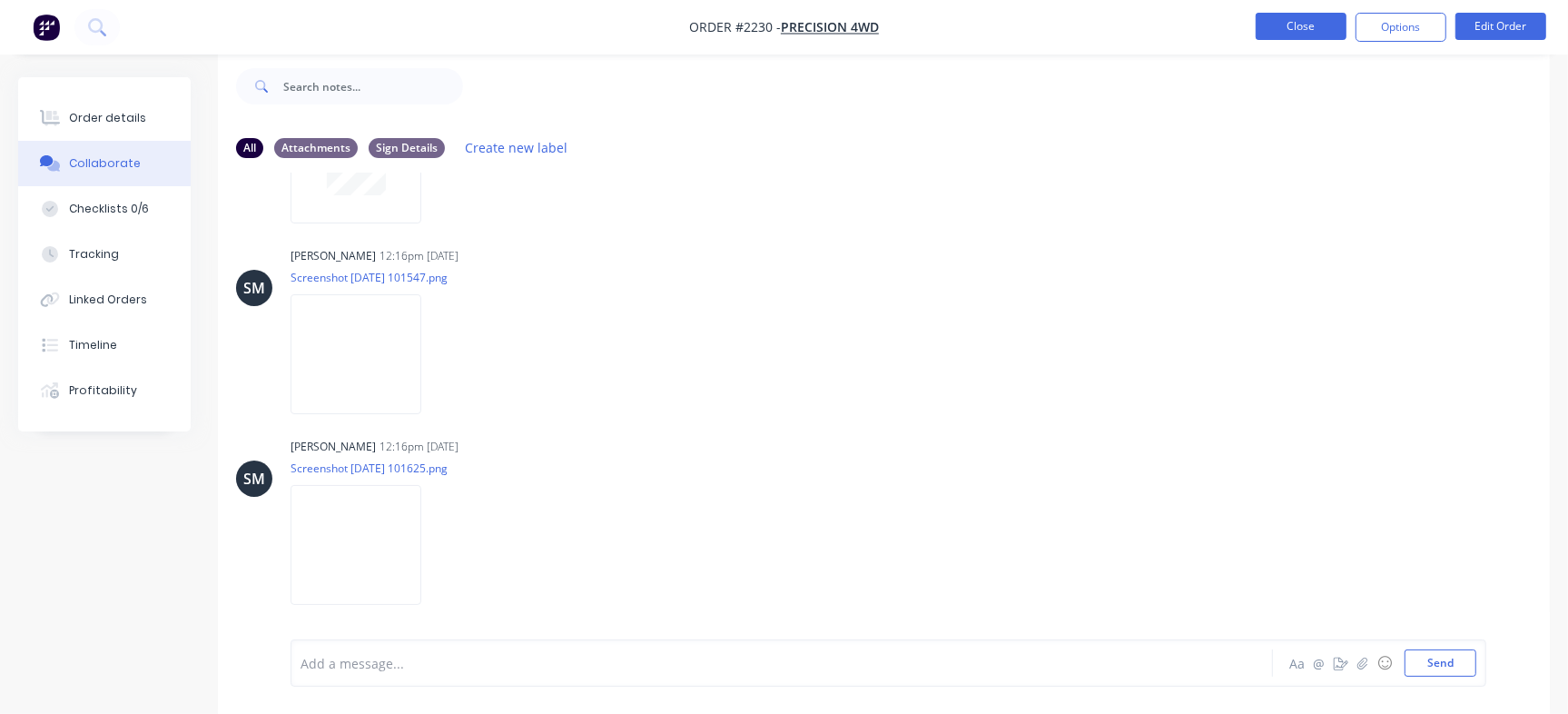
click at [1315, 15] on button "Close" at bounding box center [1301, 26] width 90 height 27
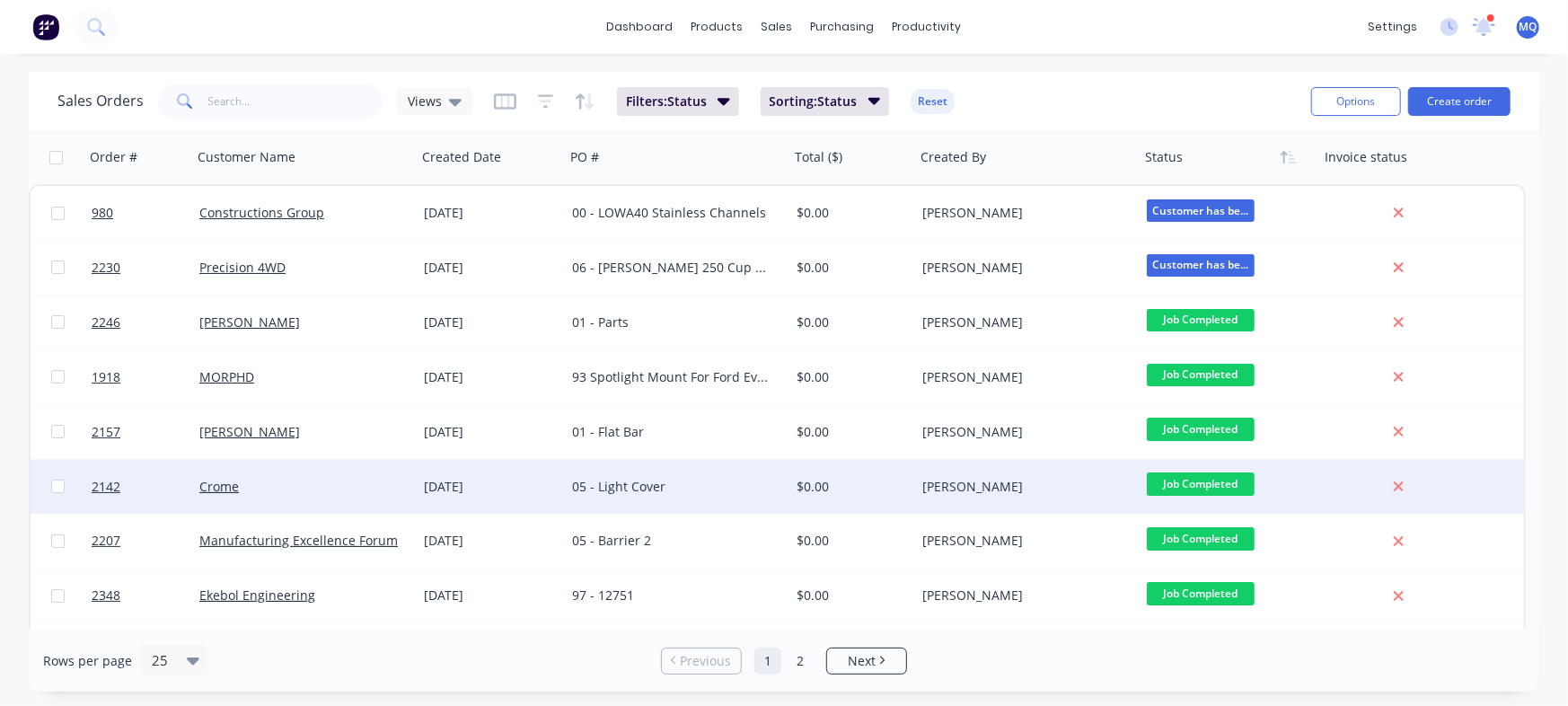
click at [651, 496] on div "05 - Light Cover" at bounding box center [676, 487] width 224 height 54
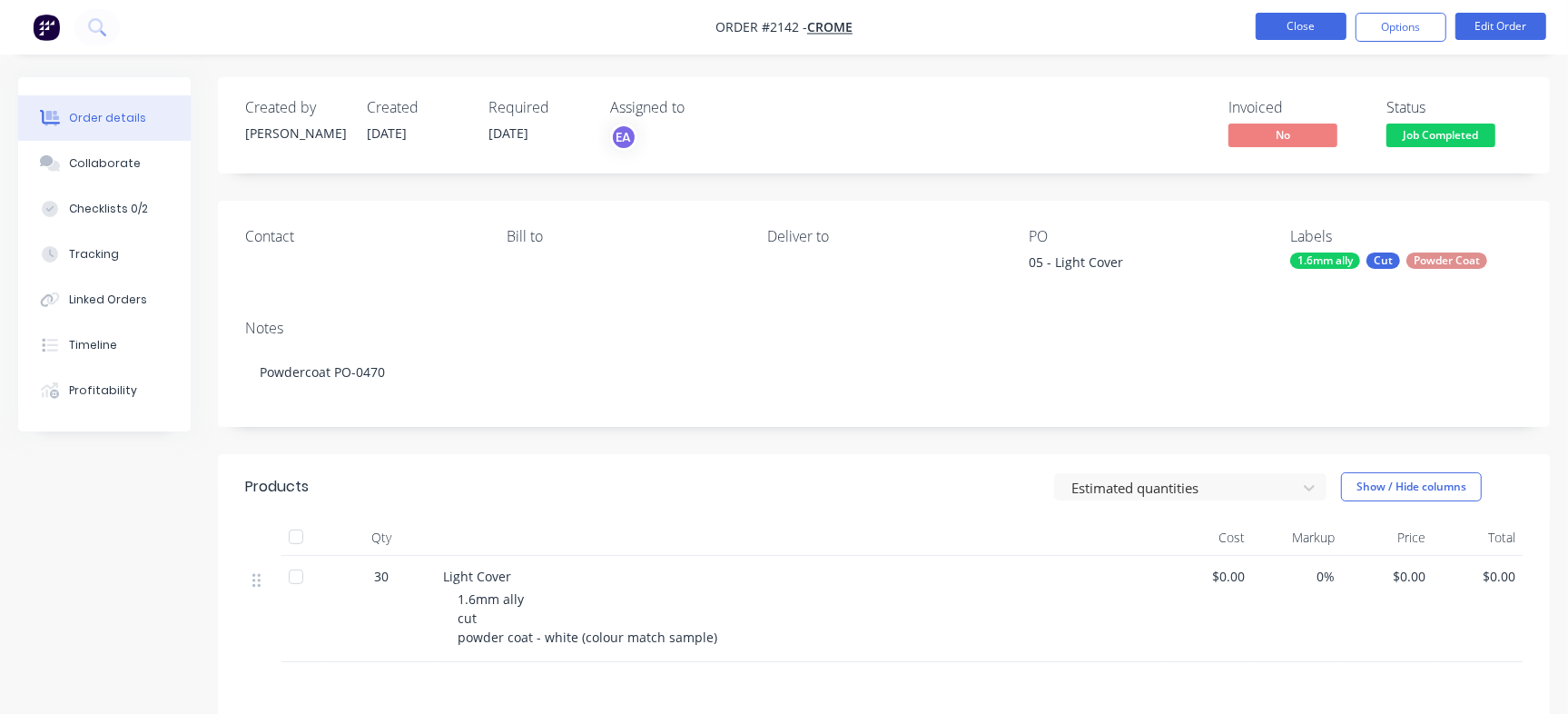
click at [1275, 21] on button "Close" at bounding box center [1301, 26] width 90 height 27
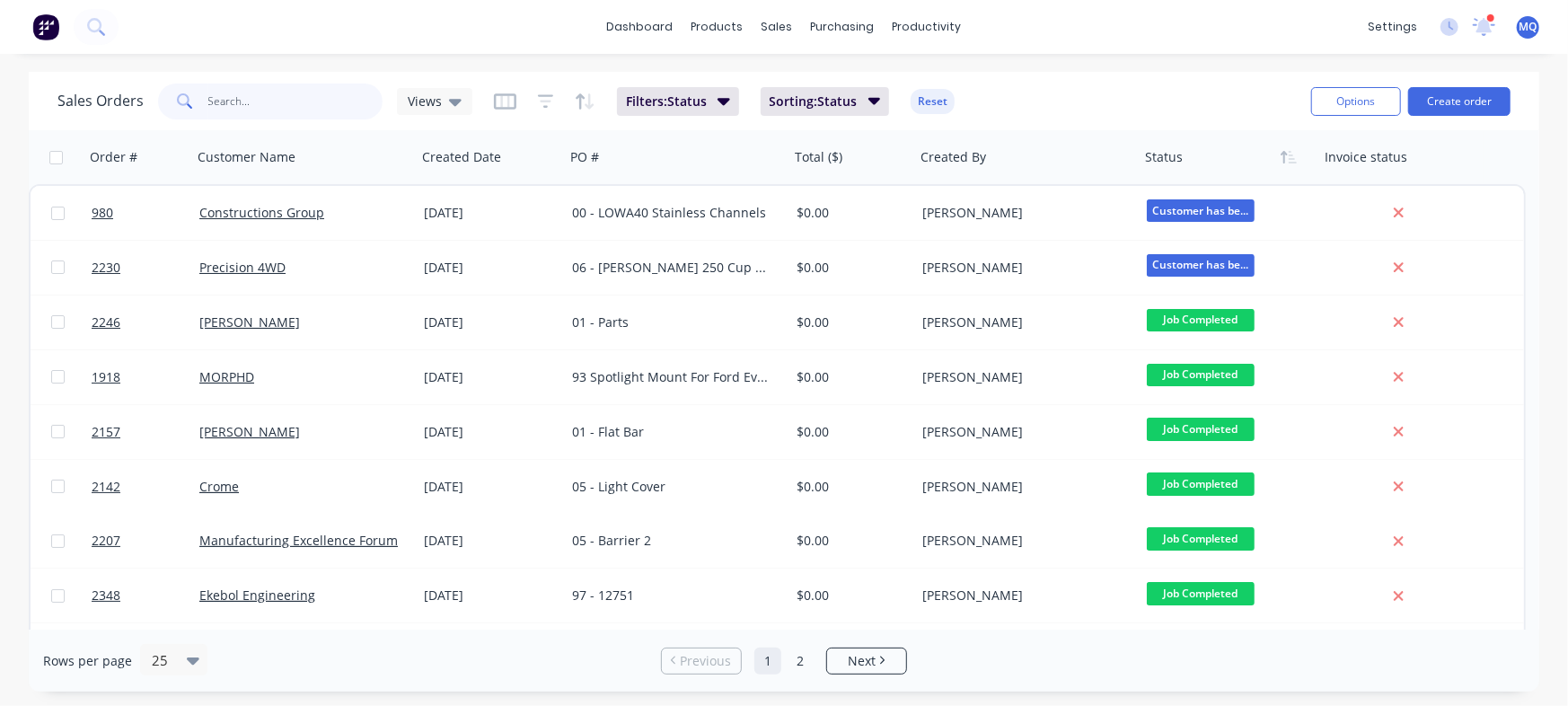
click at [335, 106] on input "text" at bounding box center [296, 101] width 175 height 36
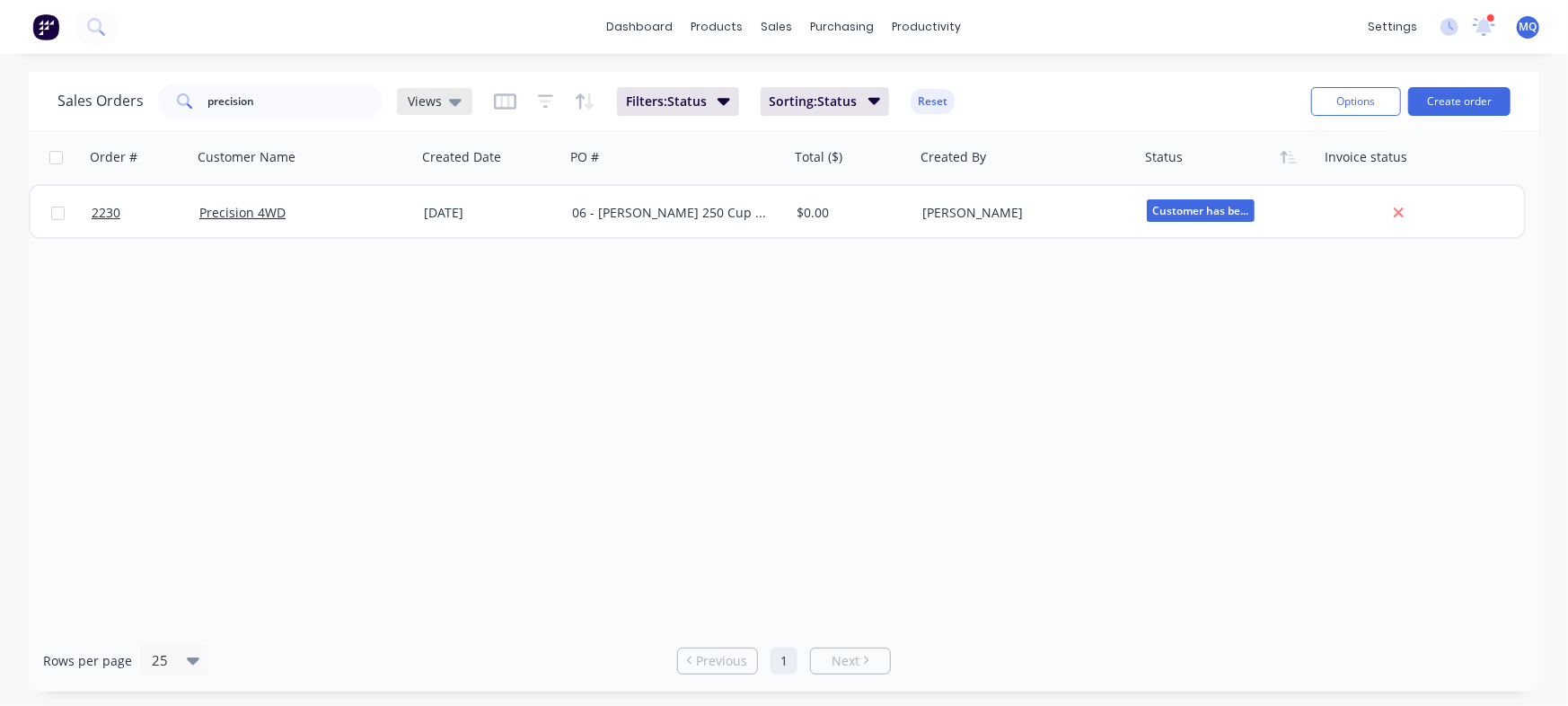
click at [431, 99] on span "Views" at bounding box center [424, 101] width 34 height 19
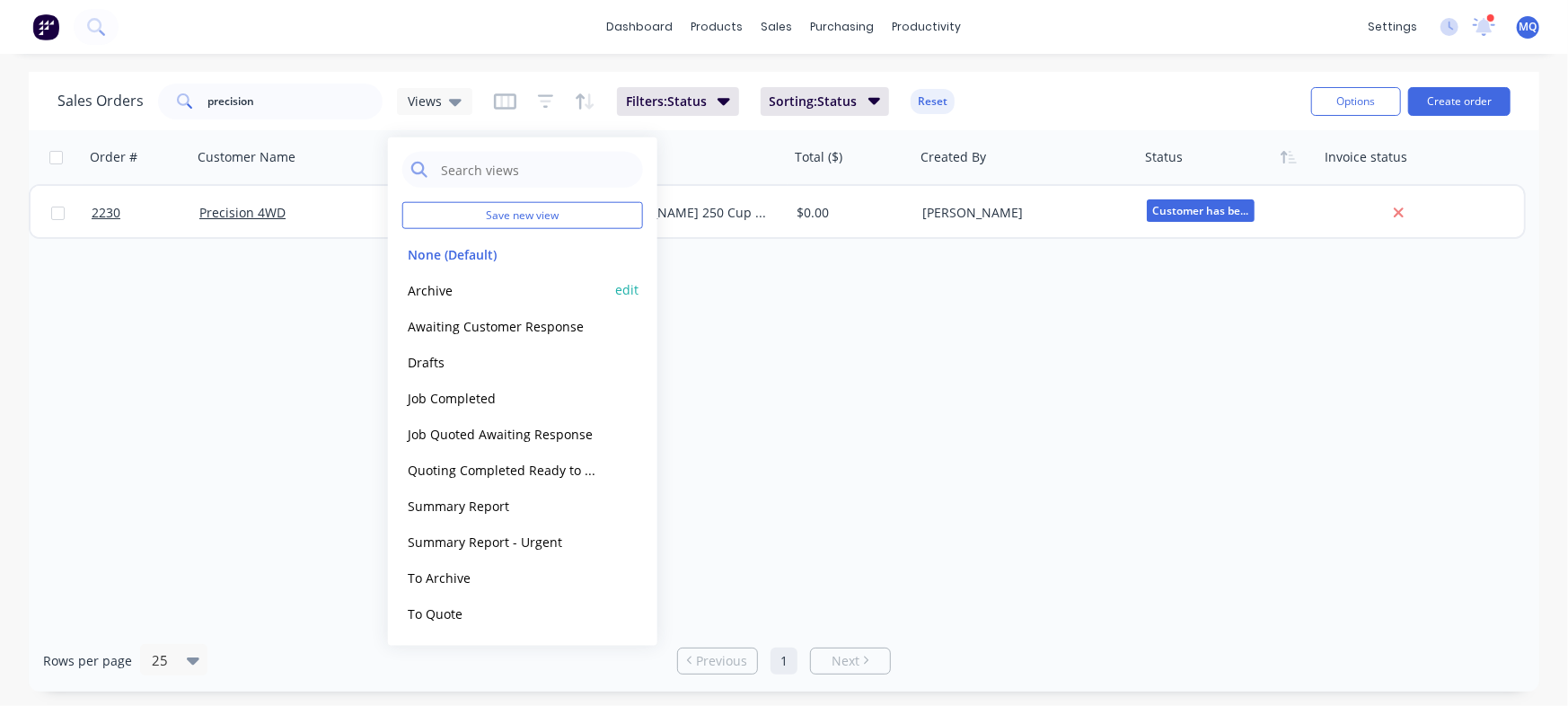
click at [435, 280] on button "Archive" at bounding box center [504, 289] width 205 height 20
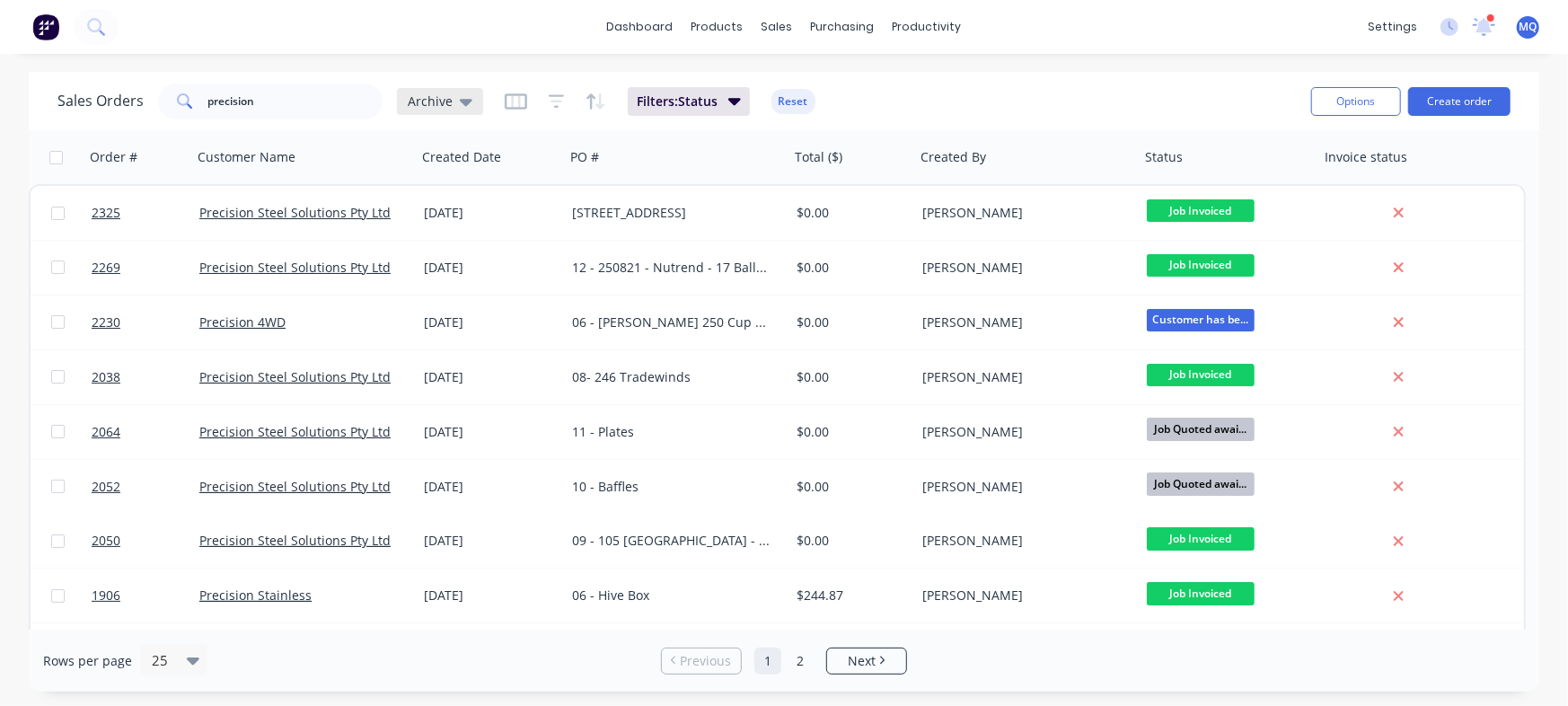
click at [441, 97] on span "Archive" at bounding box center [430, 101] width 45 height 19
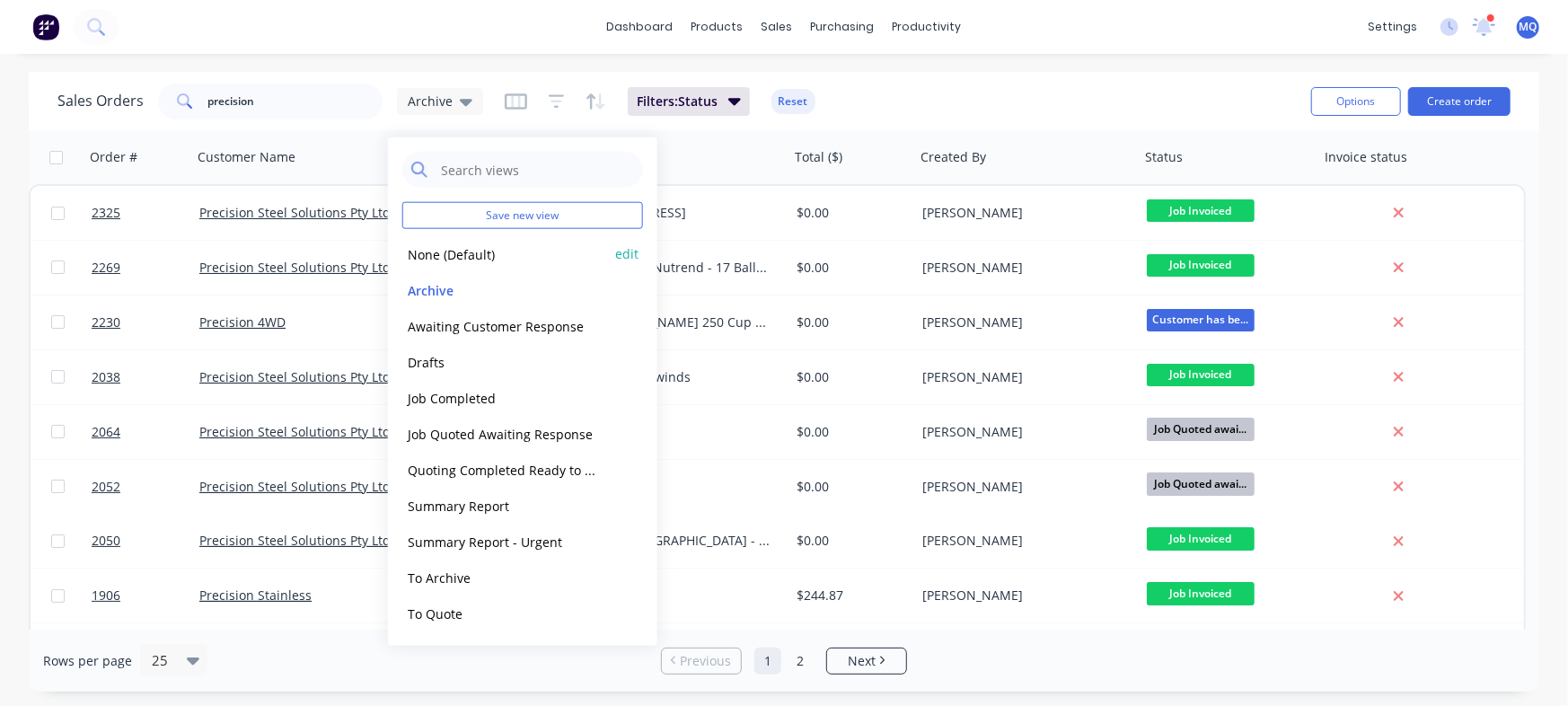
click at [421, 249] on button "None (Default)" at bounding box center [504, 253] width 205 height 20
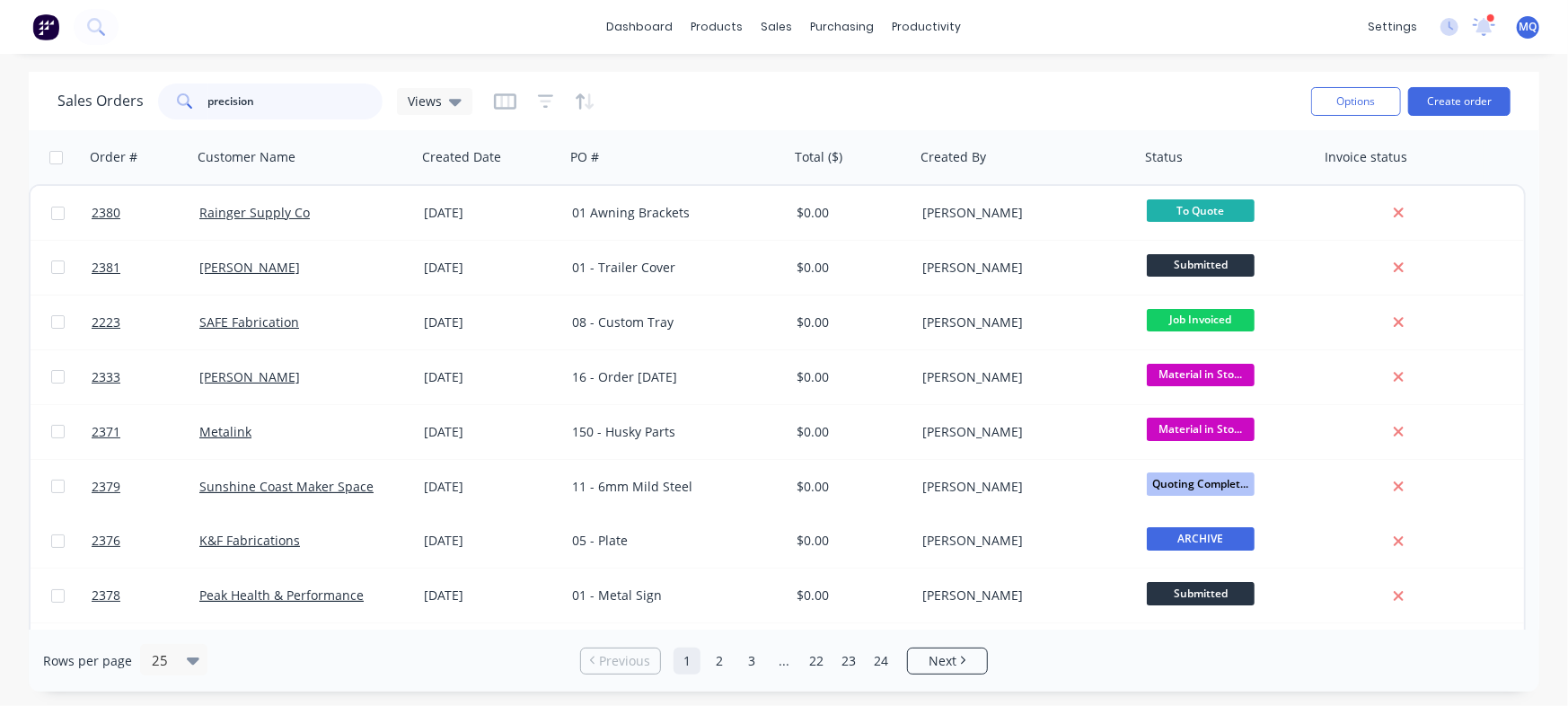
click at [311, 94] on input "precision" at bounding box center [296, 101] width 175 height 36
type input "precision"
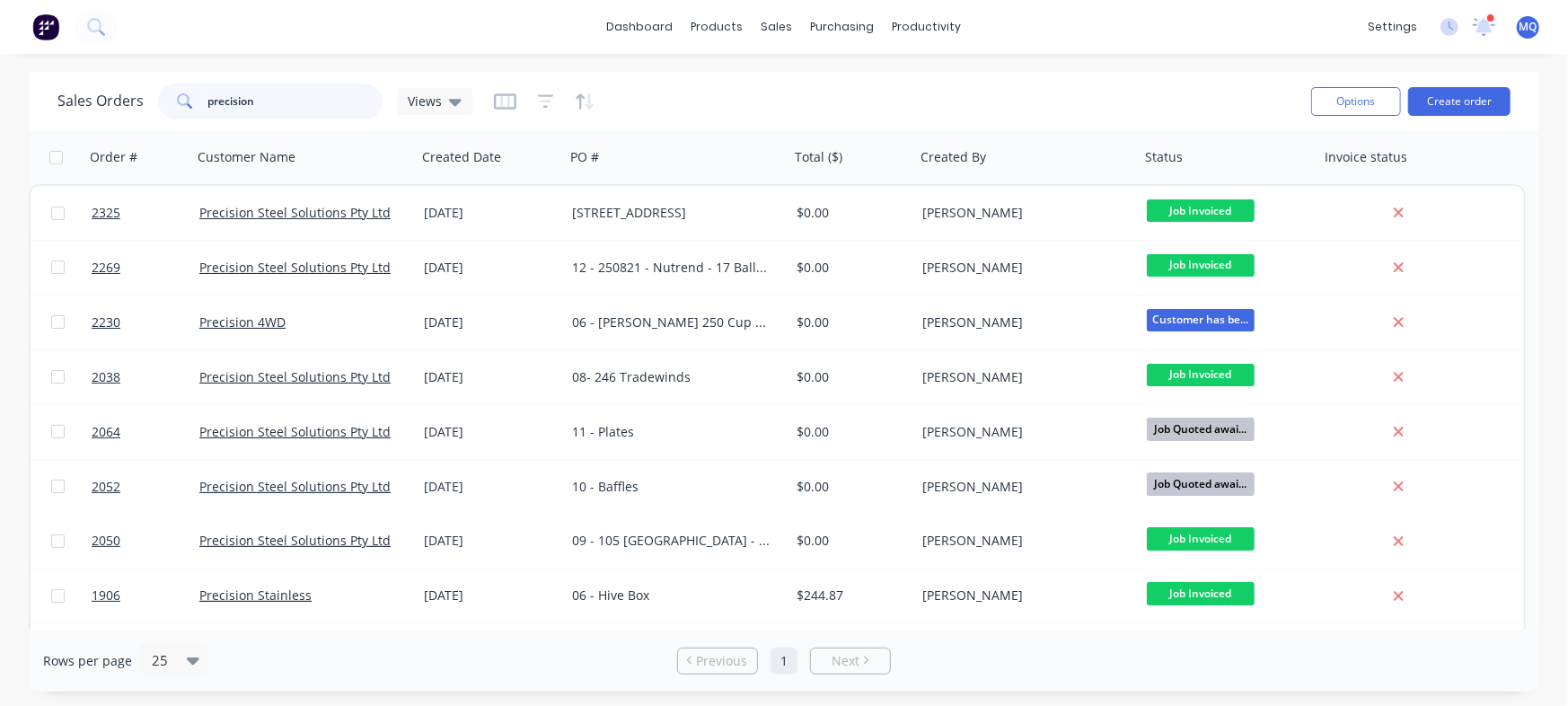
click at [330, 103] on input "precision" at bounding box center [296, 101] width 175 height 36
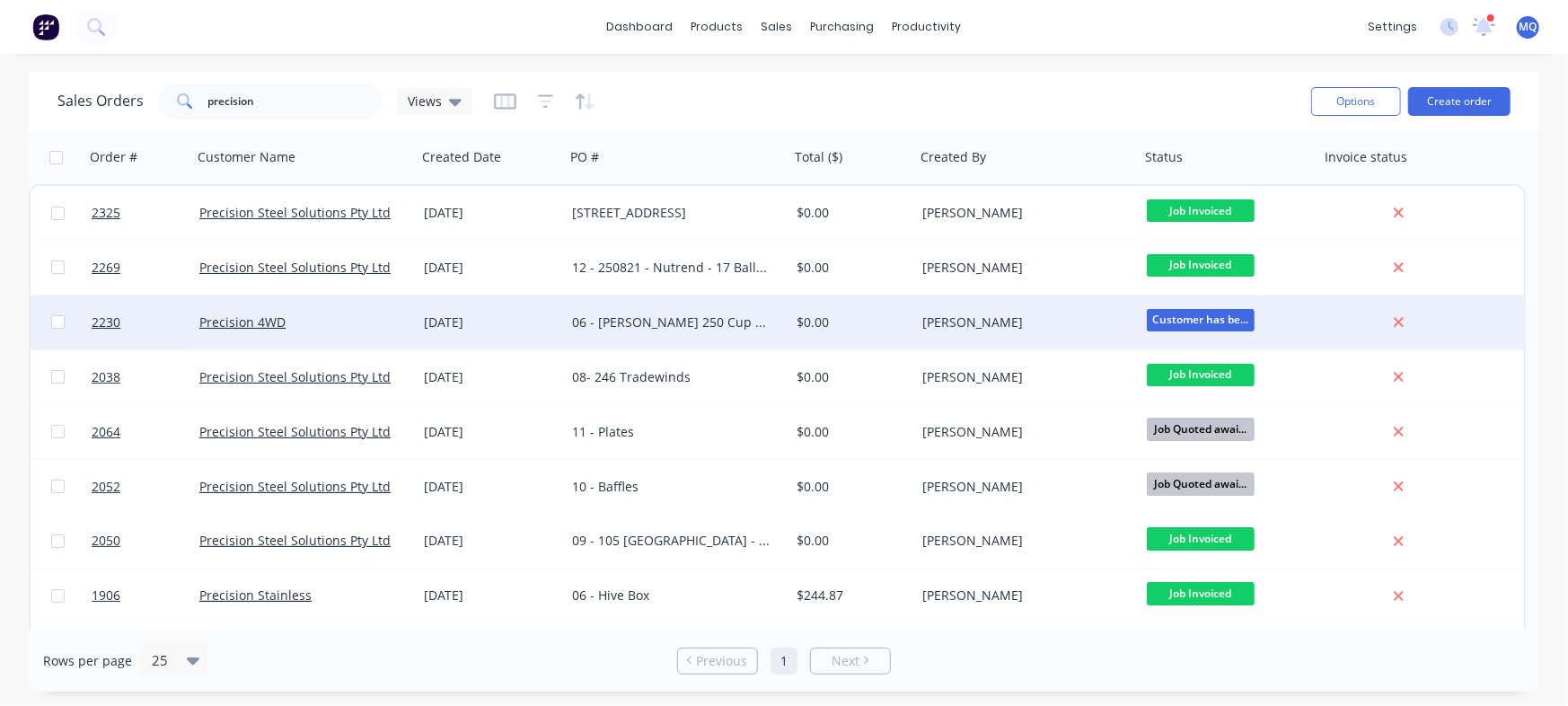
click at [447, 320] on div "03 Sep 2025" at bounding box center [491, 322] width 134 height 18
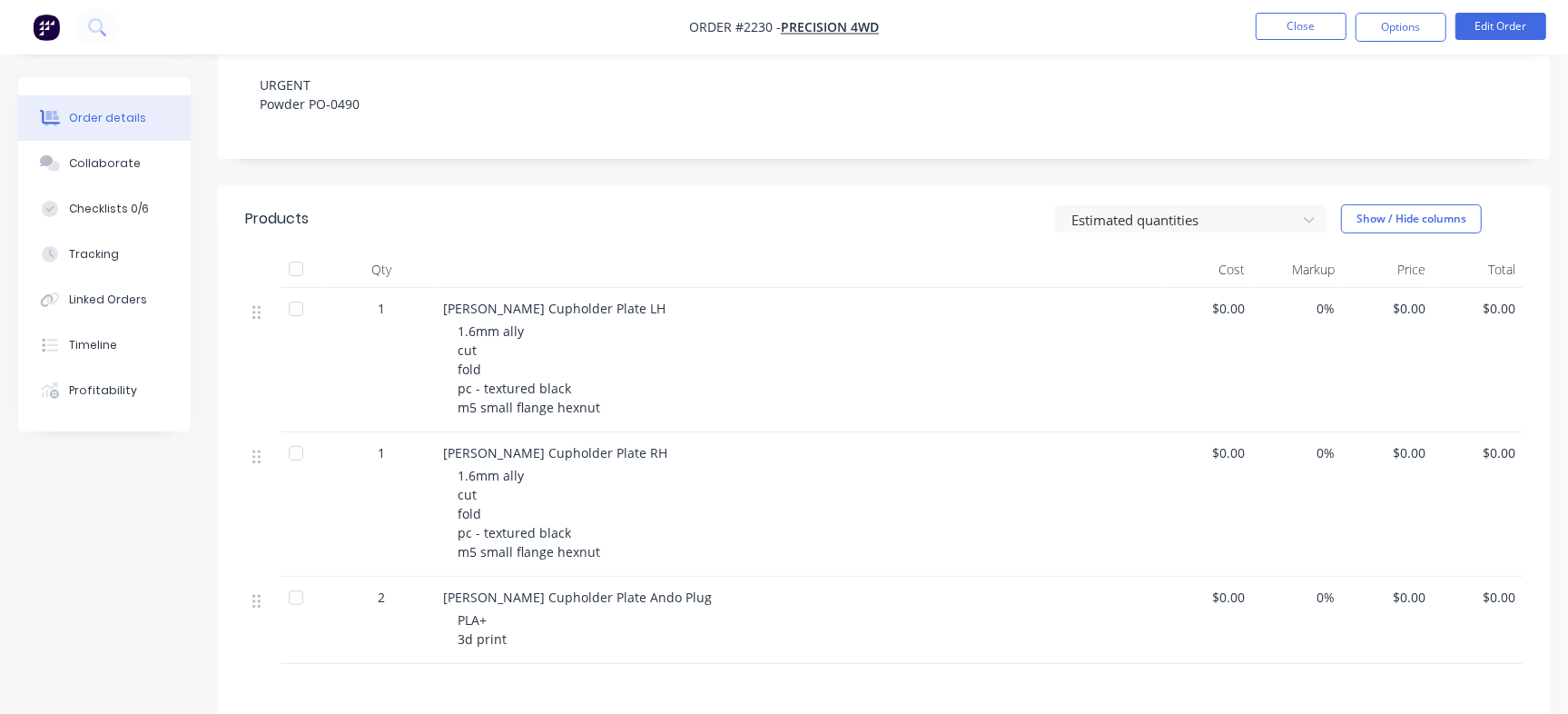
scroll to position [344, 0]
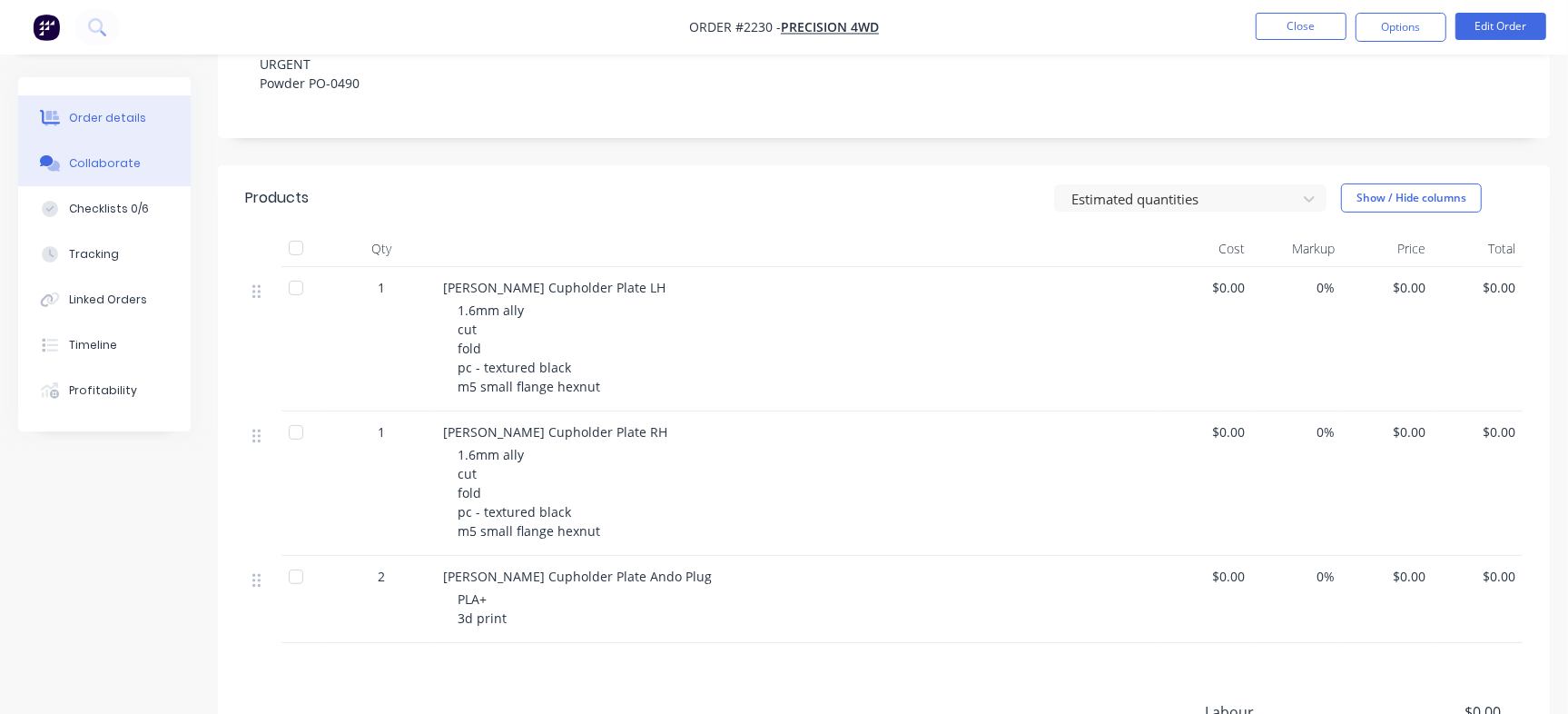
click at [157, 178] on button "Collaborate" at bounding box center [104, 163] width 172 height 46
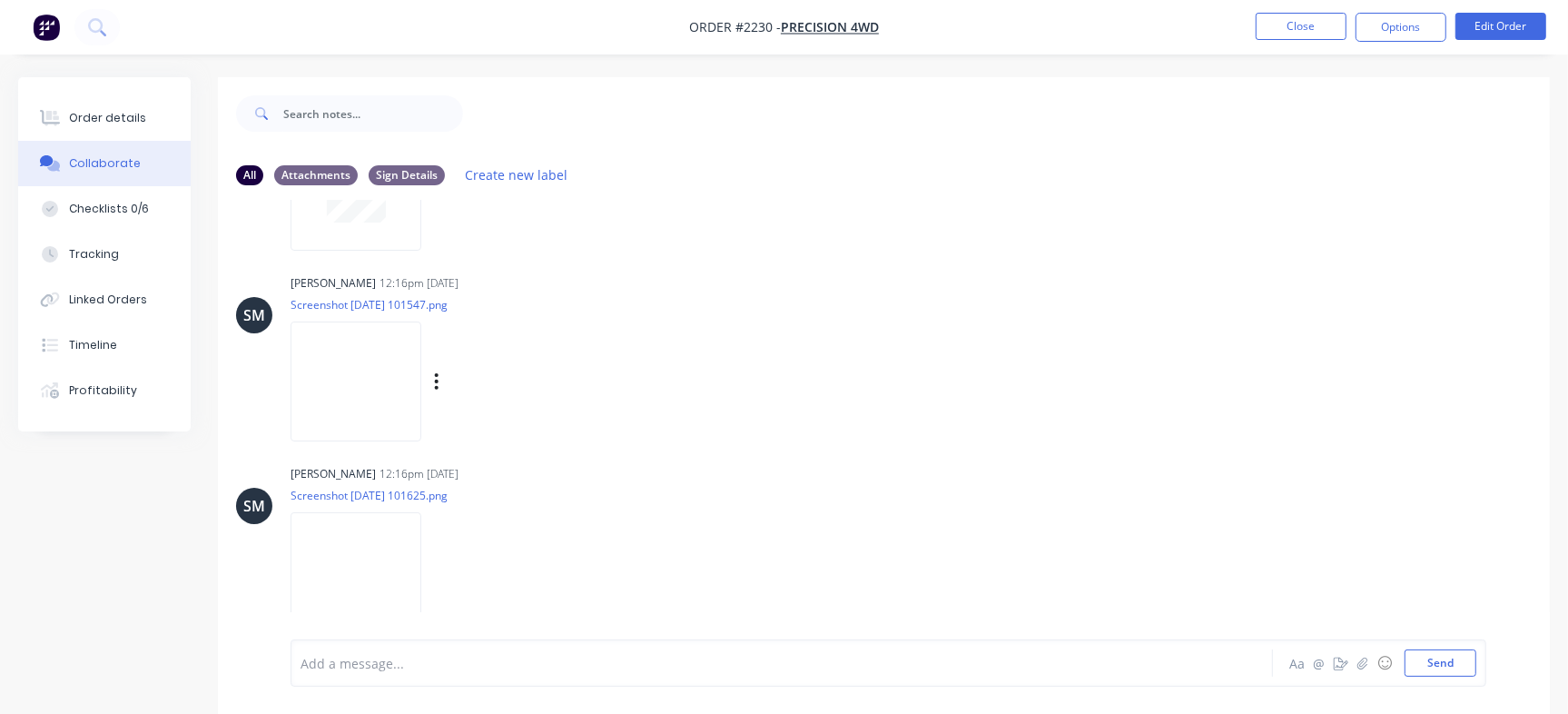
scroll to position [1284, 0]
click at [369, 419] on img at bounding box center [356, 381] width 130 height 119
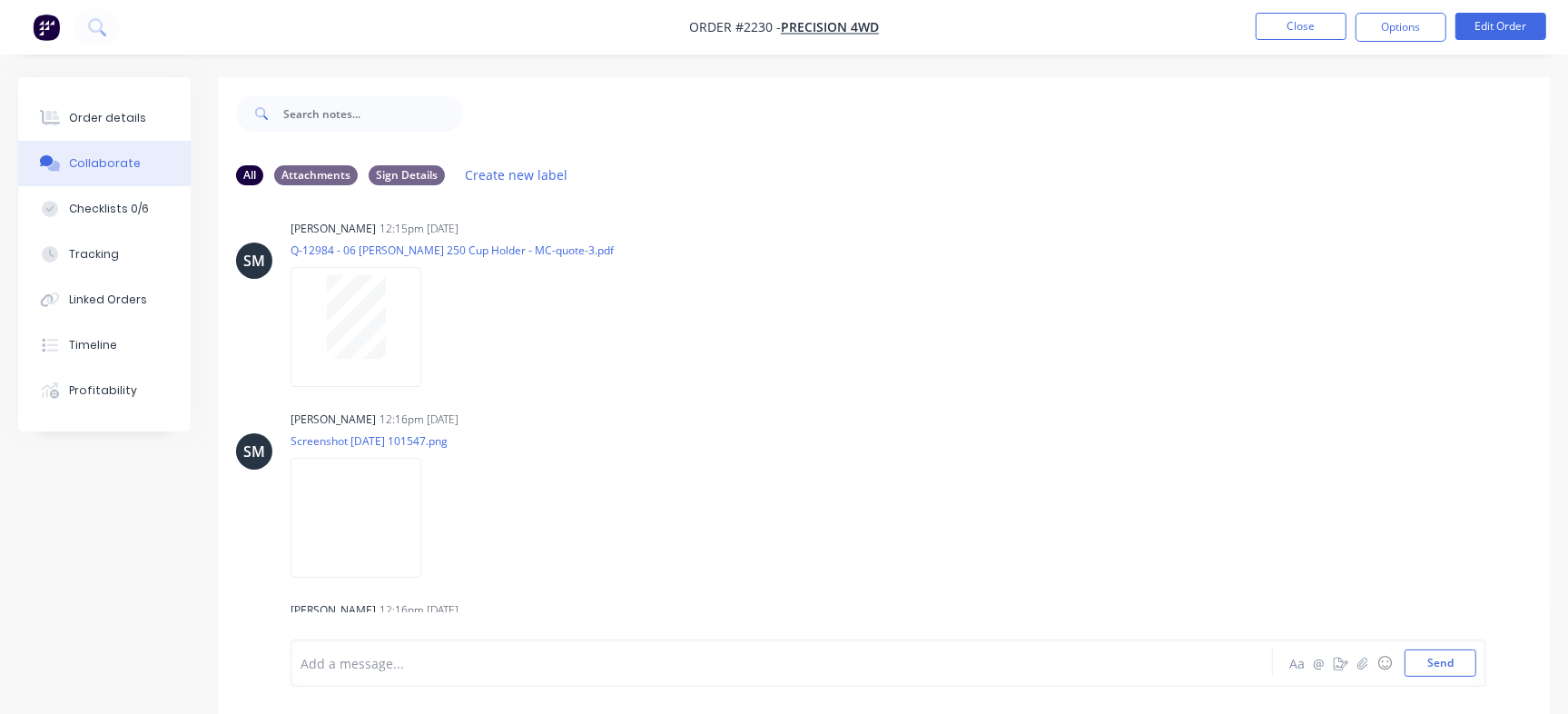
scroll to position [1285, 0]
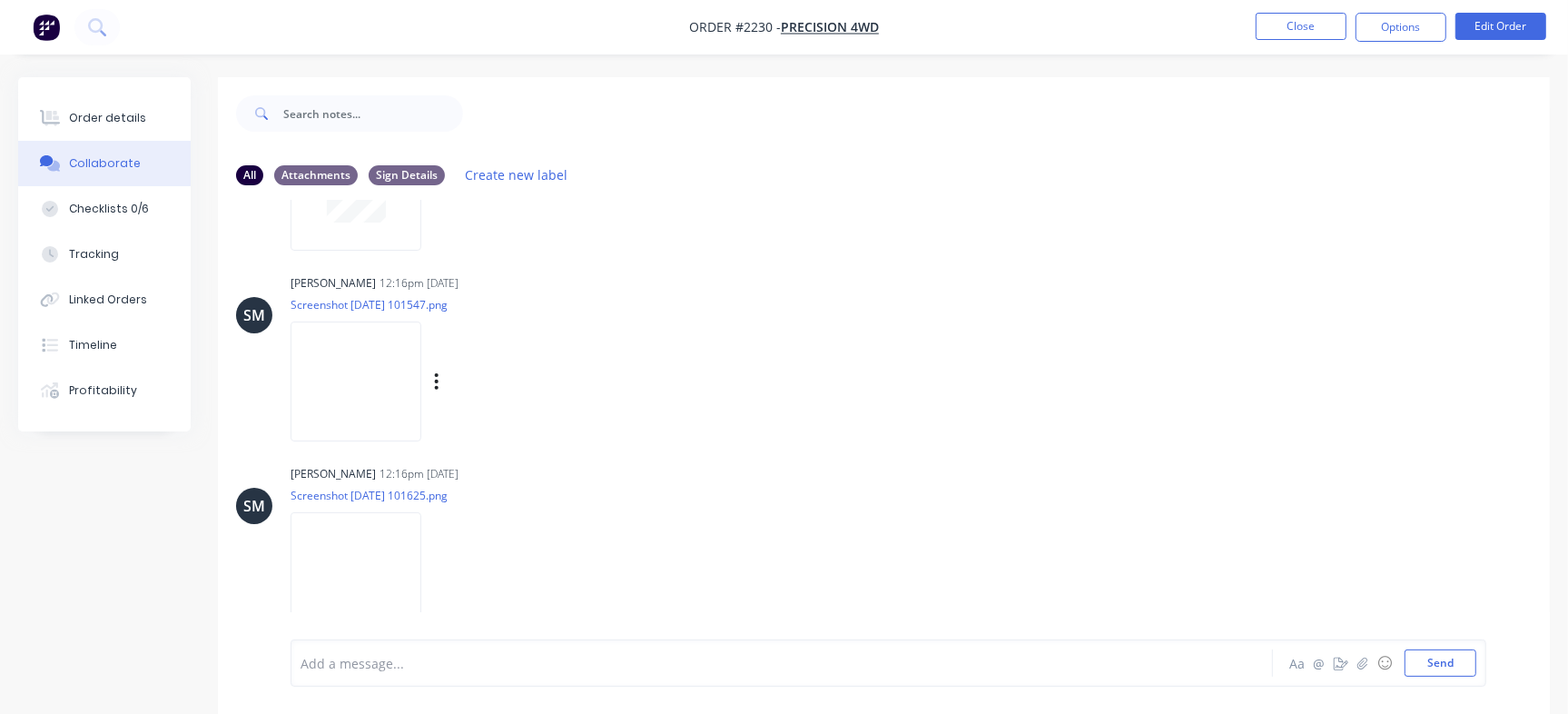
click at [406, 386] on img at bounding box center [356, 380] width 130 height 119
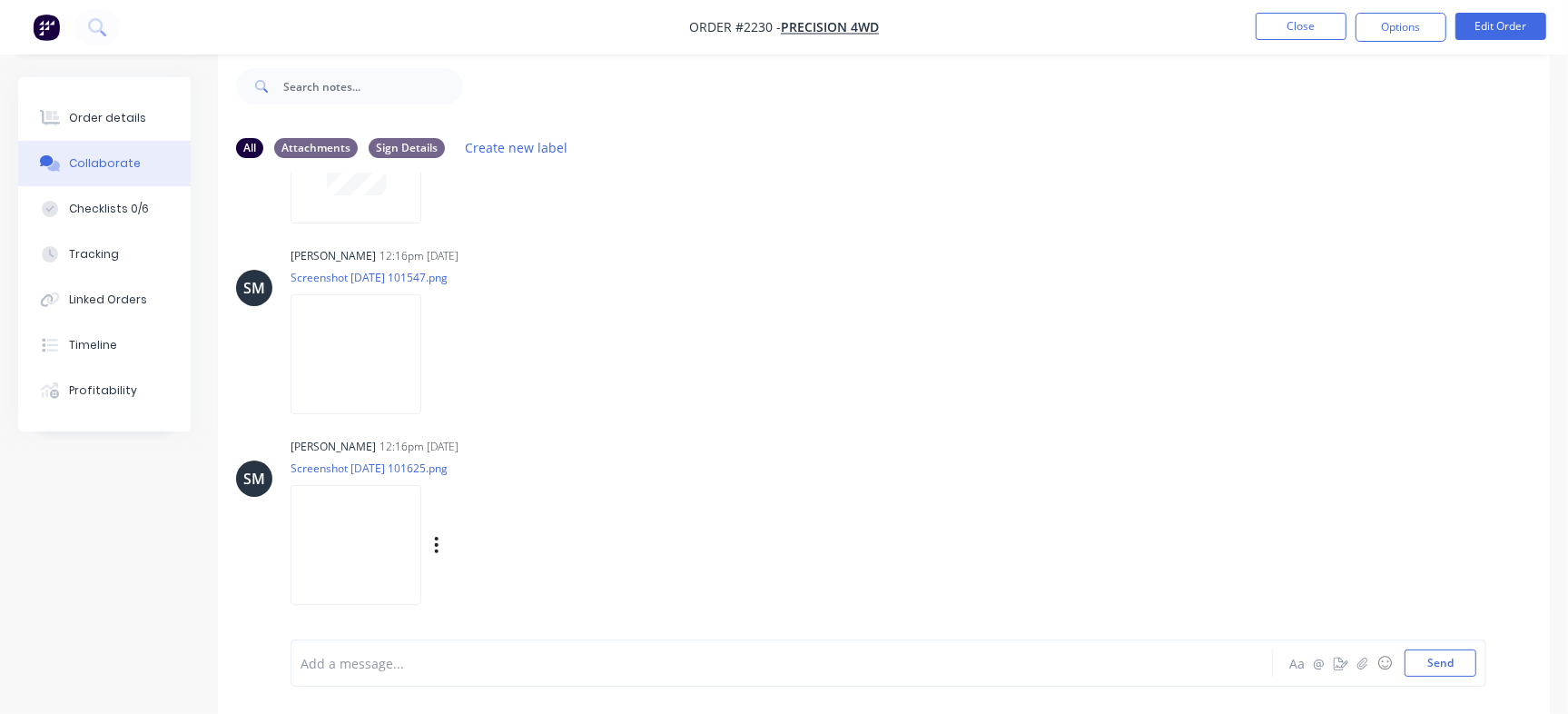
click at [396, 538] on img at bounding box center [356, 544] width 130 height 119
click at [137, 198] on button "Checklists 0/6" at bounding box center [104, 208] width 172 height 46
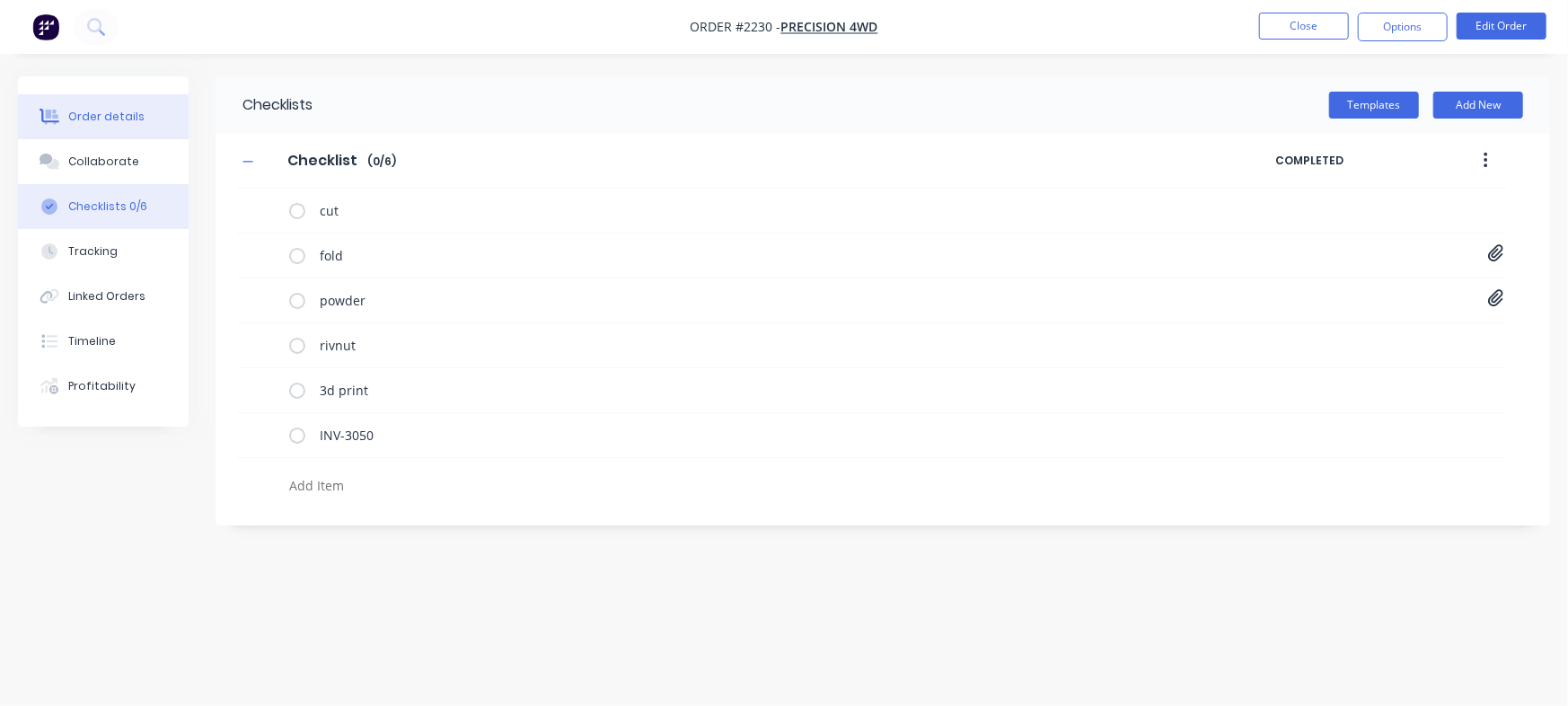
click at [139, 102] on button "Order details" at bounding box center [103, 116] width 170 height 45
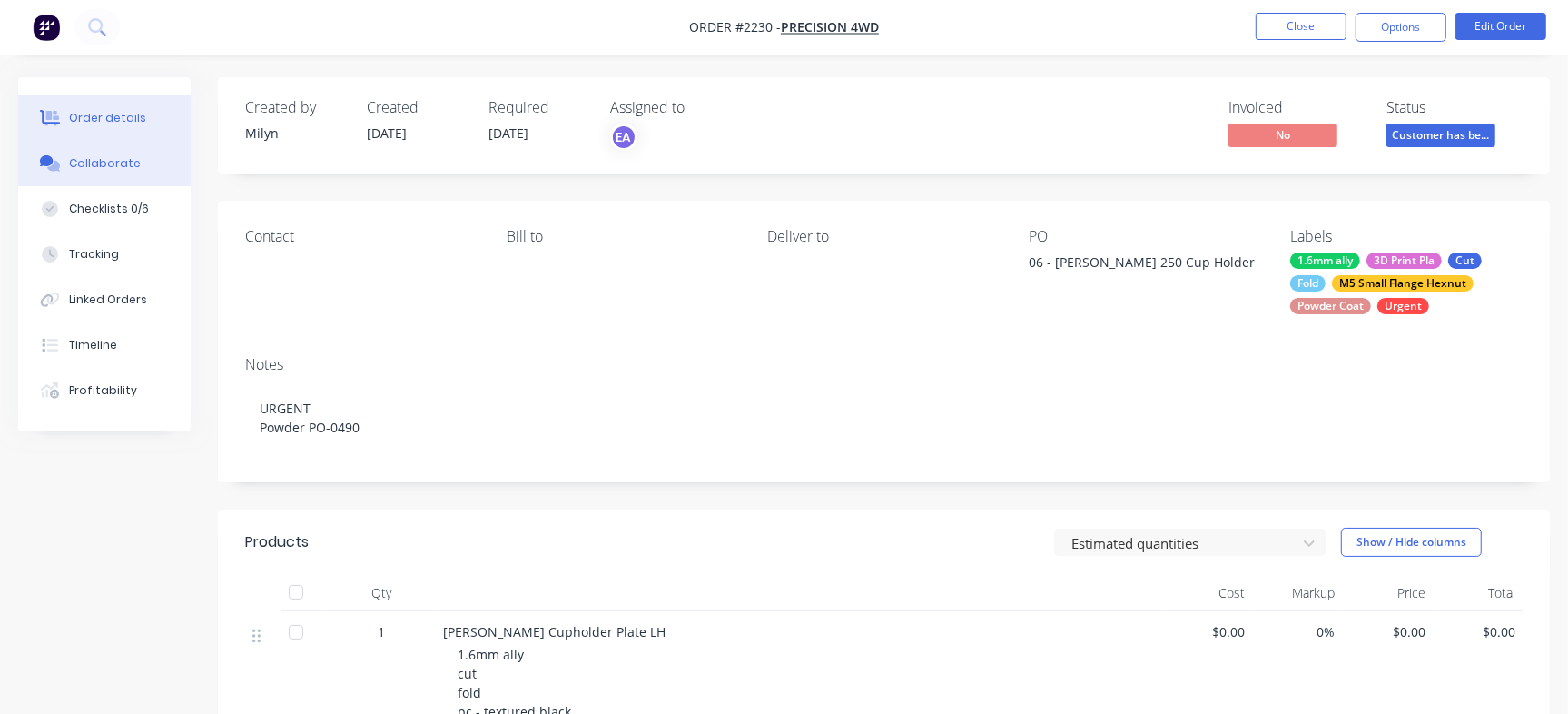
click at [102, 158] on div "Collaborate" at bounding box center [105, 163] width 72 height 17
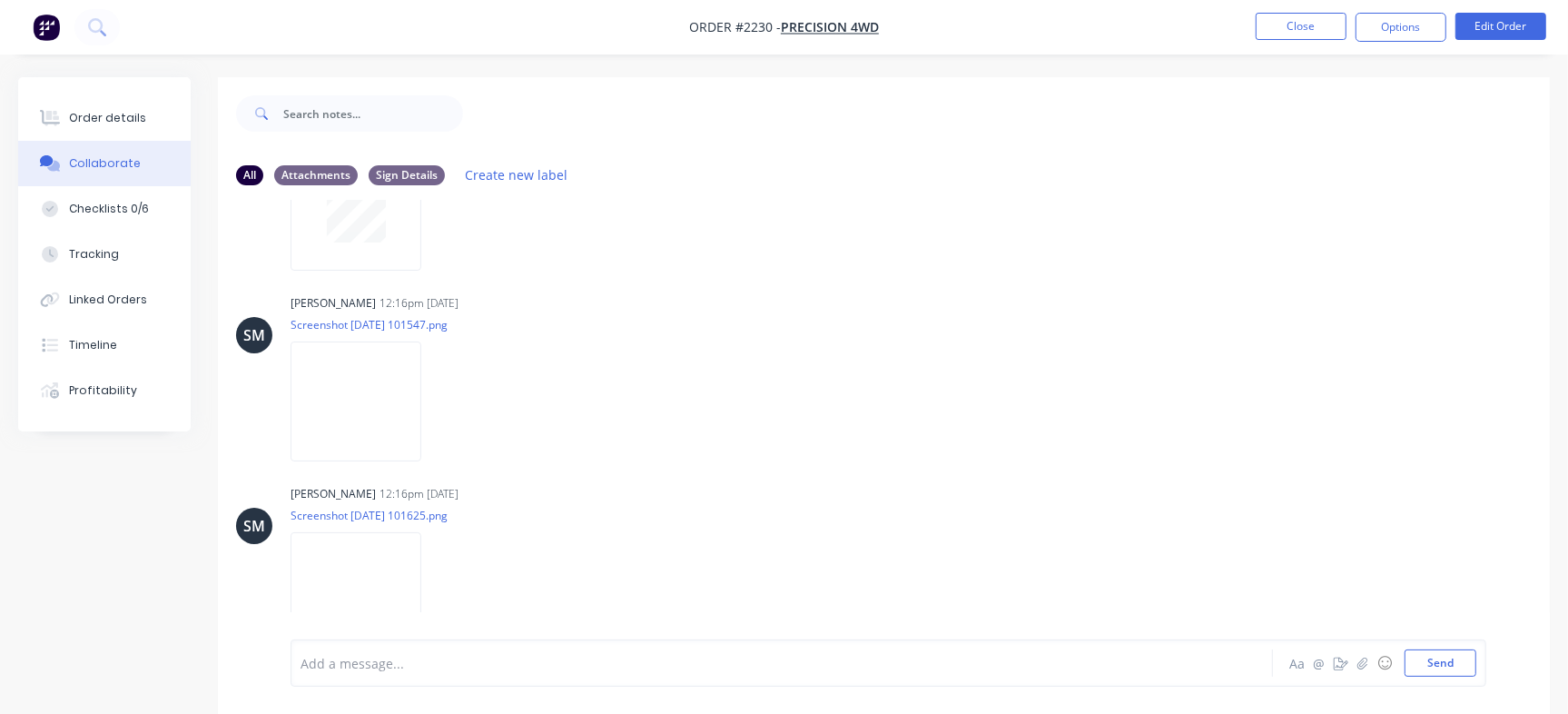
scroll to position [1264, 0]
click at [387, 376] on img at bounding box center [356, 402] width 130 height 119
click at [137, 126] on button "Order details" at bounding box center [104, 118] width 172 height 46
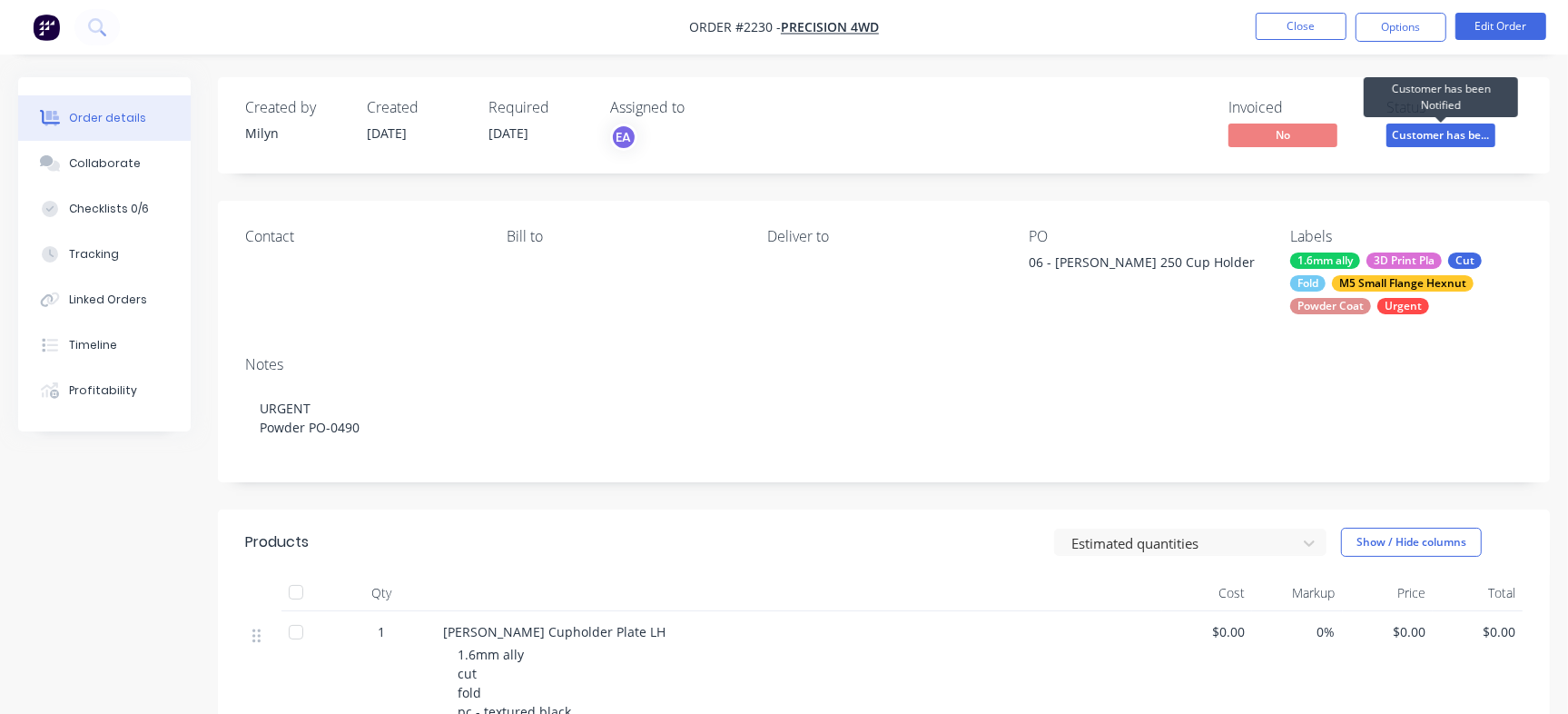
click at [1392, 126] on span "Customer has be..." at bounding box center [1441, 134] width 109 height 22
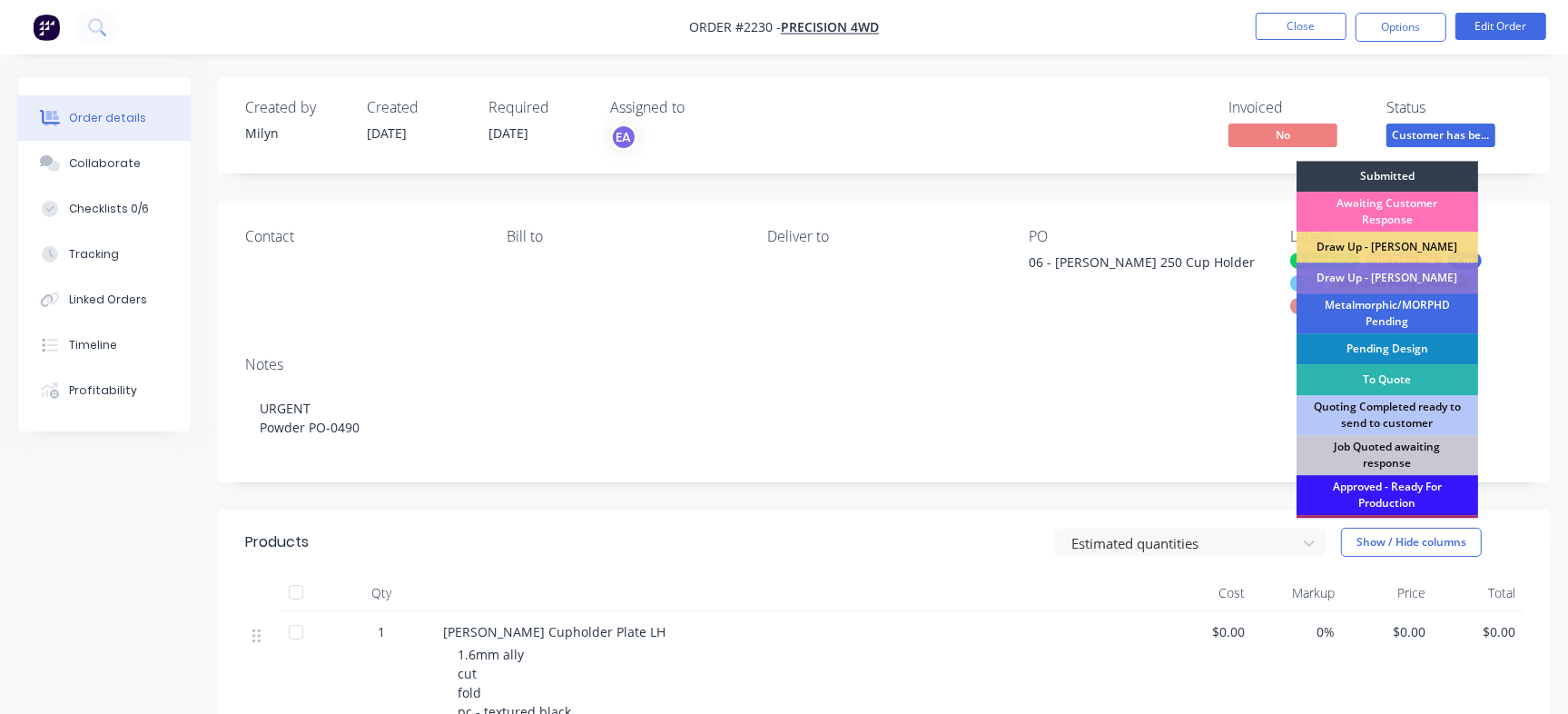
scroll to position [548, 0]
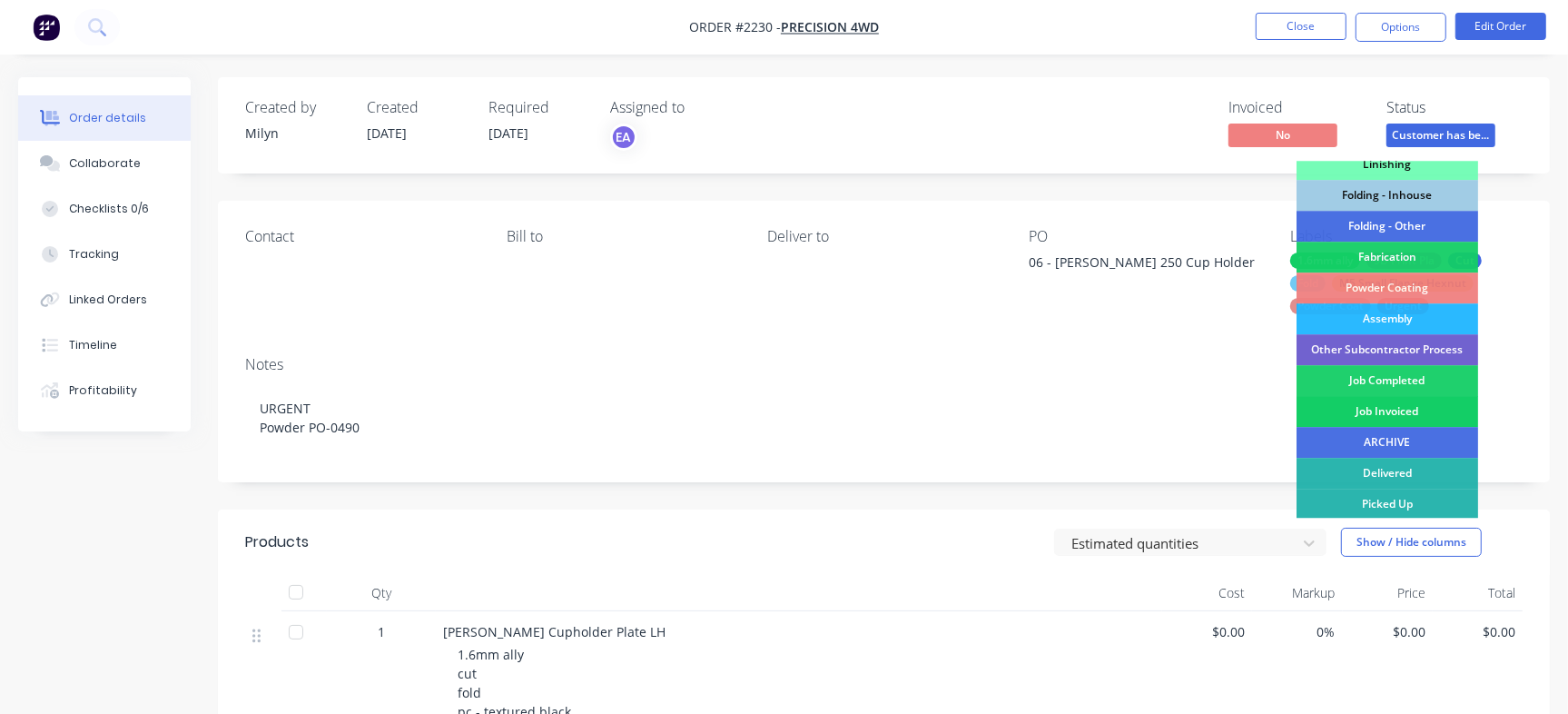
click at [1367, 408] on div "Job Invoiced" at bounding box center [1387, 411] width 182 height 31
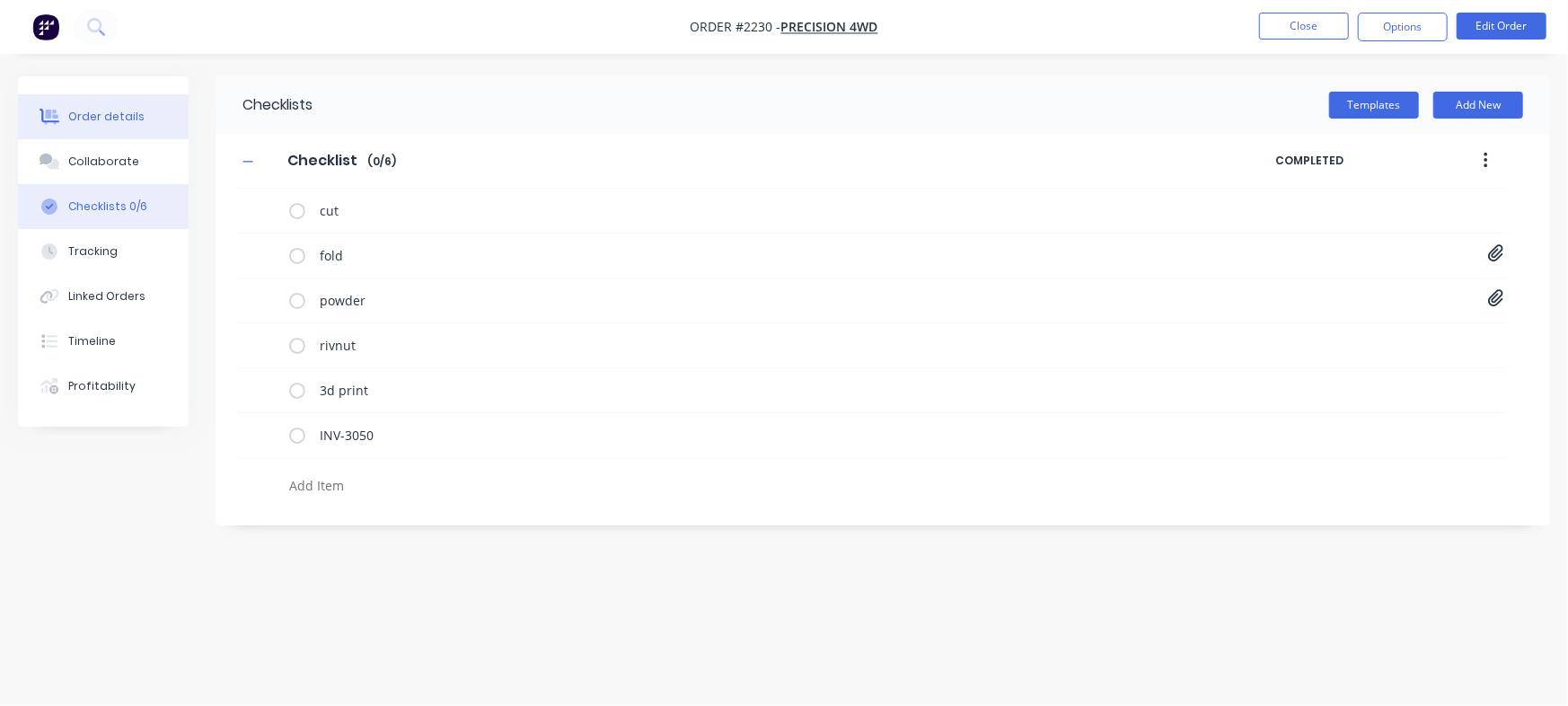
click at [141, 131] on button "Order details" at bounding box center [103, 116] width 170 height 45
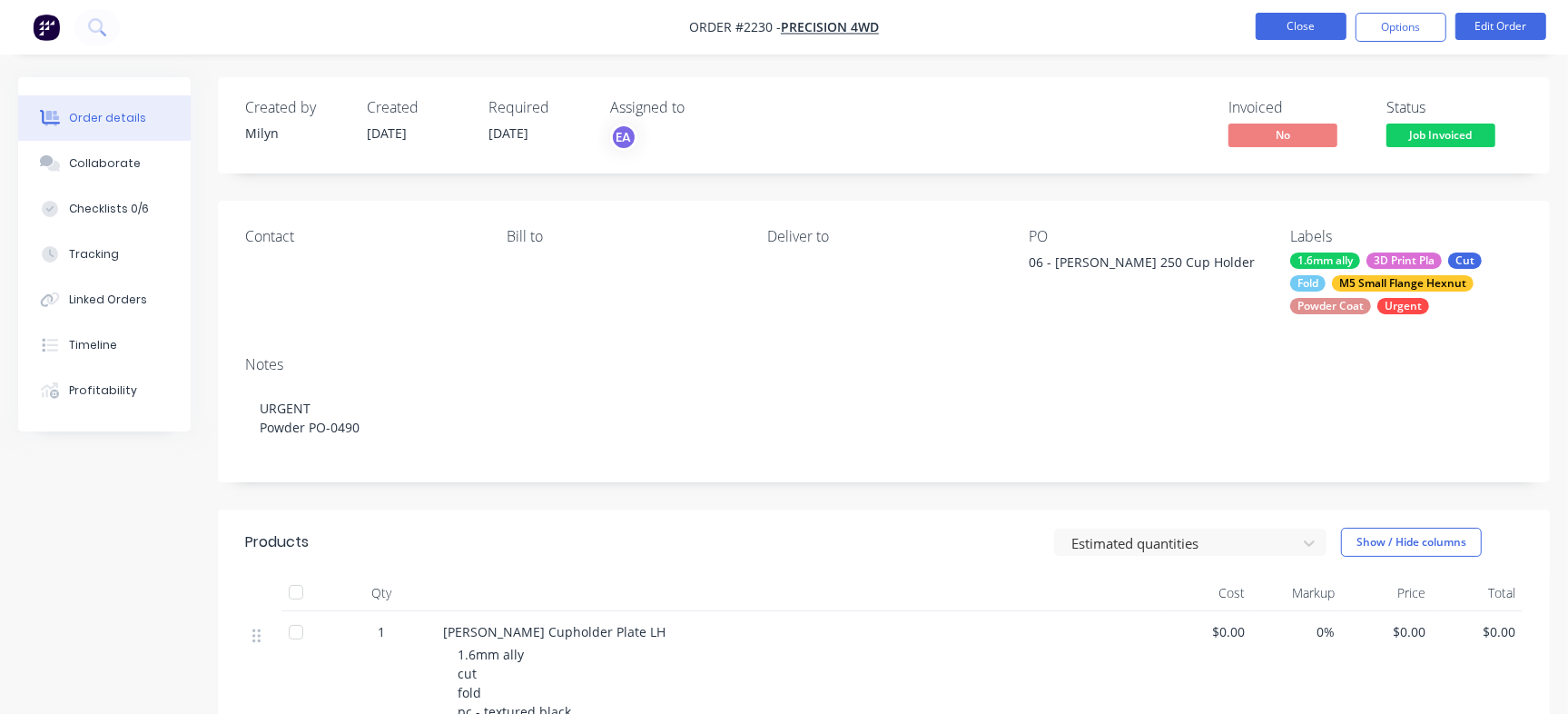
click at [1304, 18] on button "Close" at bounding box center [1301, 26] width 90 height 27
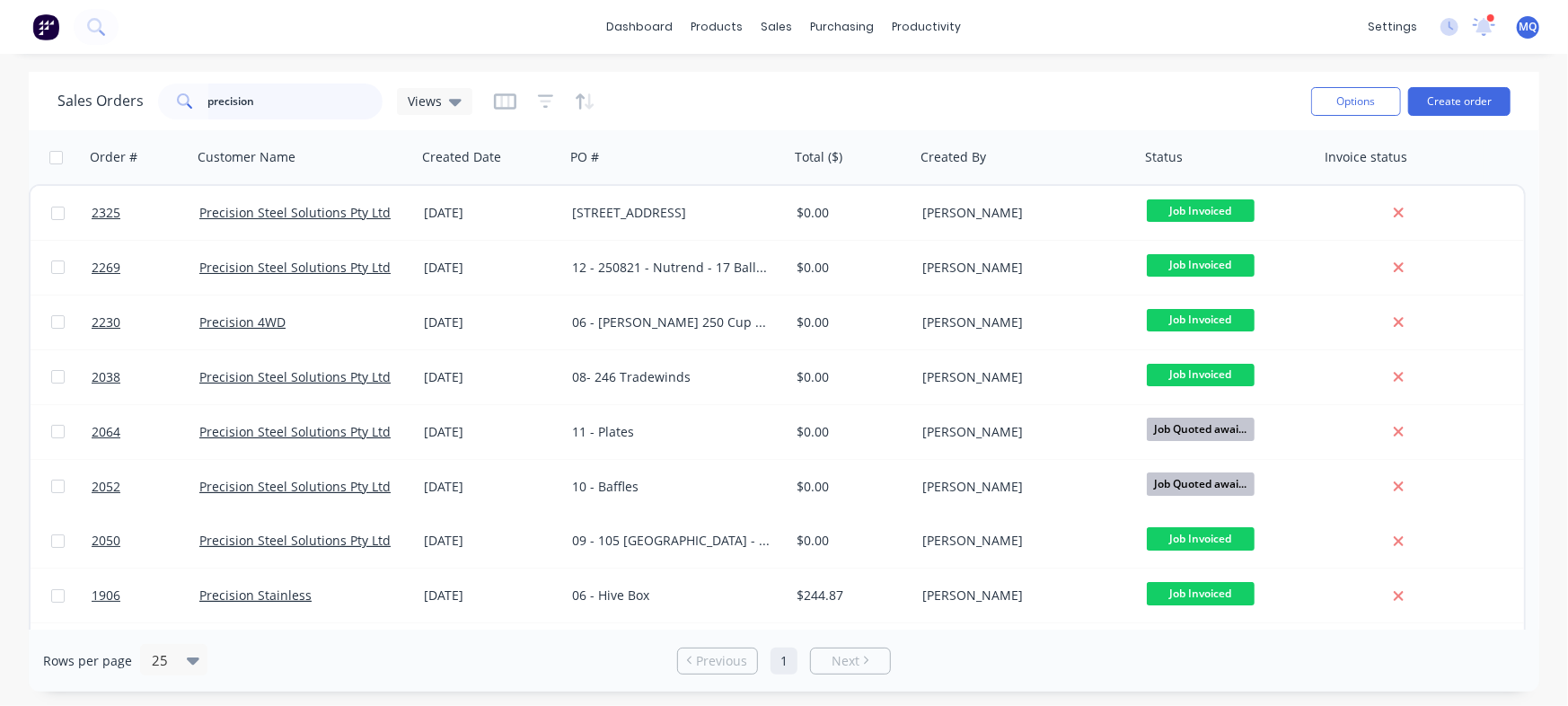
click at [280, 92] on input "precision" at bounding box center [296, 101] width 175 height 36
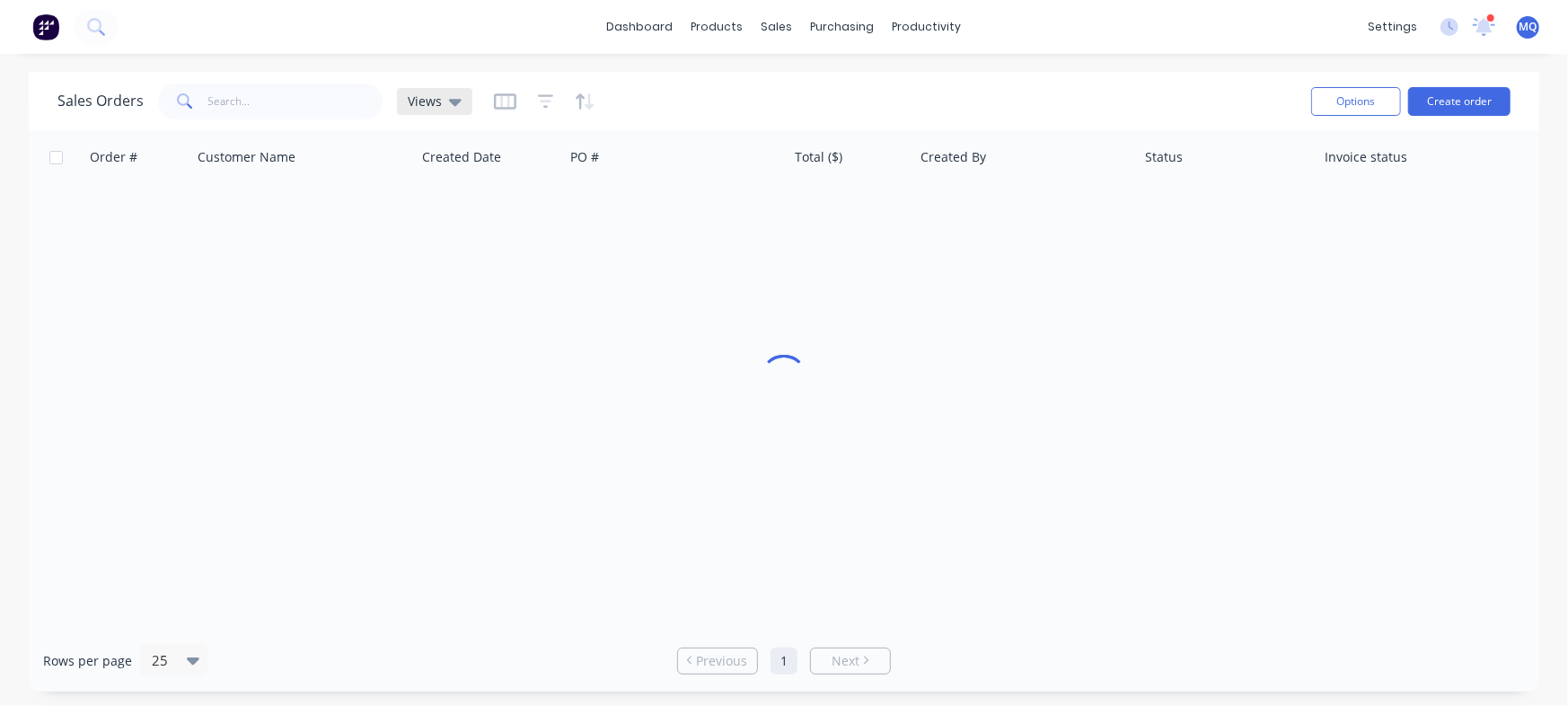
click at [438, 106] on span "Views" at bounding box center [424, 101] width 34 height 19
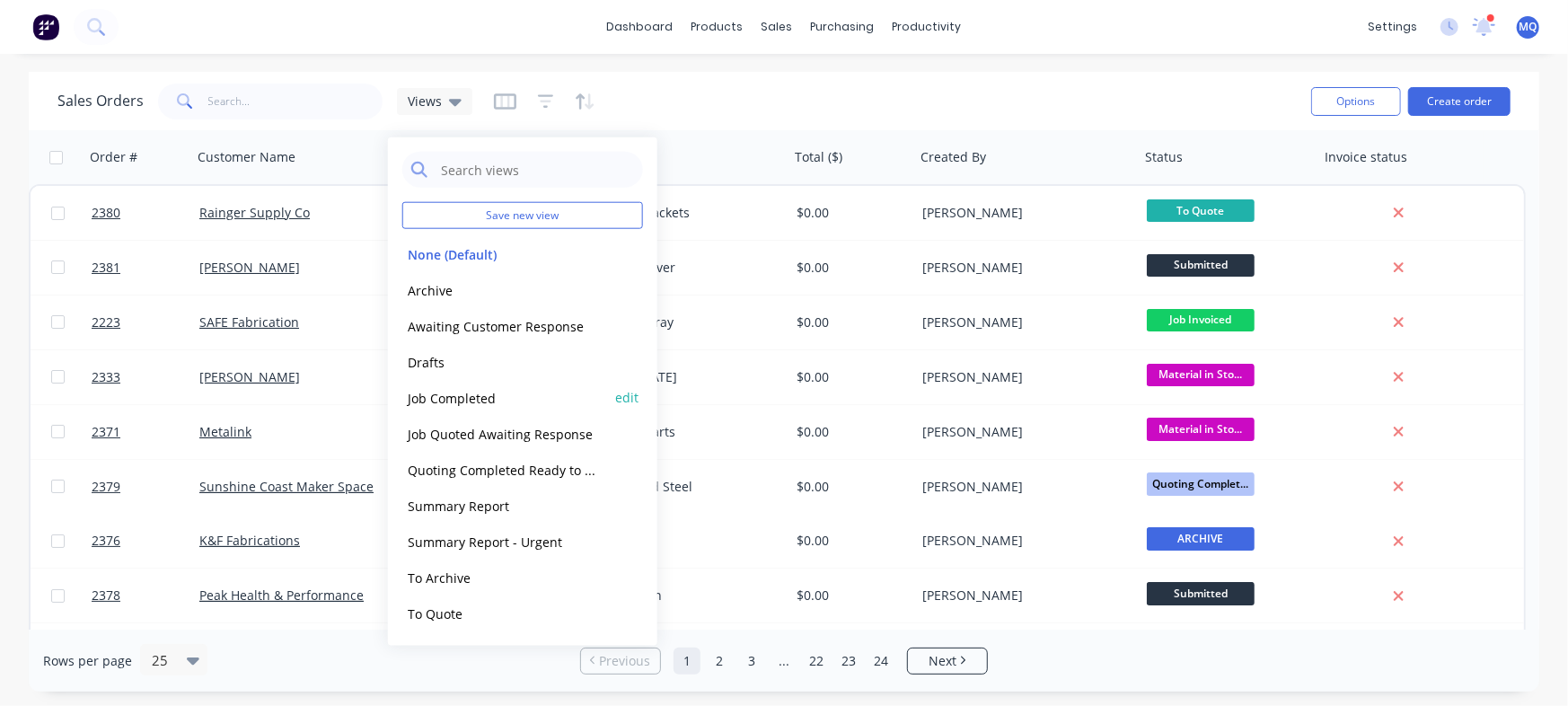
click at [462, 389] on button "Job Completed" at bounding box center [504, 396] width 205 height 20
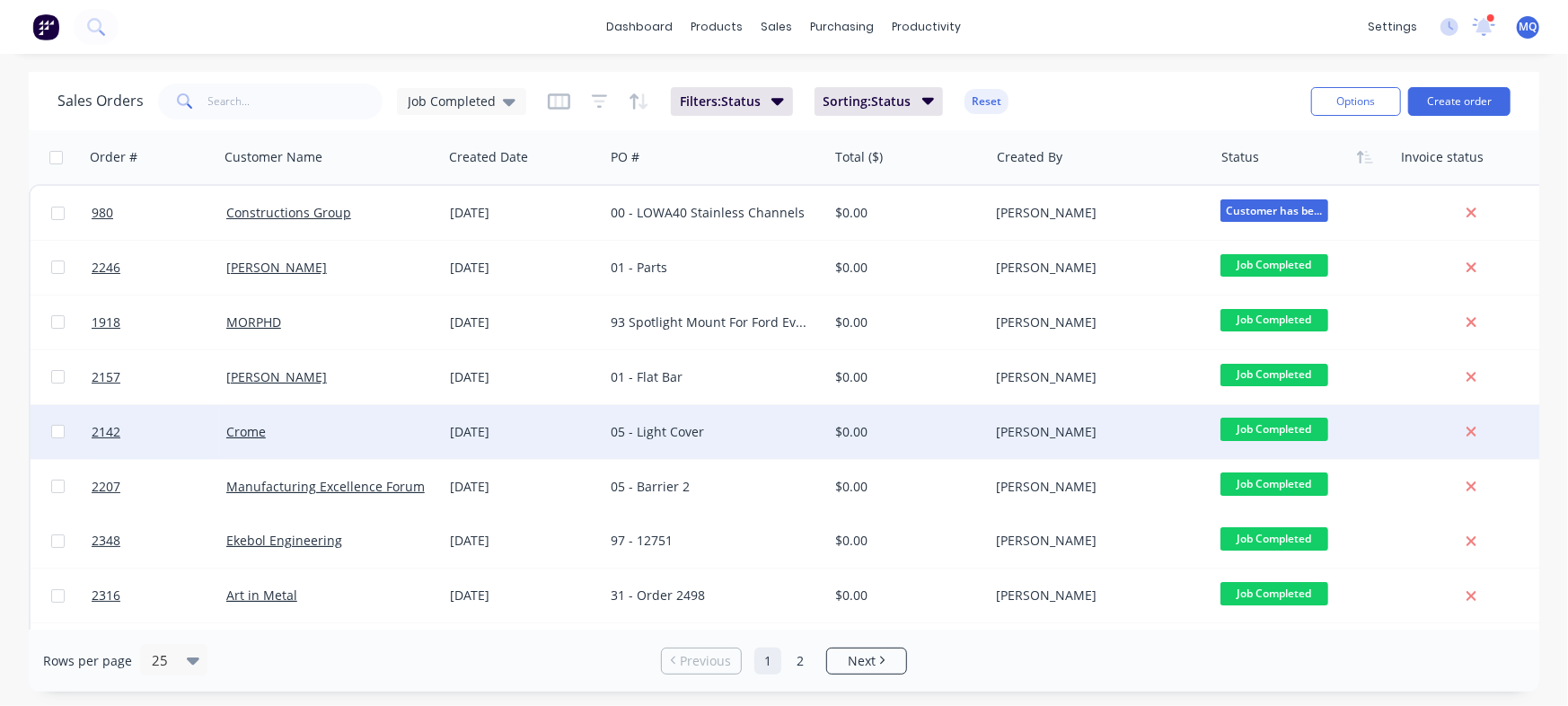
click at [608, 442] on div "05 - Light Cover" at bounding box center [715, 432] width 223 height 54
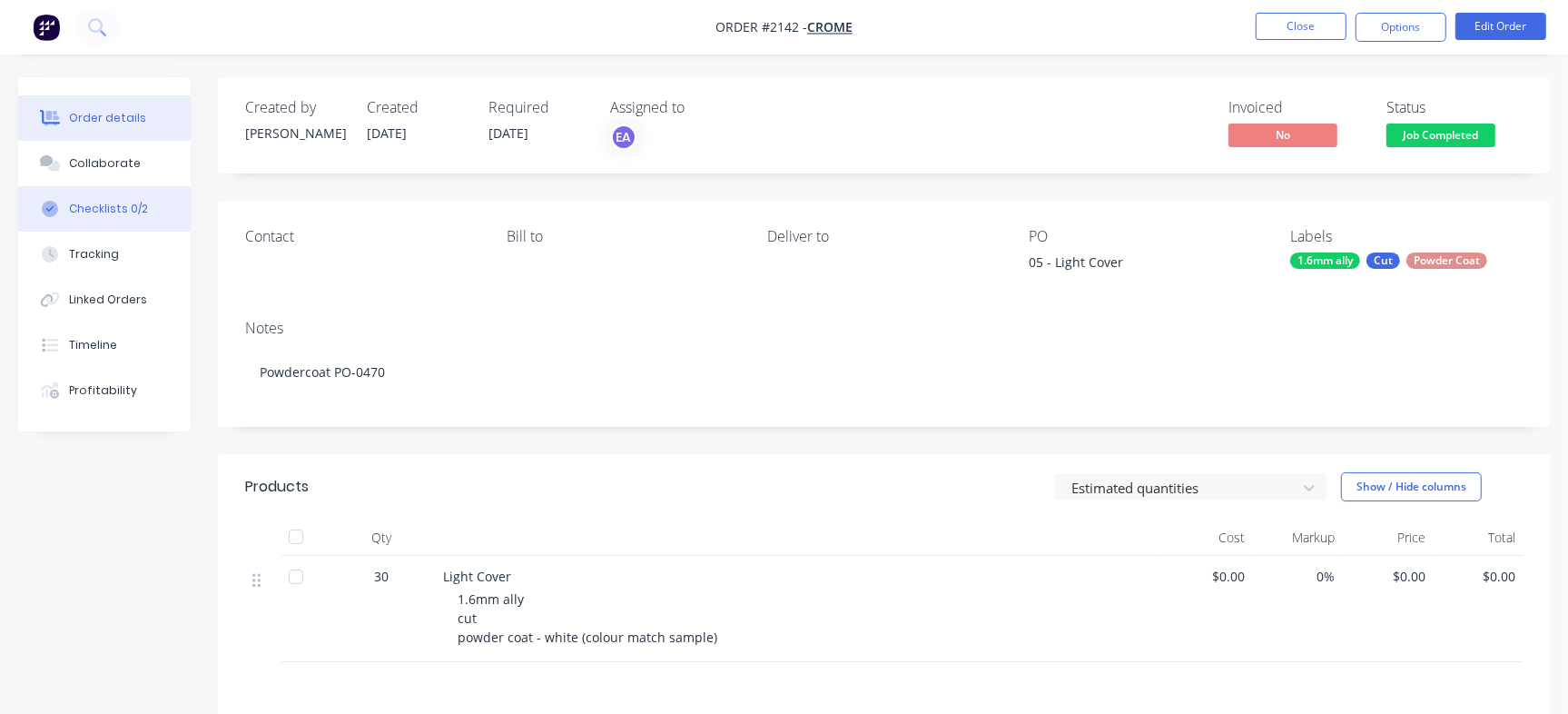
click at [155, 220] on button "Checklists 0/2" at bounding box center [104, 208] width 172 height 46
type textarea "x"
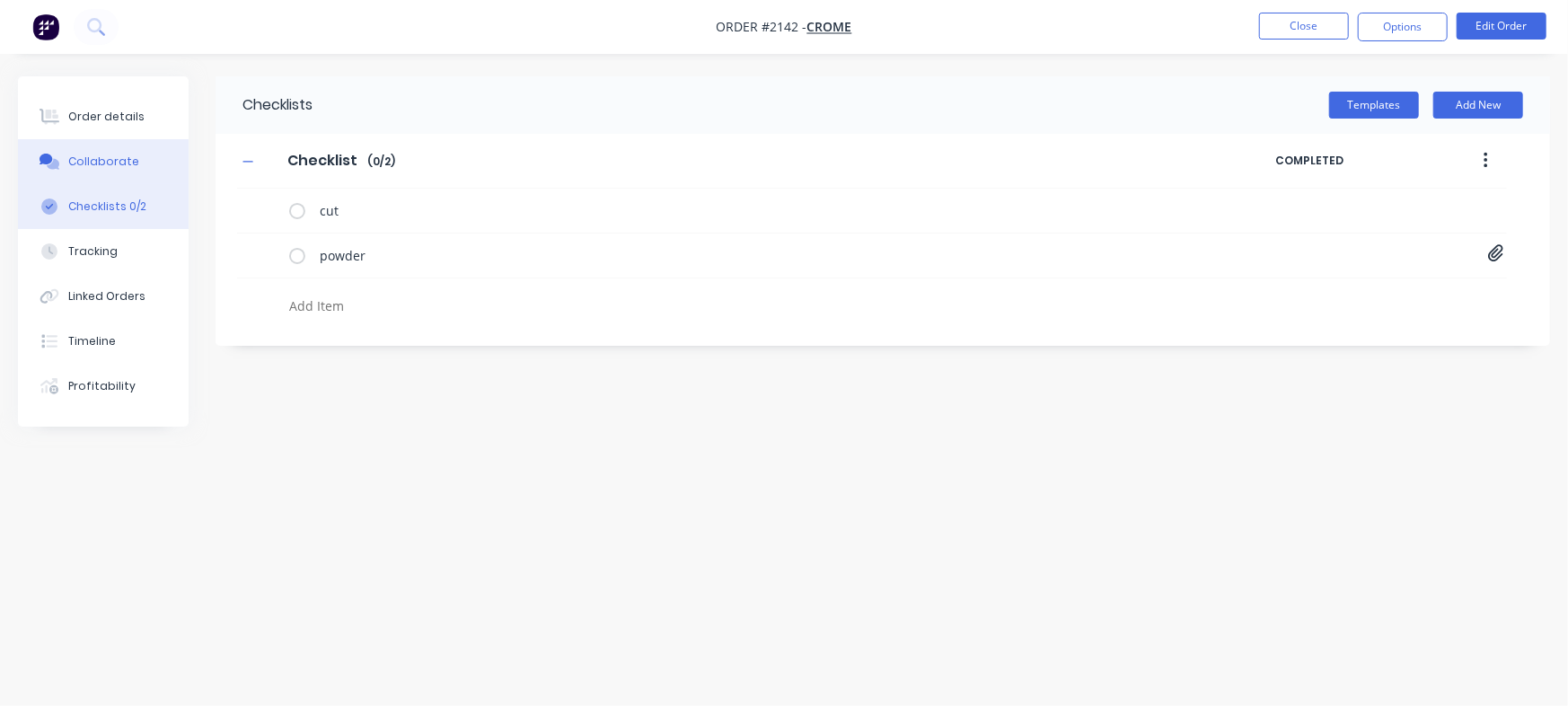
click at [163, 161] on button "Collaborate" at bounding box center [103, 162] width 170 height 45
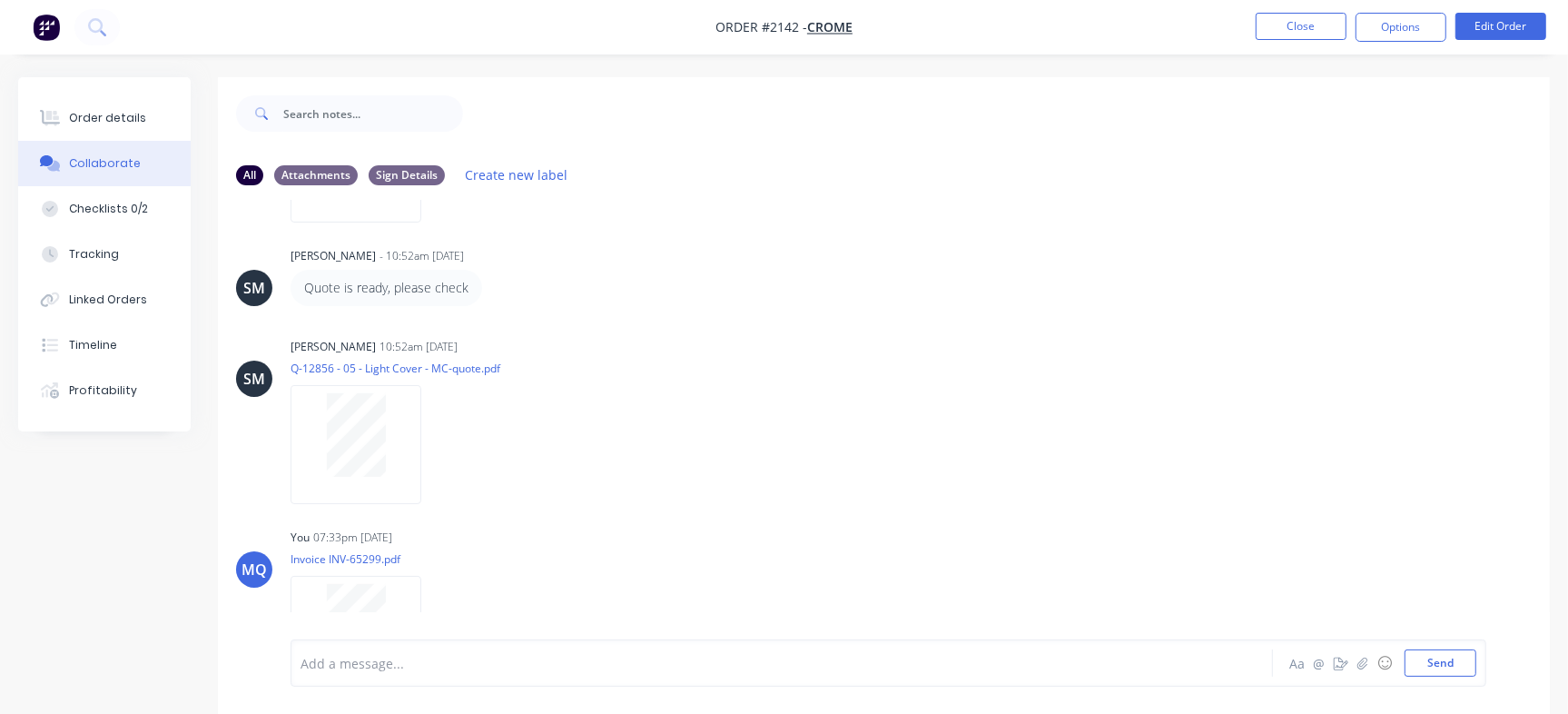
scroll to position [217, 0]
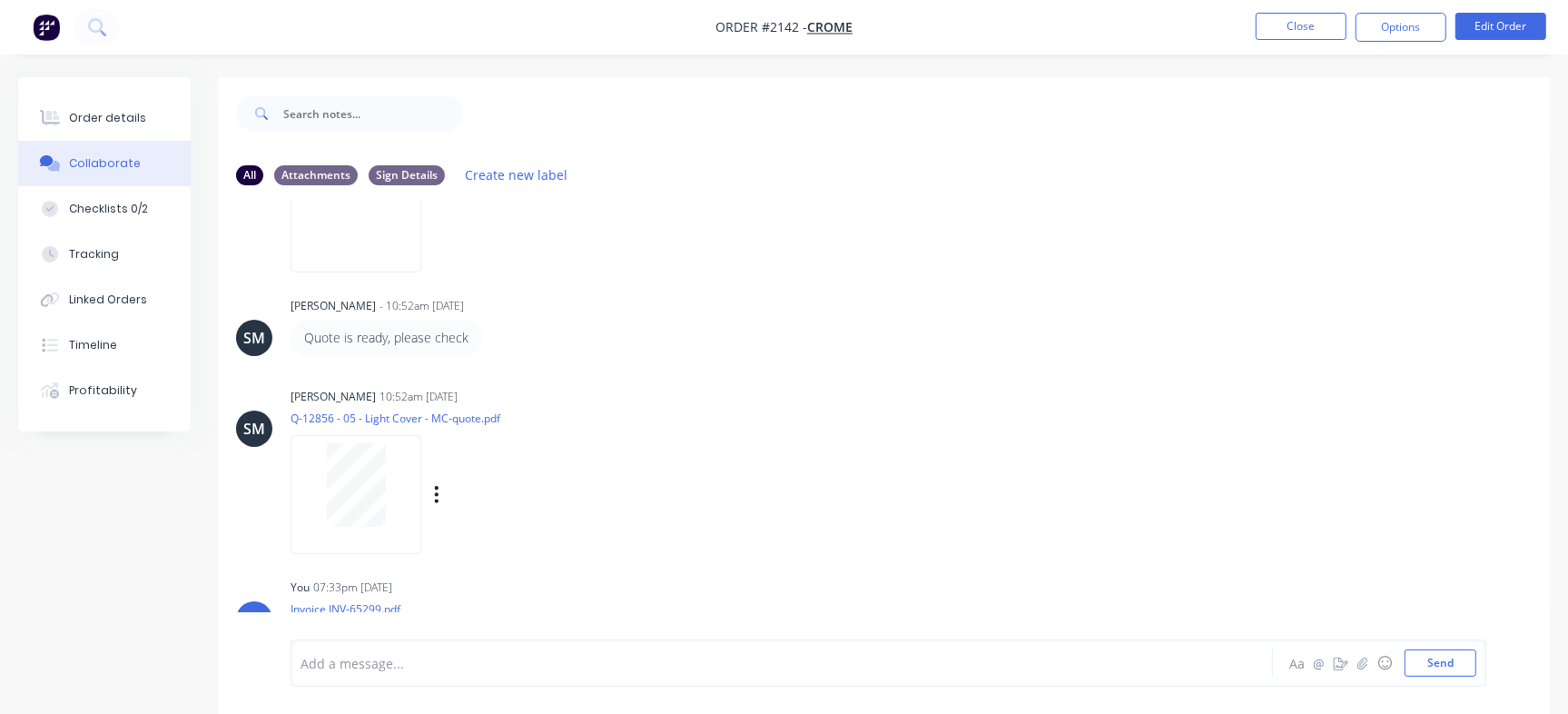
click at [811, 396] on div "Sean Marc Canete 10:52am 22/08/25" at bounding box center [574, 396] width 567 height 17
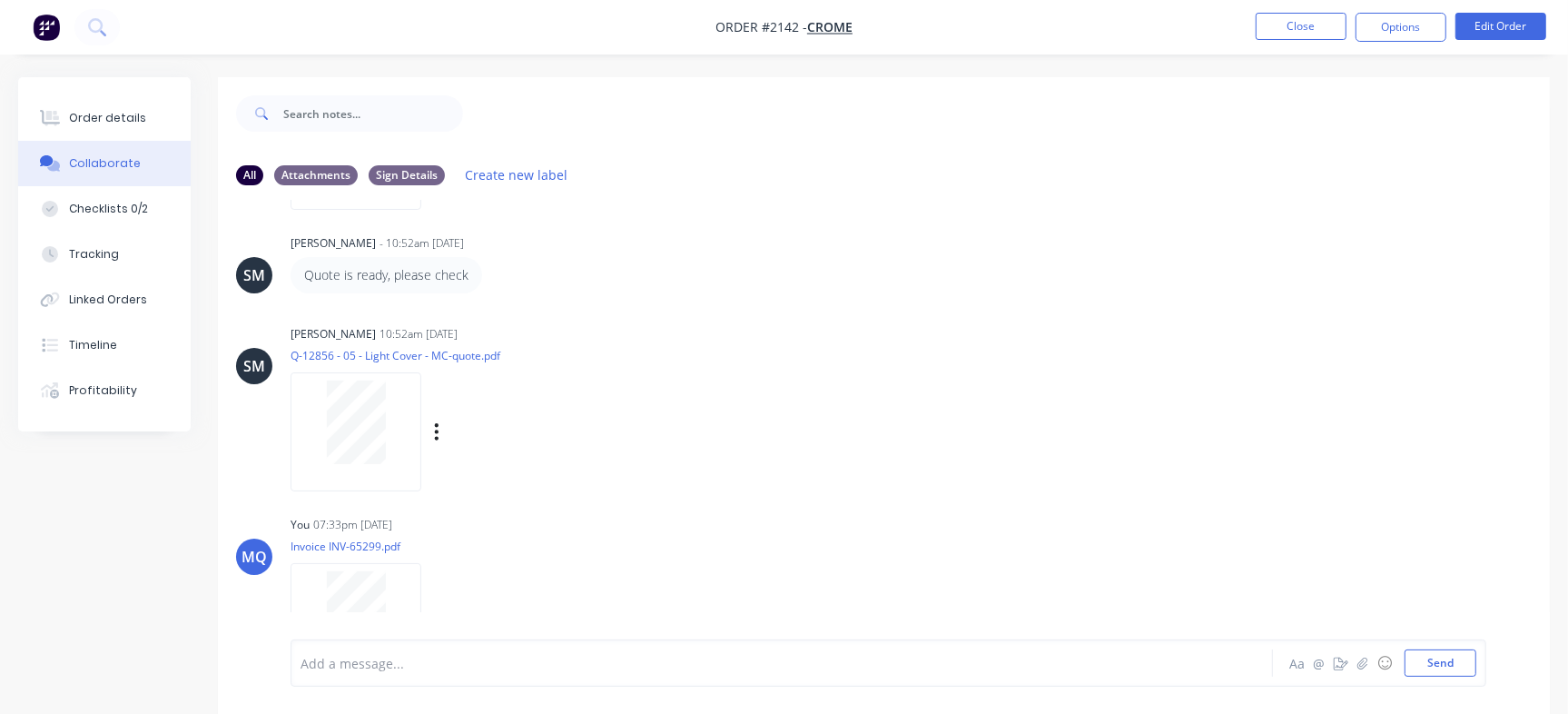
scroll to position [330, 0]
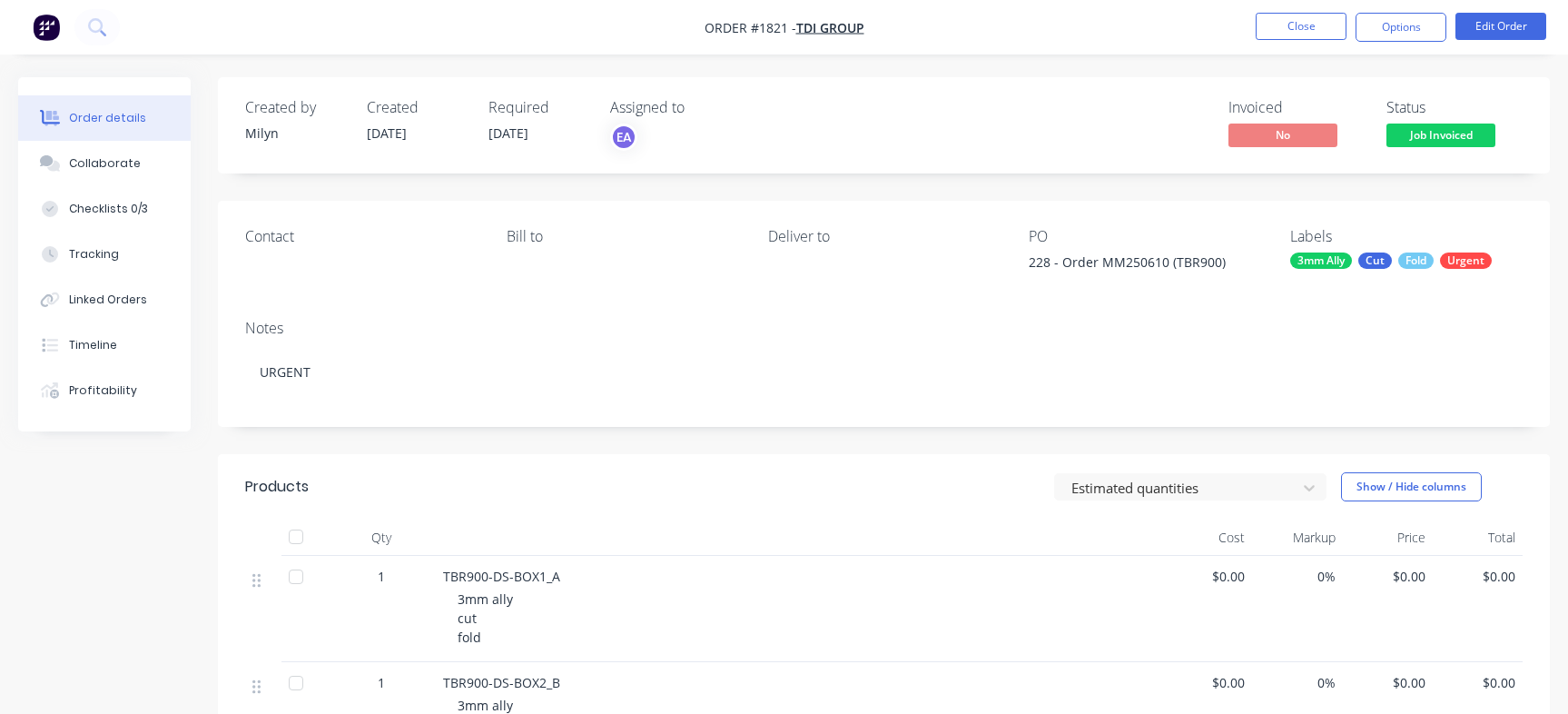
scroll to position [201, 0]
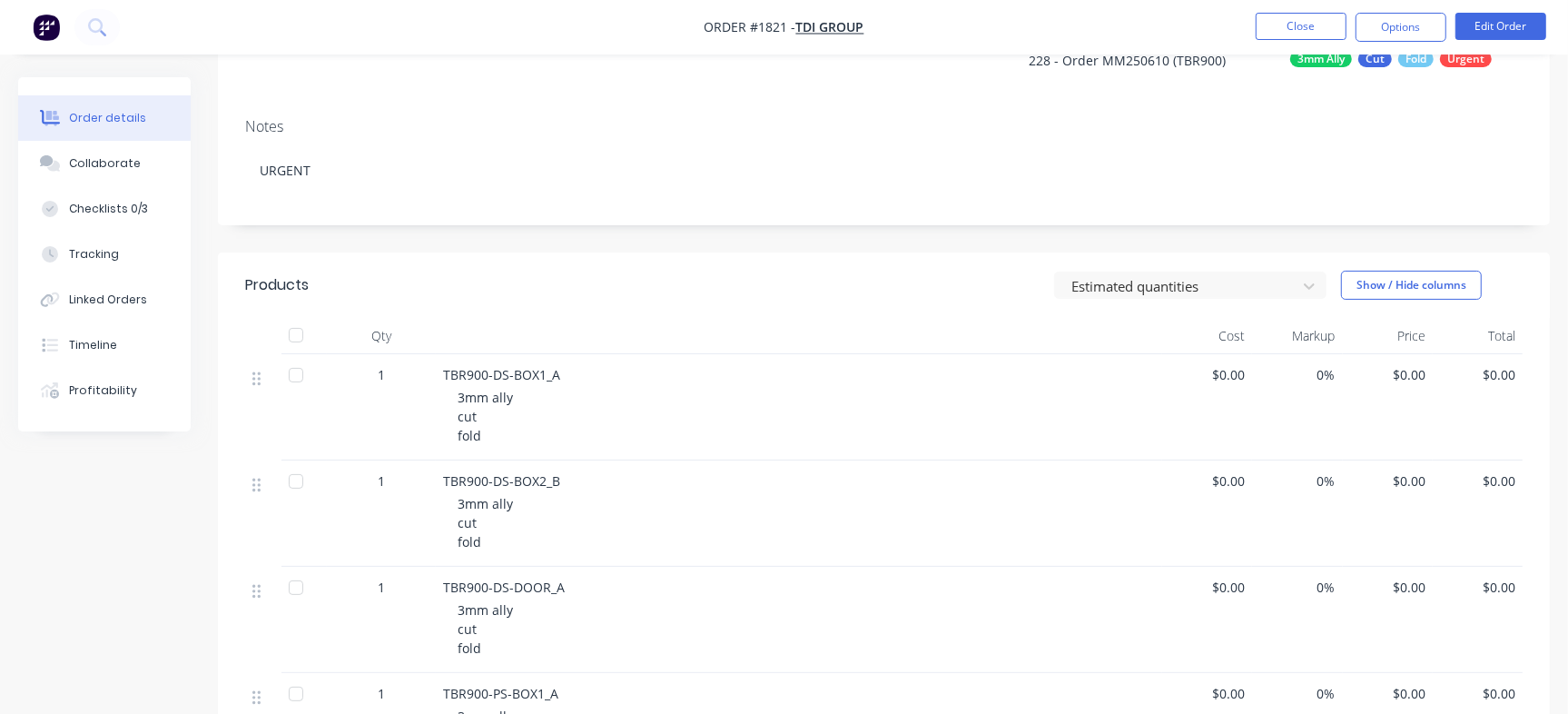
click at [1299, 23] on button "Close" at bounding box center [1301, 26] width 90 height 27
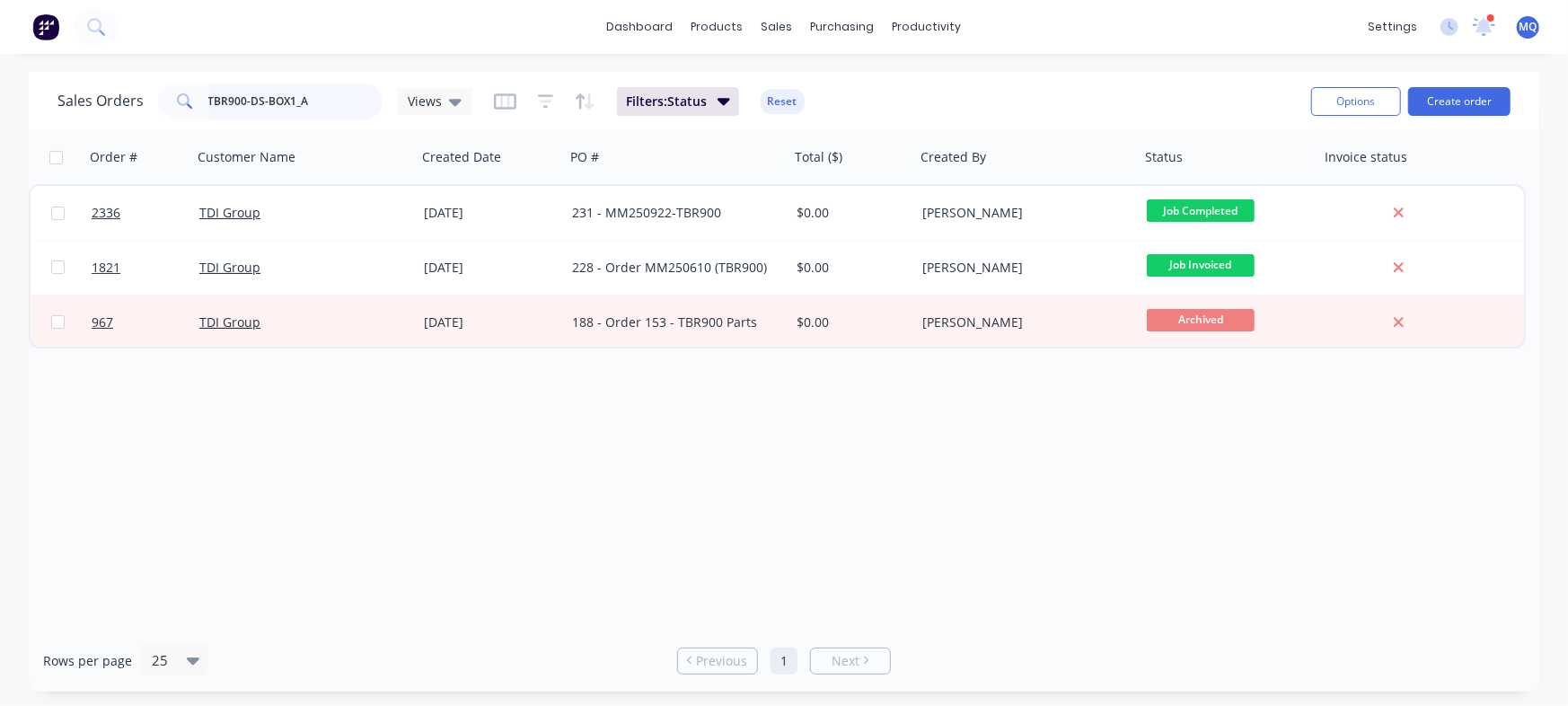
click at [305, 93] on input "TBR900-DS-BOX1_A" at bounding box center [296, 101] width 175 height 36
drag, startPoint x: 328, startPoint y: 102, endPoint x: 0, endPoint y: 2, distance: 342.9
click at [0, 2] on div "dashboard products sales purchasing productivity dashboard products Product Cat…" at bounding box center [784, 353] width 1568 height 706
